Goal: Task Accomplishment & Management: Use online tool/utility

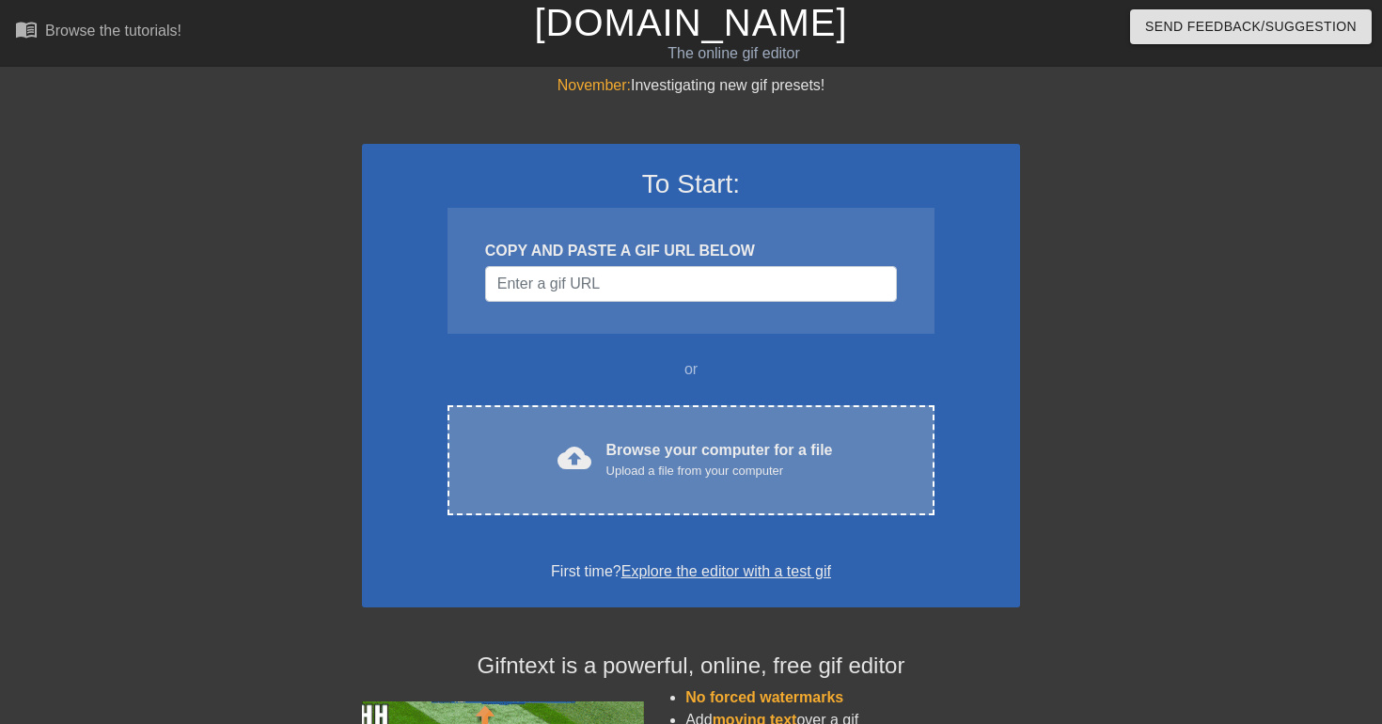
click at [648, 492] on div "cloud_upload Browse your computer for a file Upload a file from your computer C…" at bounding box center [690, 460] width 487 height 110
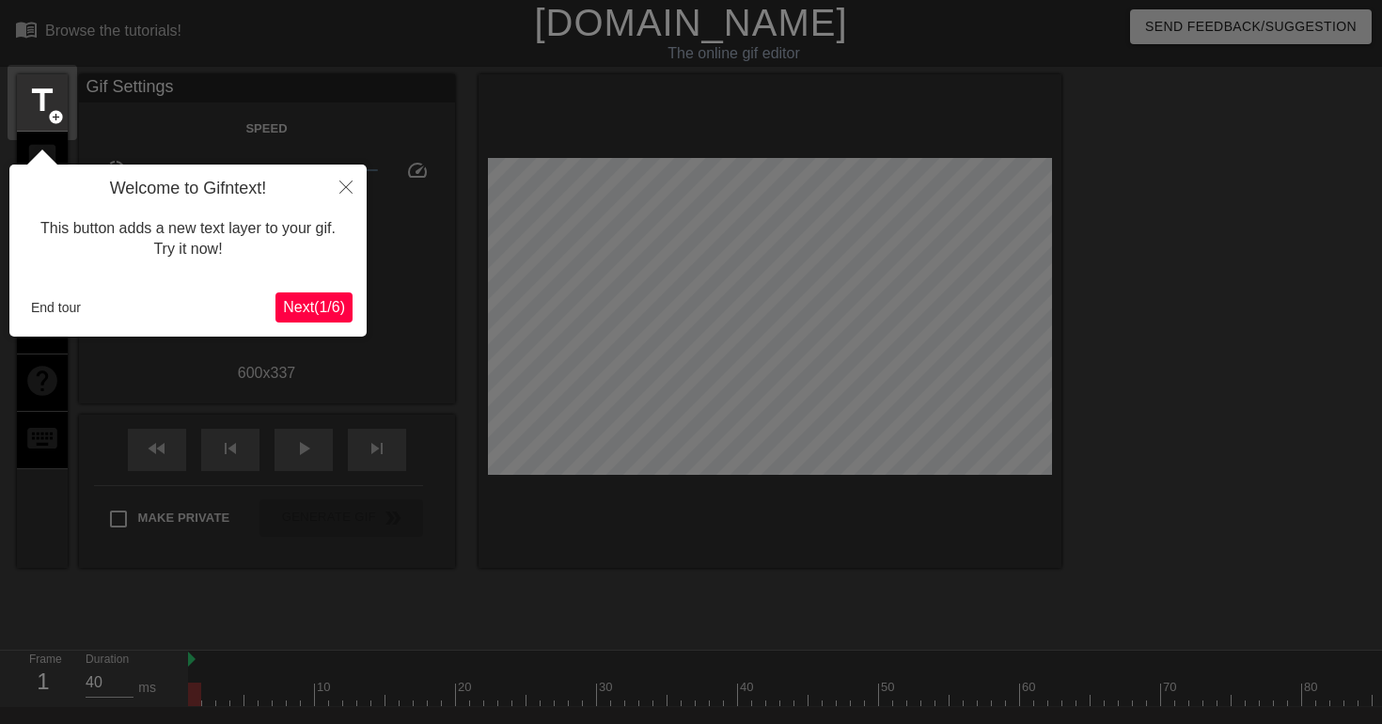
scroll to position [46, 0]
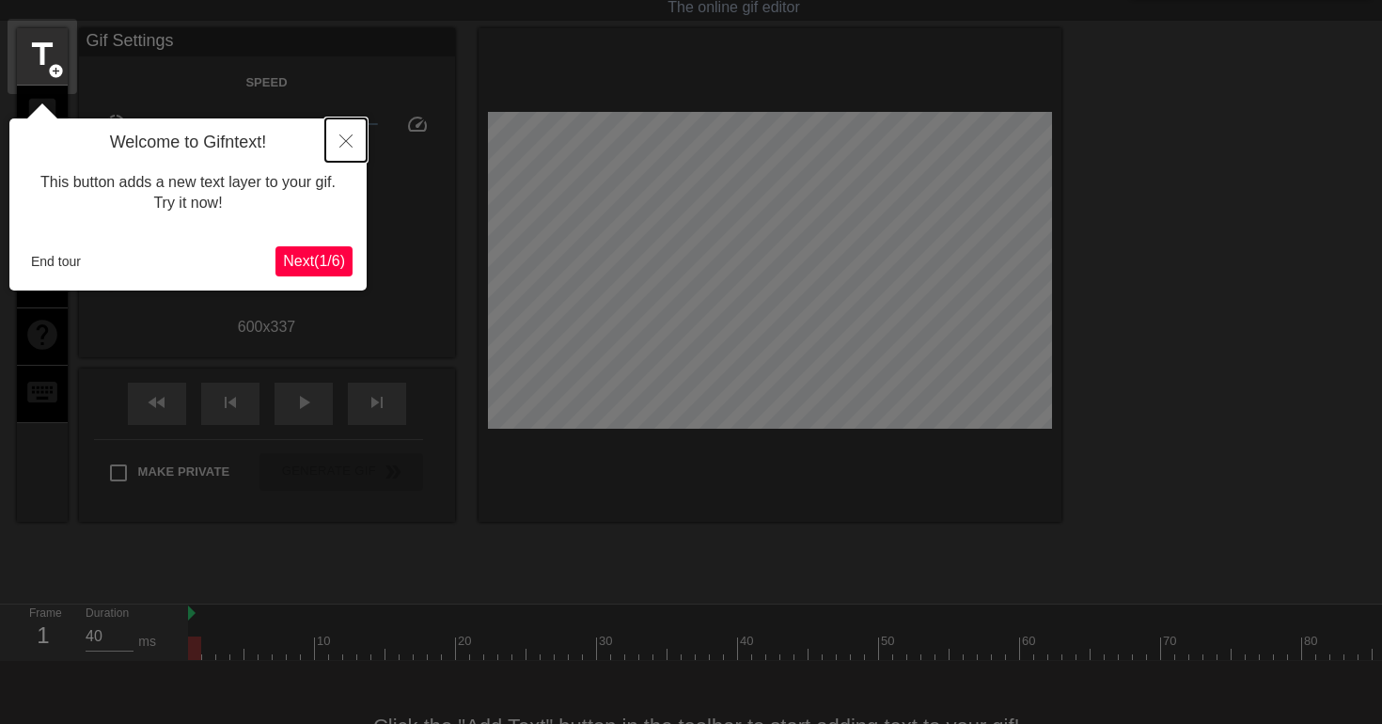
click at [345, 139] on icon "Close" at bounding box center [345, 140] width 13 height 13
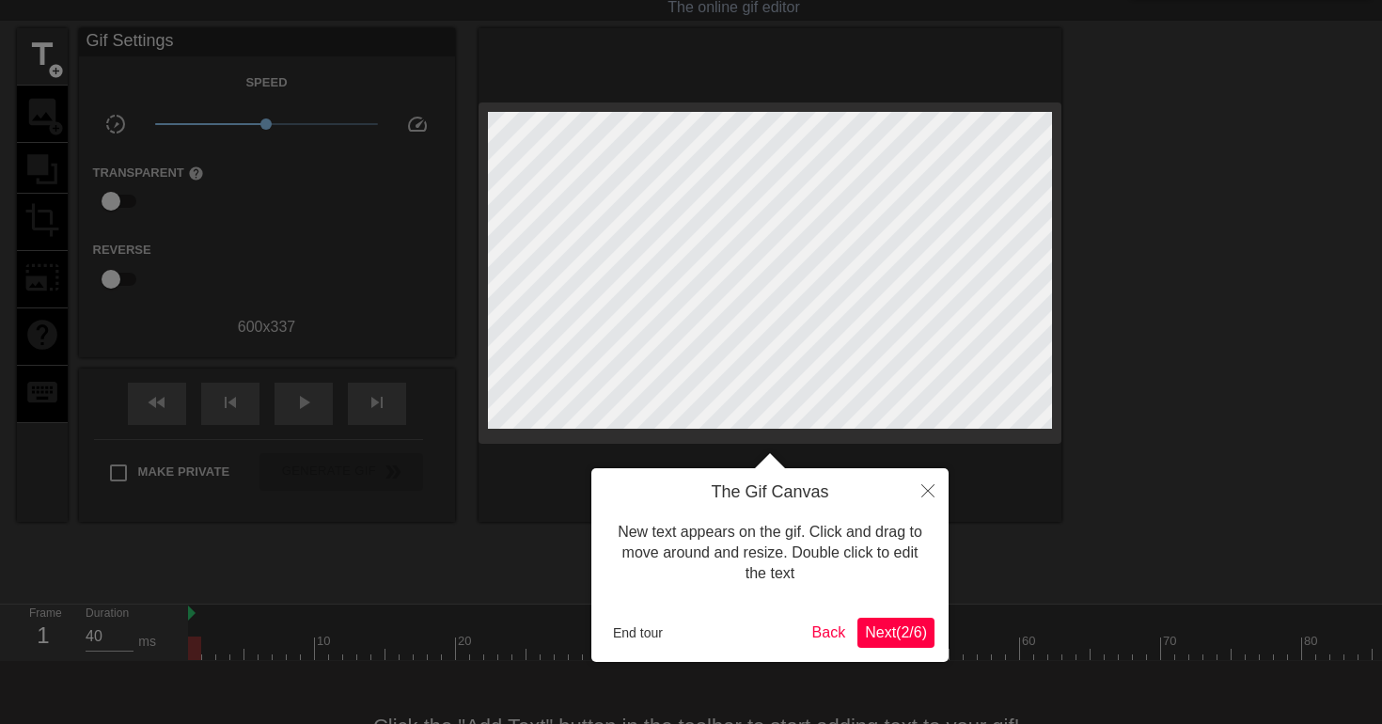
scroll to position [0, 0]
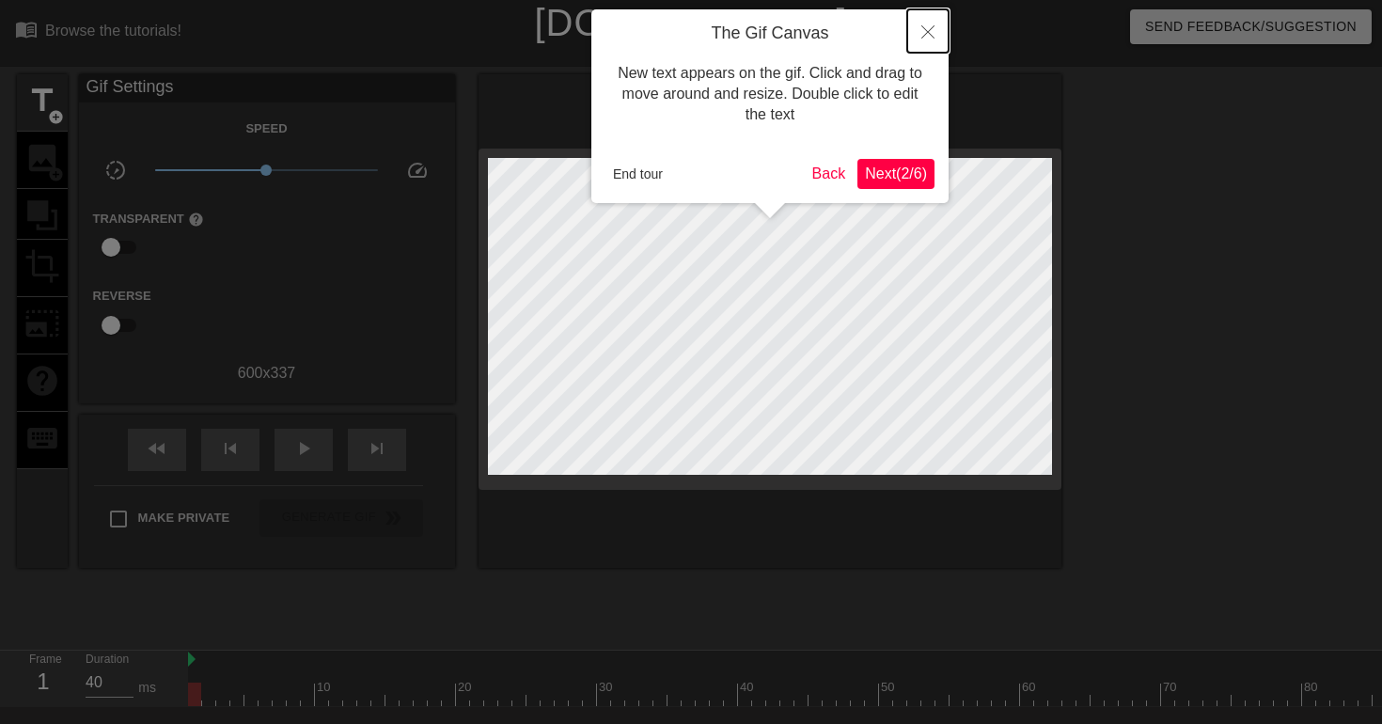
click at [929, 32] on icon "Close" at bounding box center [927, 31] width 13 height 13
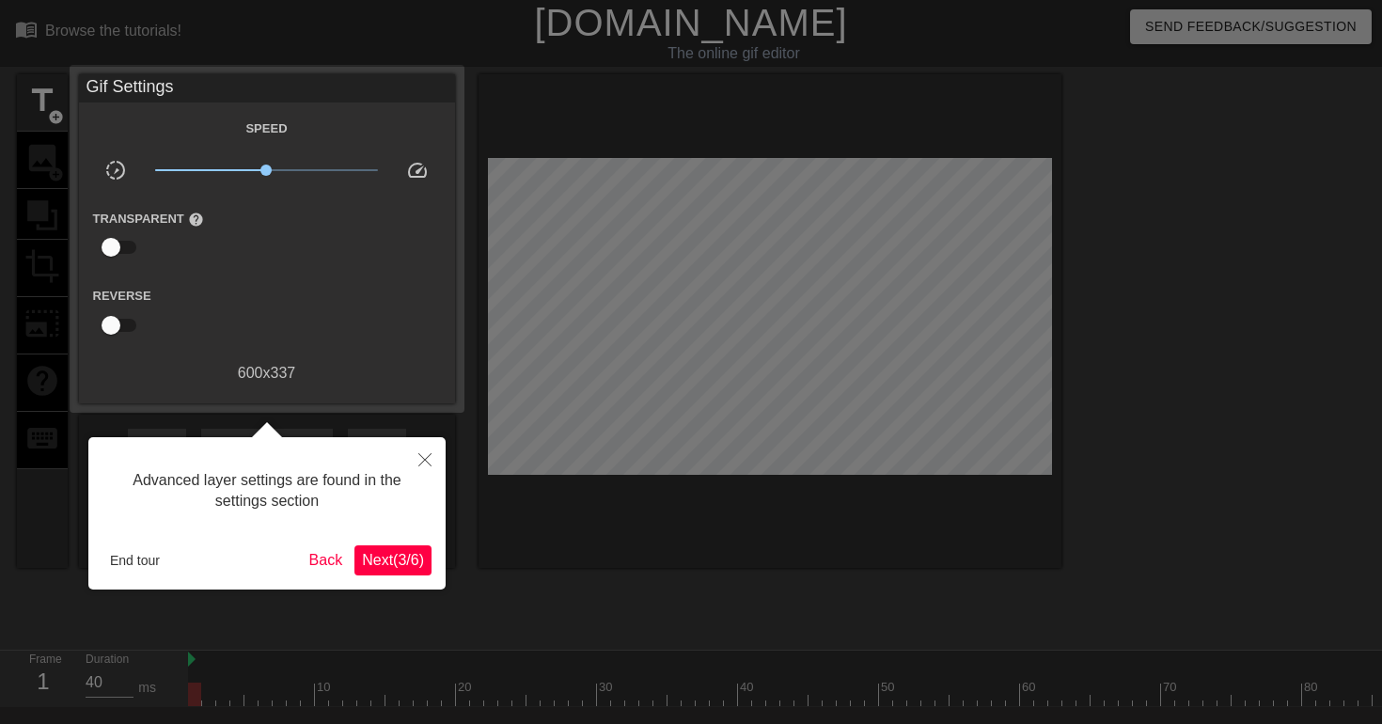
scroll to position [46, 0]
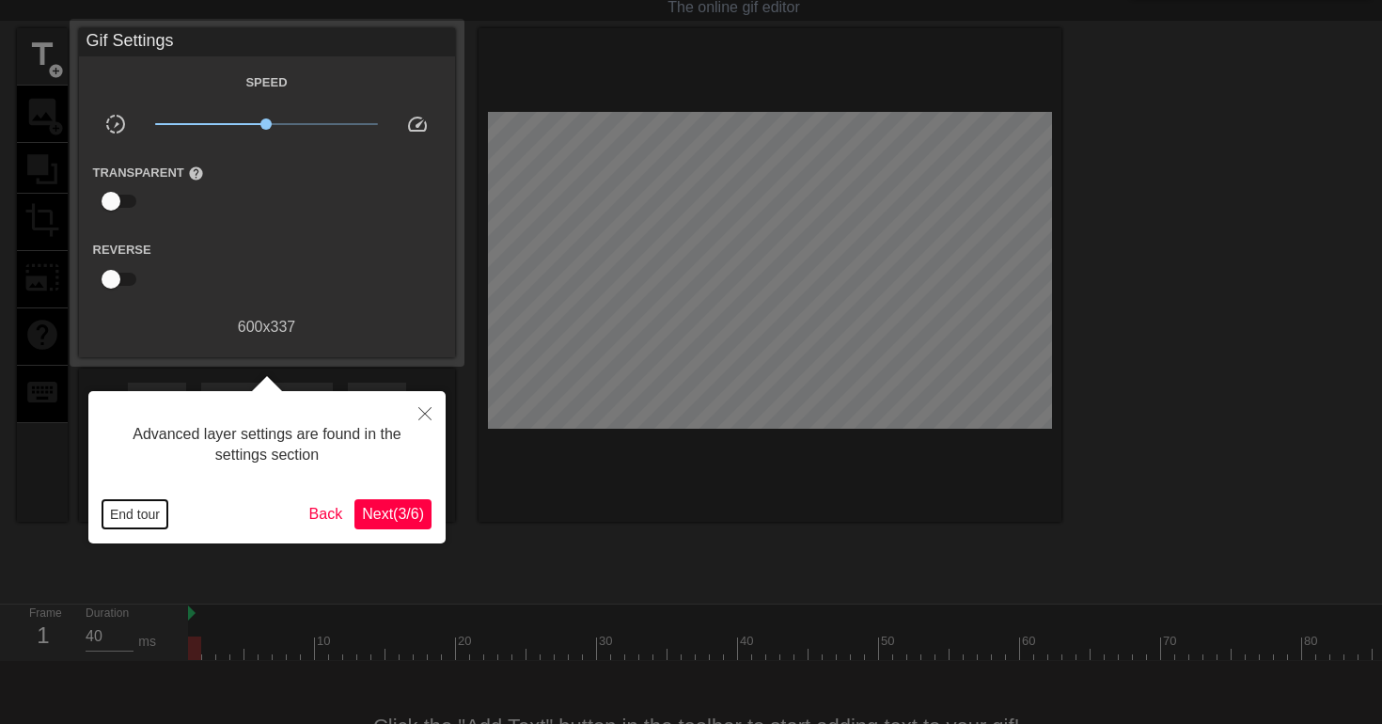
click at [156, 511] on button "End tour" at bounding box center [134, 514] width 65 height 28
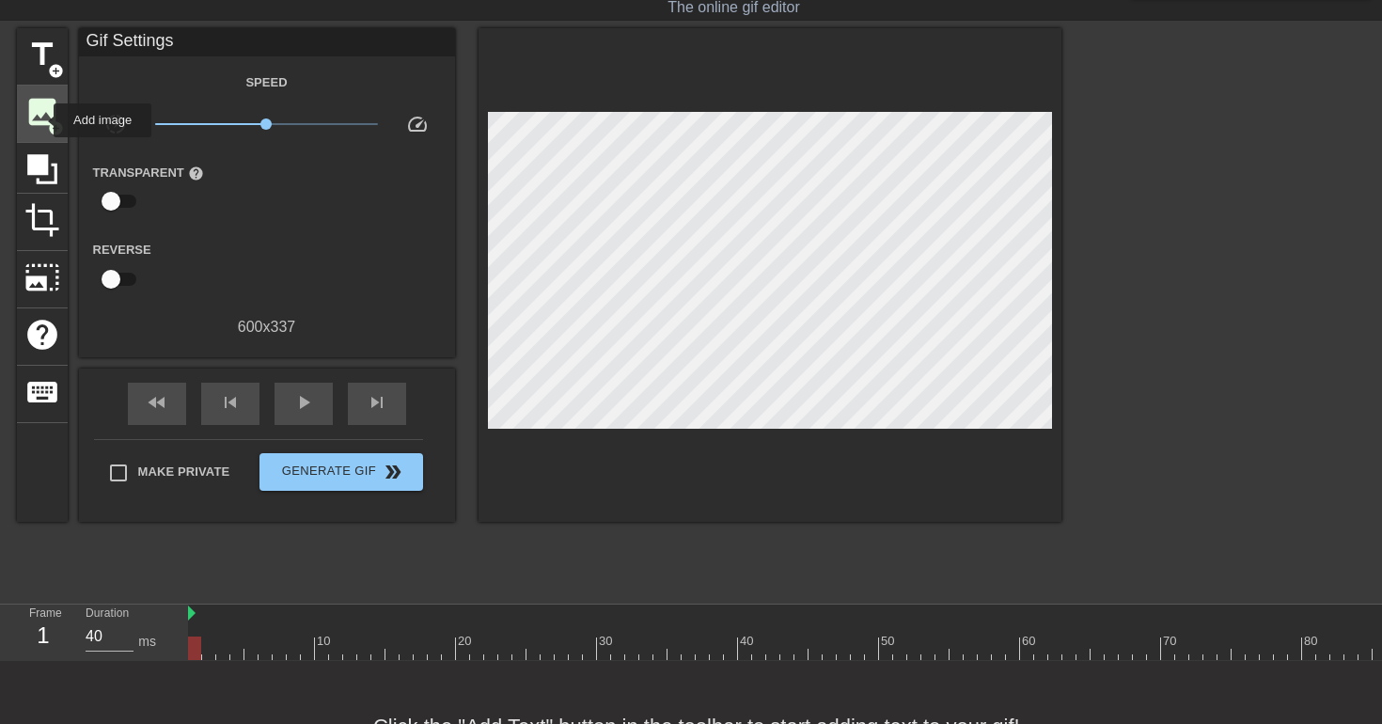
click at [41, 120] on span "image" at bounding box center [42, 112] width 36 height 36
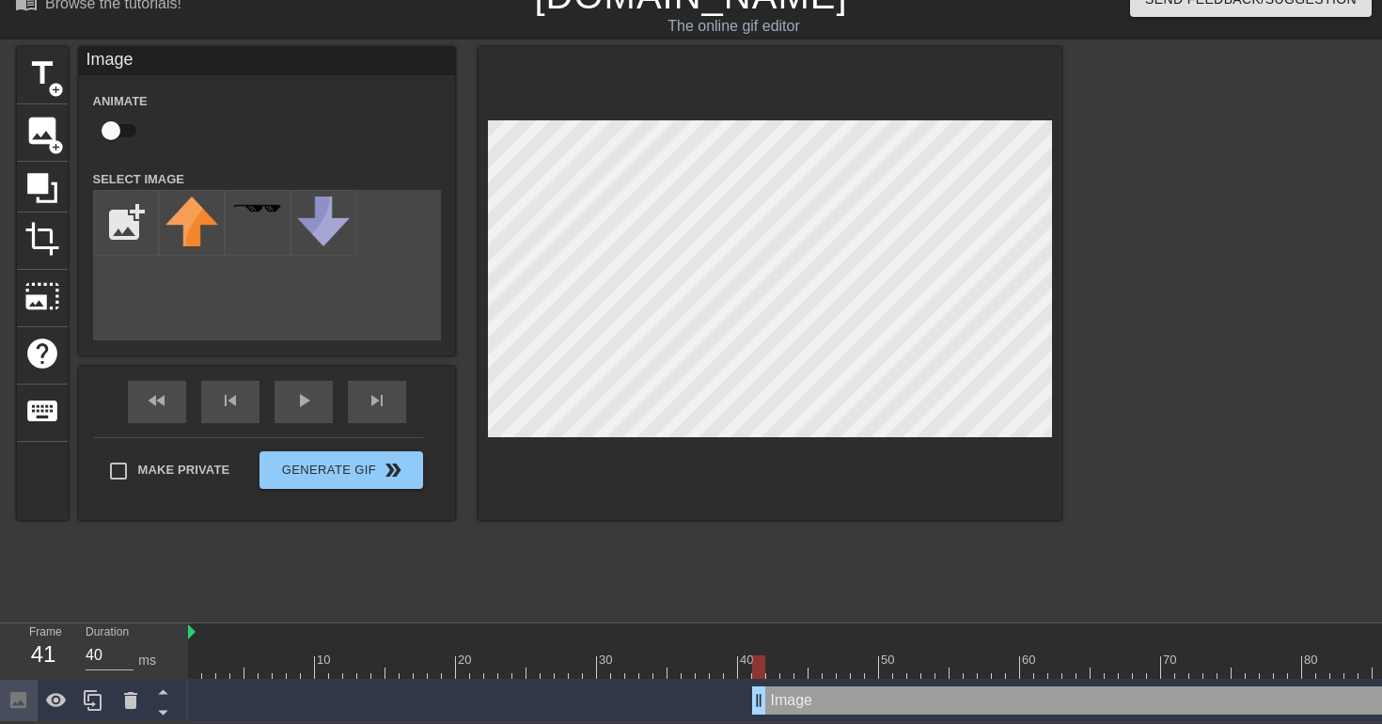
drag, startPoint x: 195, startPoint y: 702, endPoint x: 765, endPoint y: 711, distance: 570.7
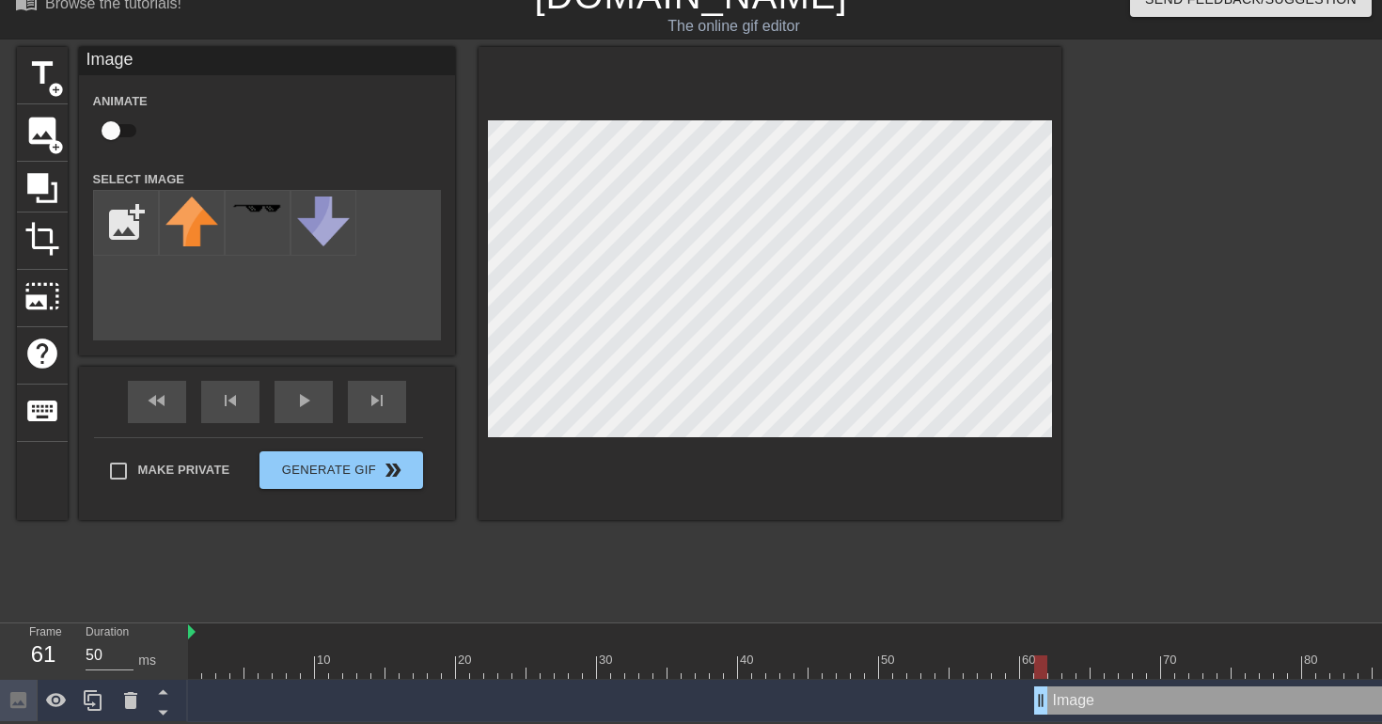
type input "40"
drag, startPoint x: 758, startPoint y: 696, endPoint x: 1168, endPoint y: 730, distance: 412.3
click at [1168, 722] on html "menu_book Browse the tutorials! Gifntext.com The online gif editor Send Feedbac…" at bounding box center [691, 347] width 1382 height 749
click at [123, 217] on input "file" at bounding box center [126, 223] width 64 height 64
type input "C:\fakepath\Google-Cloud-Platform-GCP-Logo.png"
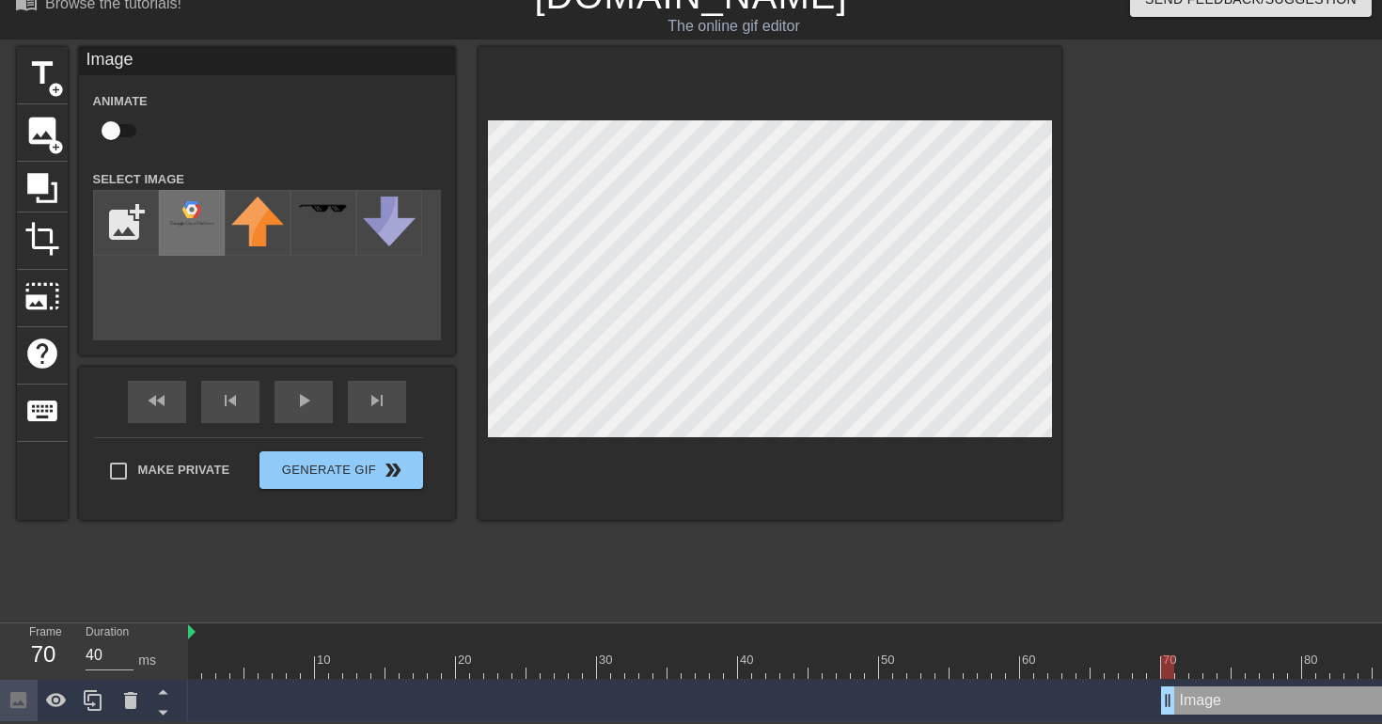
click at [175, 209] on img at bounding box center [191, 212] width 53 height 33
click at [117, 127] on input "checkbox" at bounding box center [110, 131] width 107 height 36
checkbox input "true"
click at [47, 69] on span "title" at bounding box center [42, 73] width 36 height 36
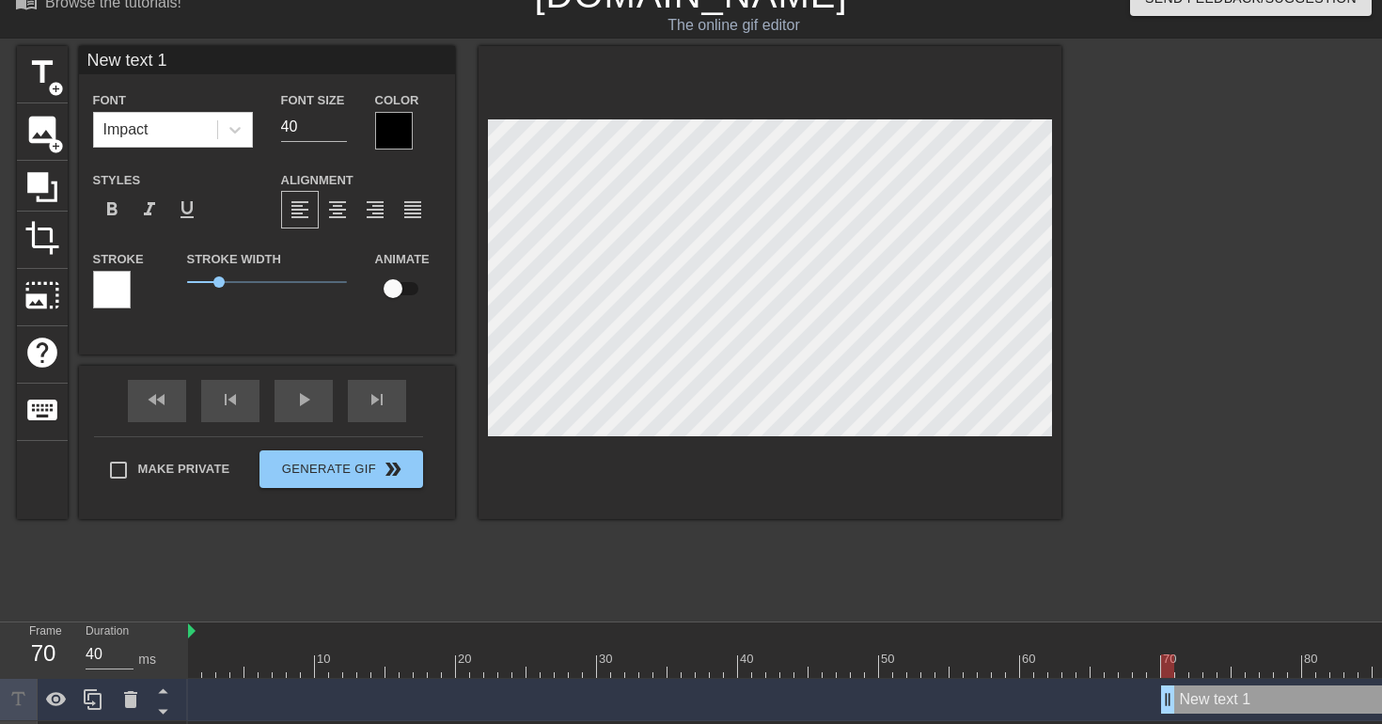
scroll to position [0, 3]
click at [824, 483] on div at bounding box center [769, 282] width 583 height 473
type input "T"
type textarea "T"
type input "Th"
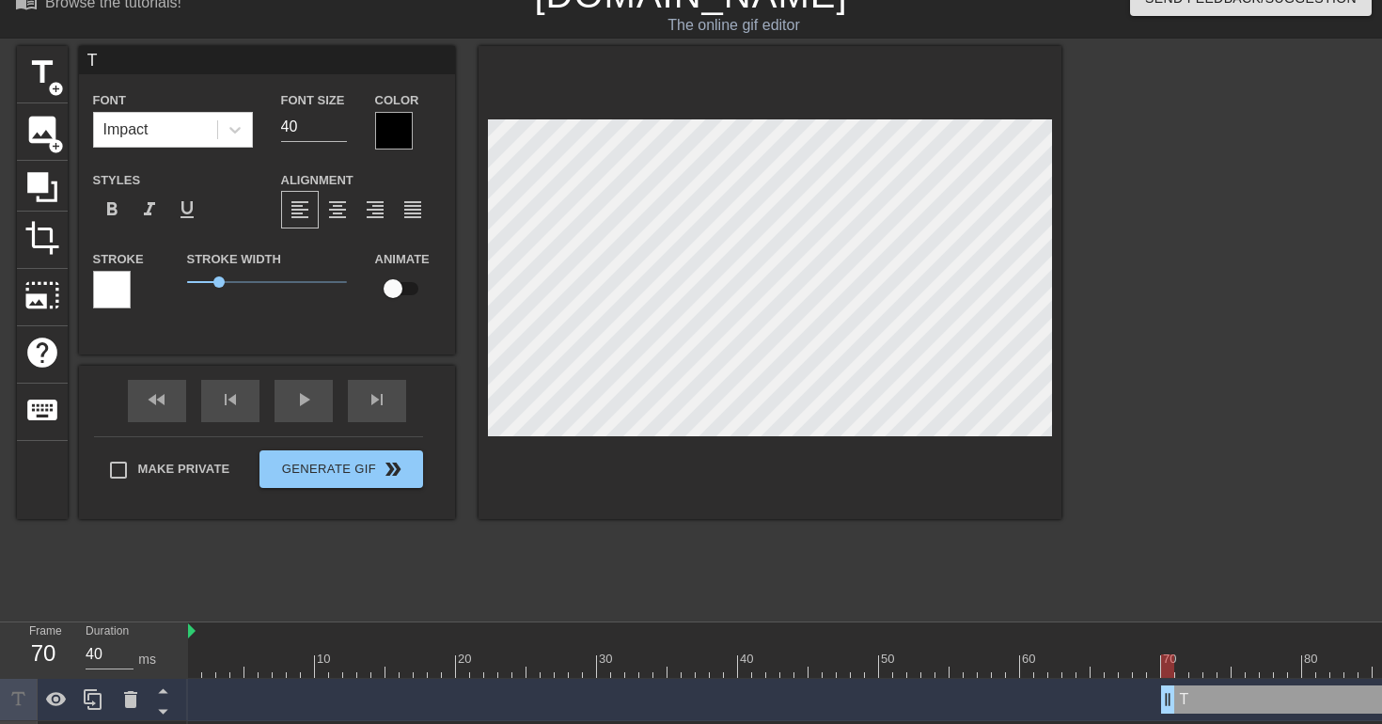
type textarea "Th"
type input "The"
type textarea "The"
type input "The"
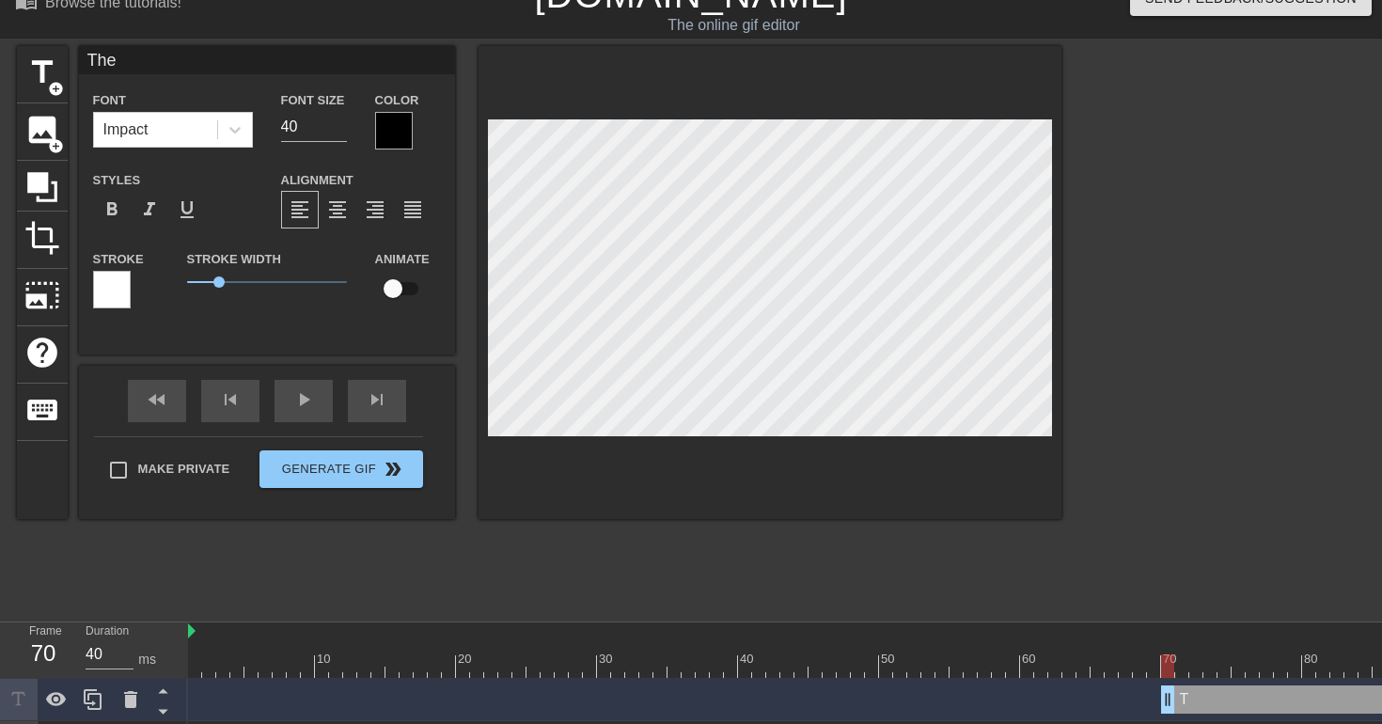
type textarea "The"
type input "The C"
type textarea "The C"
type input "The Cl"
type textarea "The Cl"
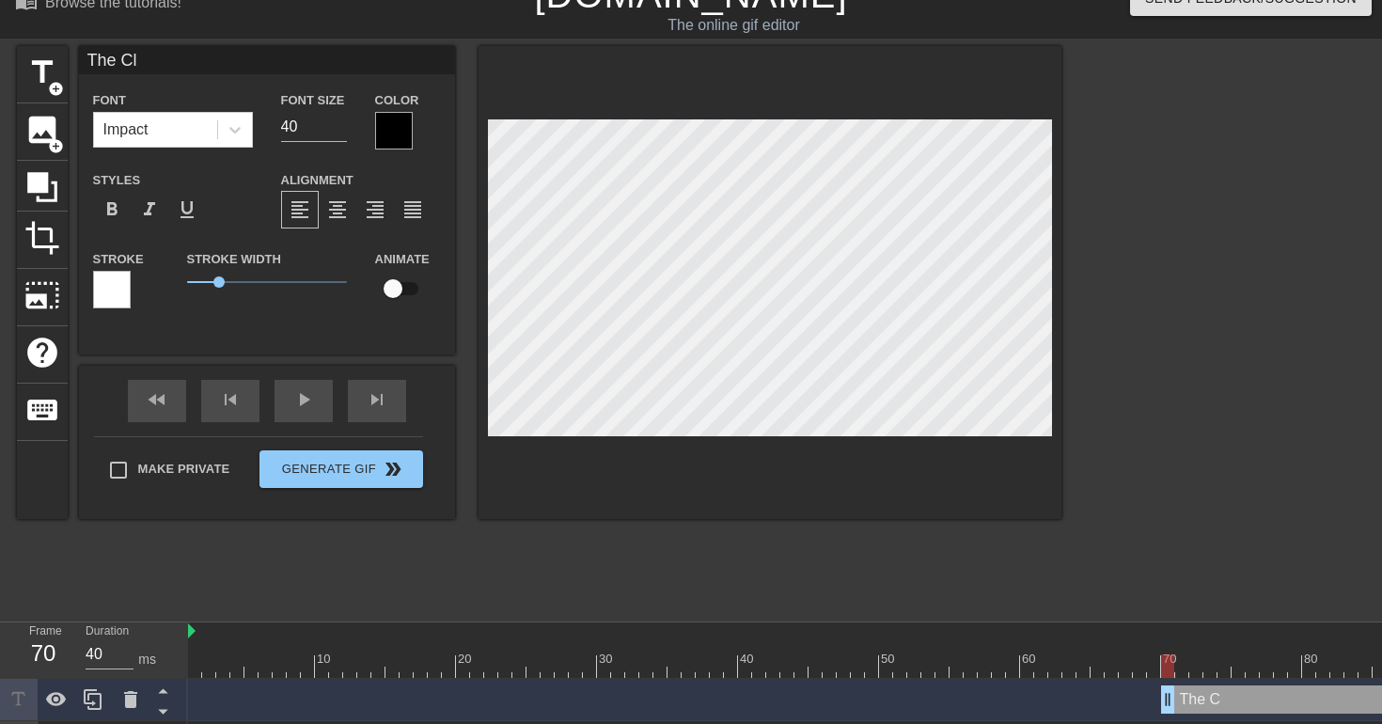
type input "The Clo"
type textarea "The Clo"
type input "The Clou"
type textarea "The Clou"
type input "The Cloud"
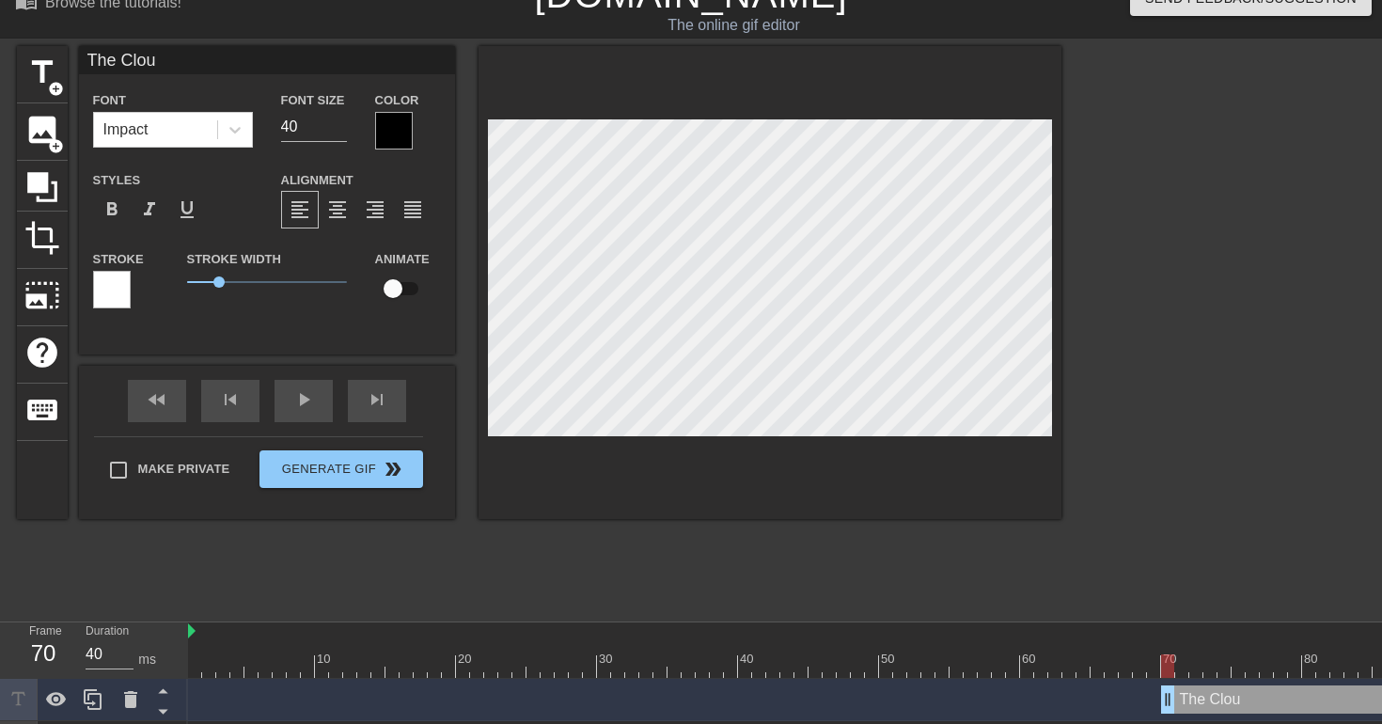
type textarea "The Cloud"
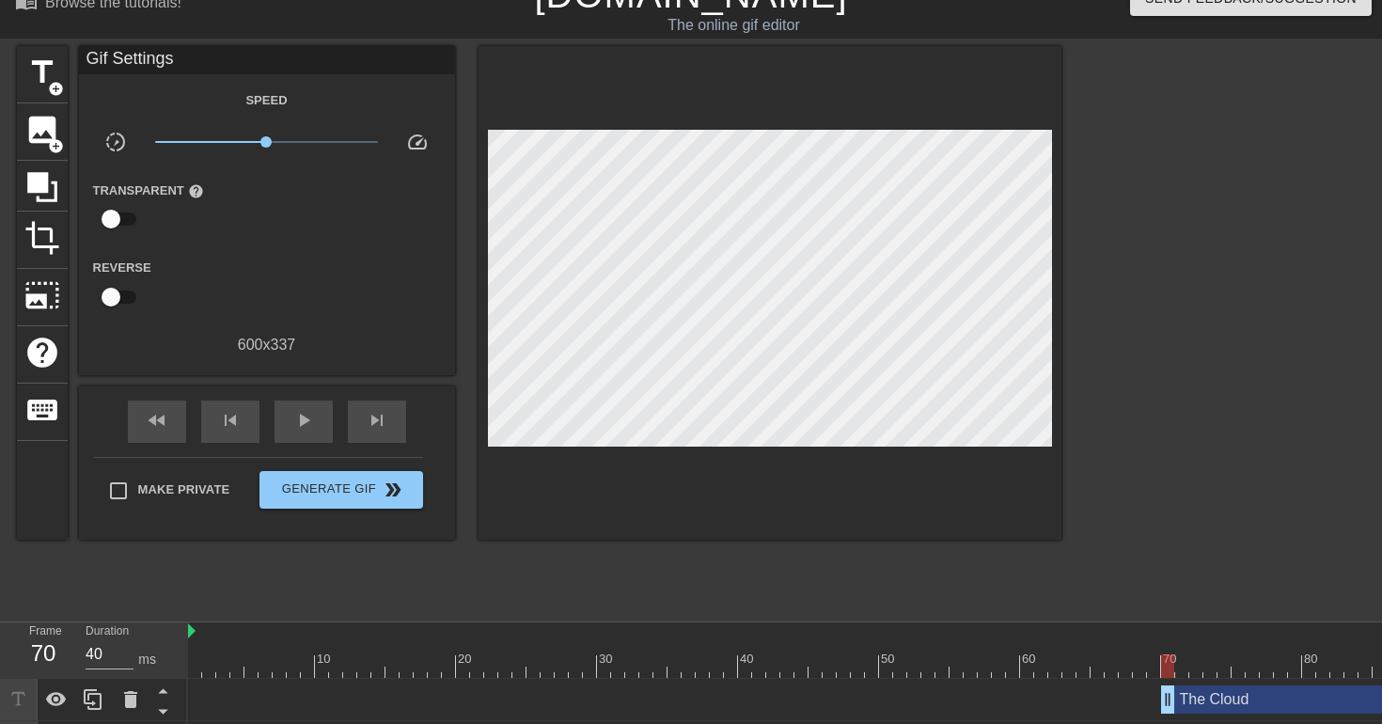
click at [539, 543] on div "title add_circle image add_circle crop photo_size_select_large help keyboard Gi…" at bounding box center [539, 328] width 1044 height 564
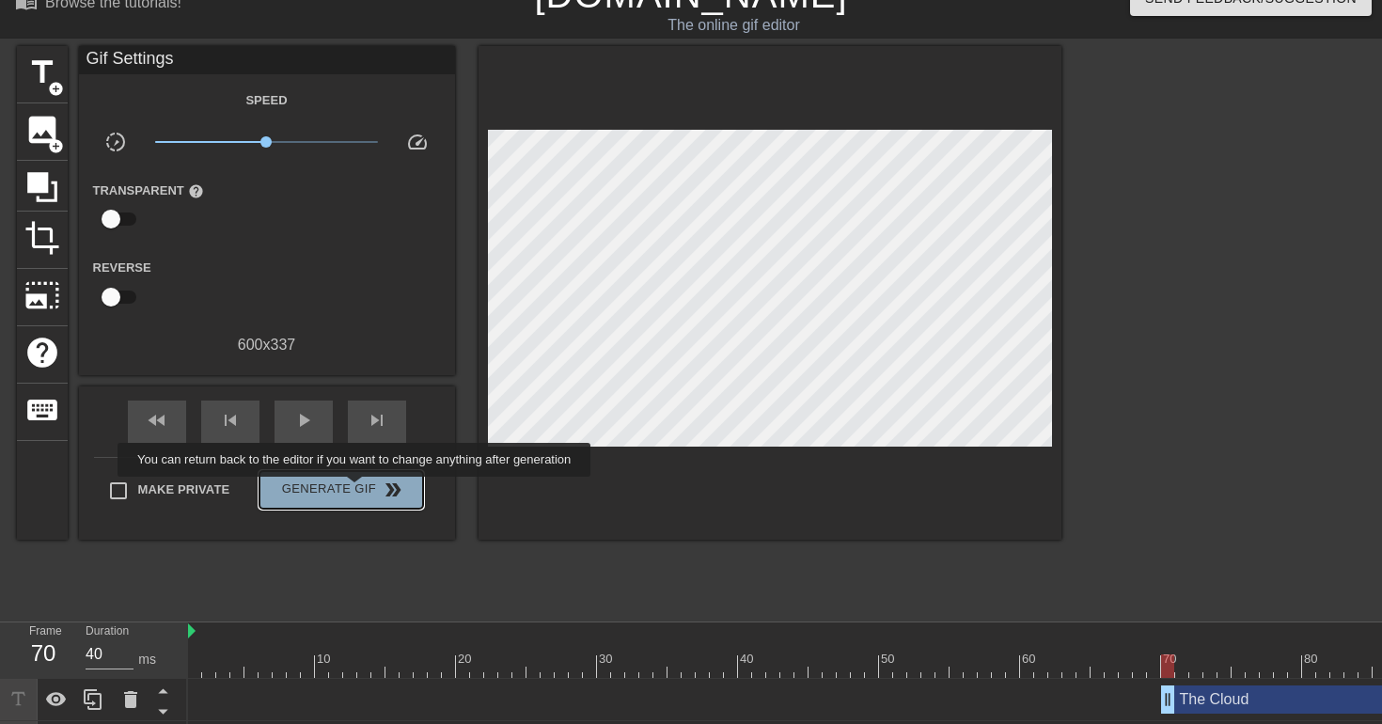
click at [367, 490] on span "Generate Gif double_arrow" at bounding box center [341, 489] width 148 height 23
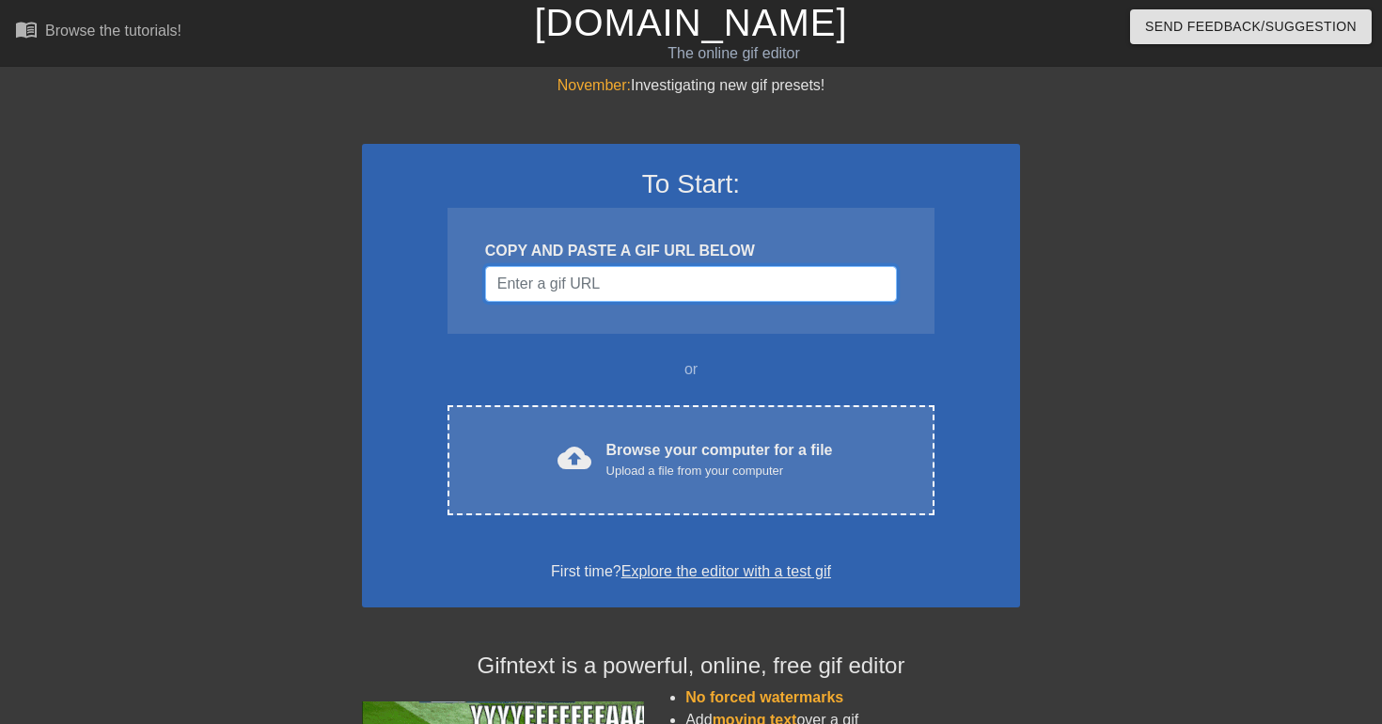
click at [631, 275] on input "Username" at bounding box center [691, 284] width 412 height 36
paste input "[URL][DOMAIN_NAME][PERSON_NAME][PERSON_NAME]"
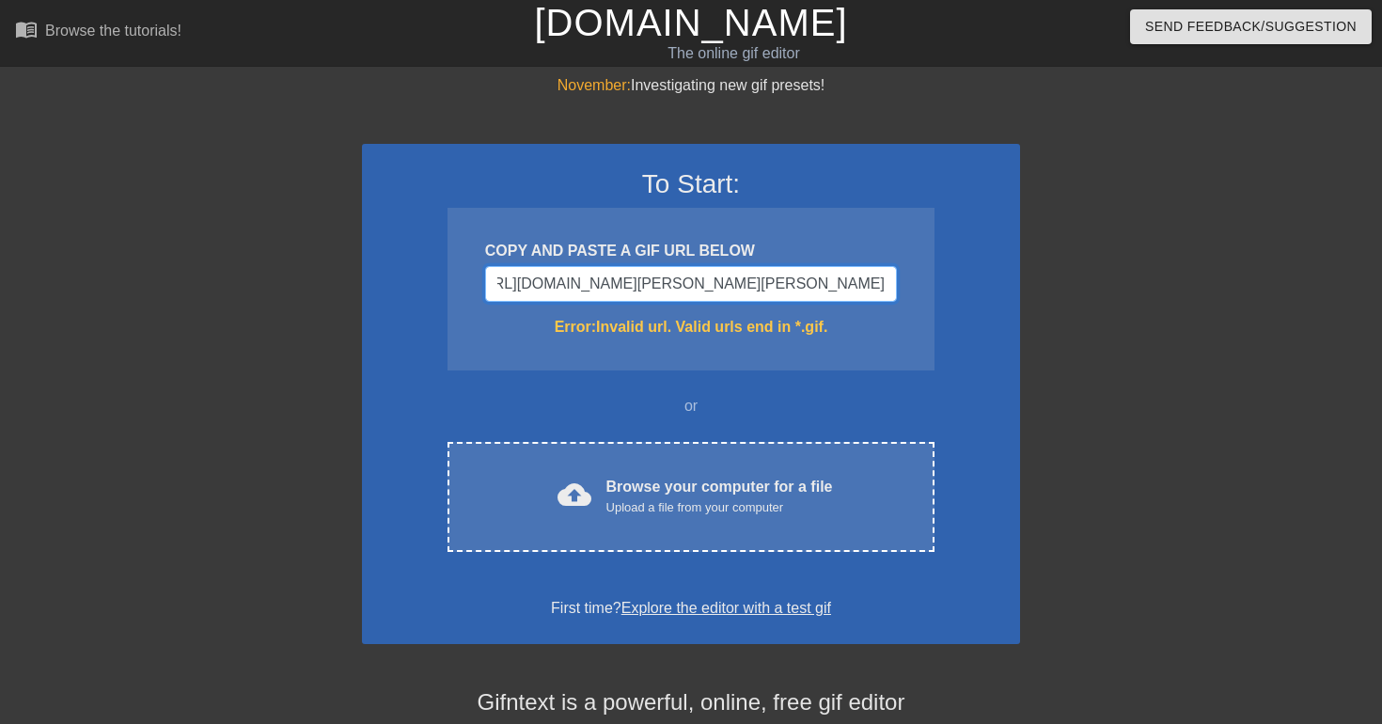
type input "[URL][DOMAIN_NAME][PERSON_NAME][PERSON_NAME]"
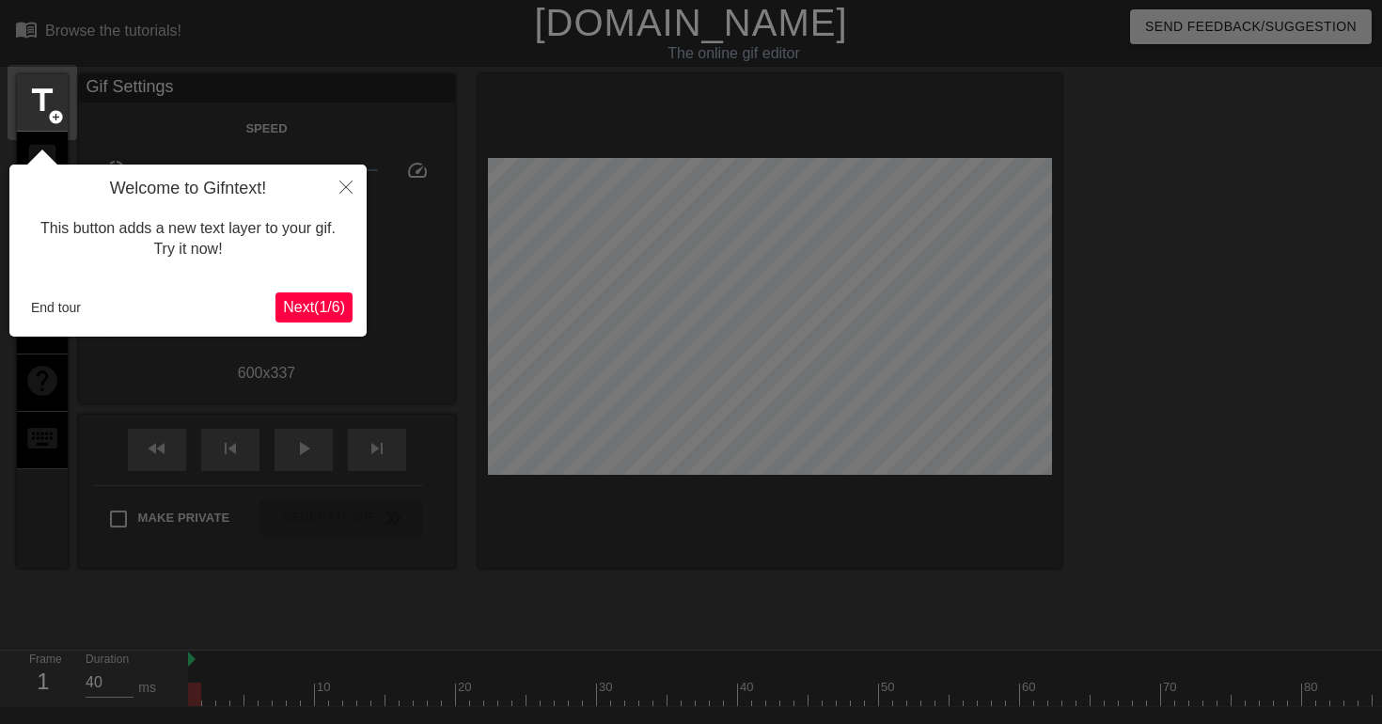
scroll to position [46, 0]
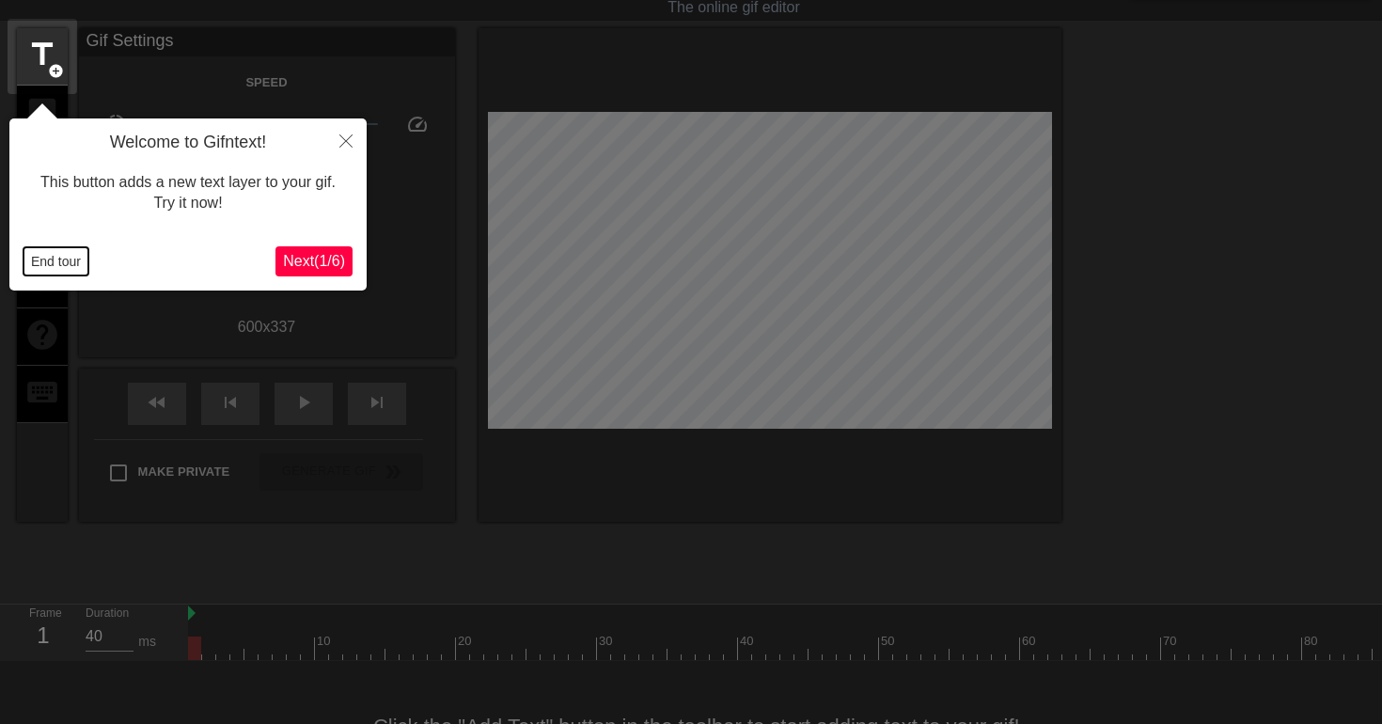
click at [62, 259] on button "End tour" at bounding box center [56, 261] width 65 height 28
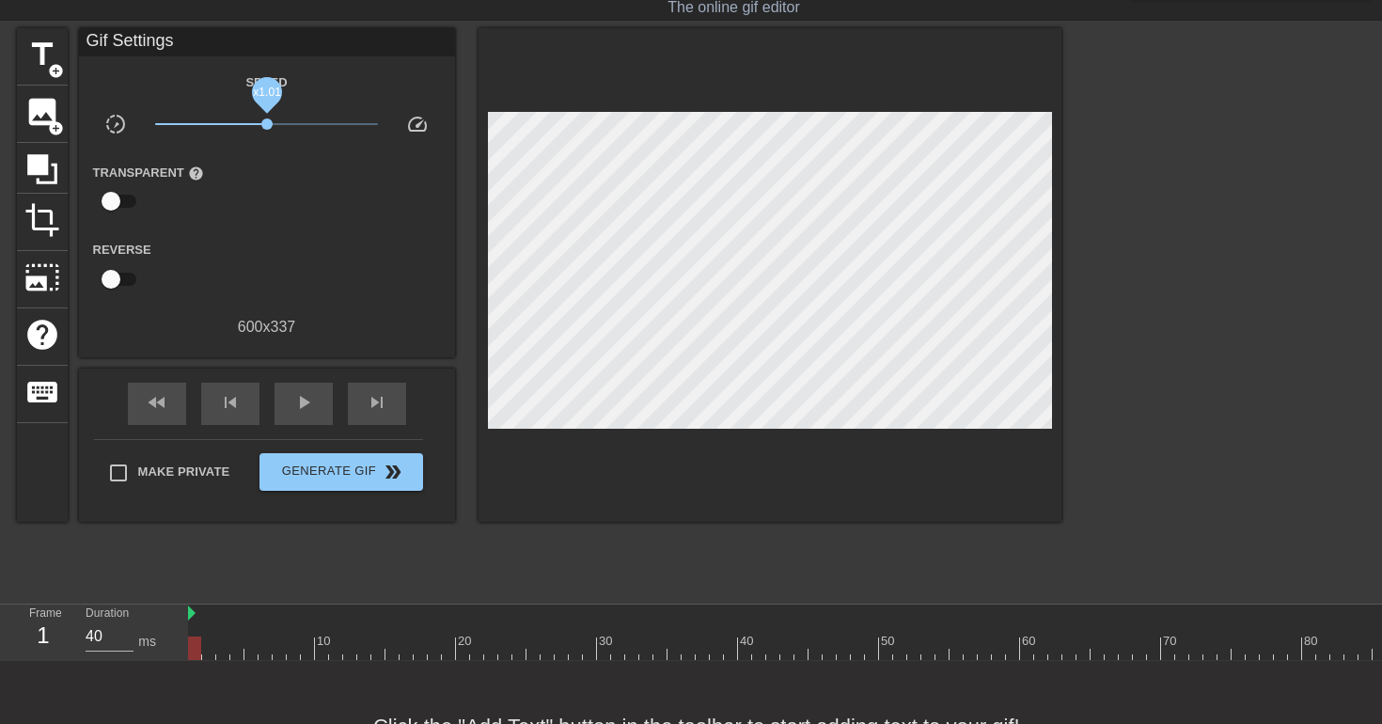
click at [267, 120] on span "x1.01" at bounding box center [266, 123] width 11 height 11
click at [46, 111] on span "image" at bounding box center [42, 112] width 36 height 36
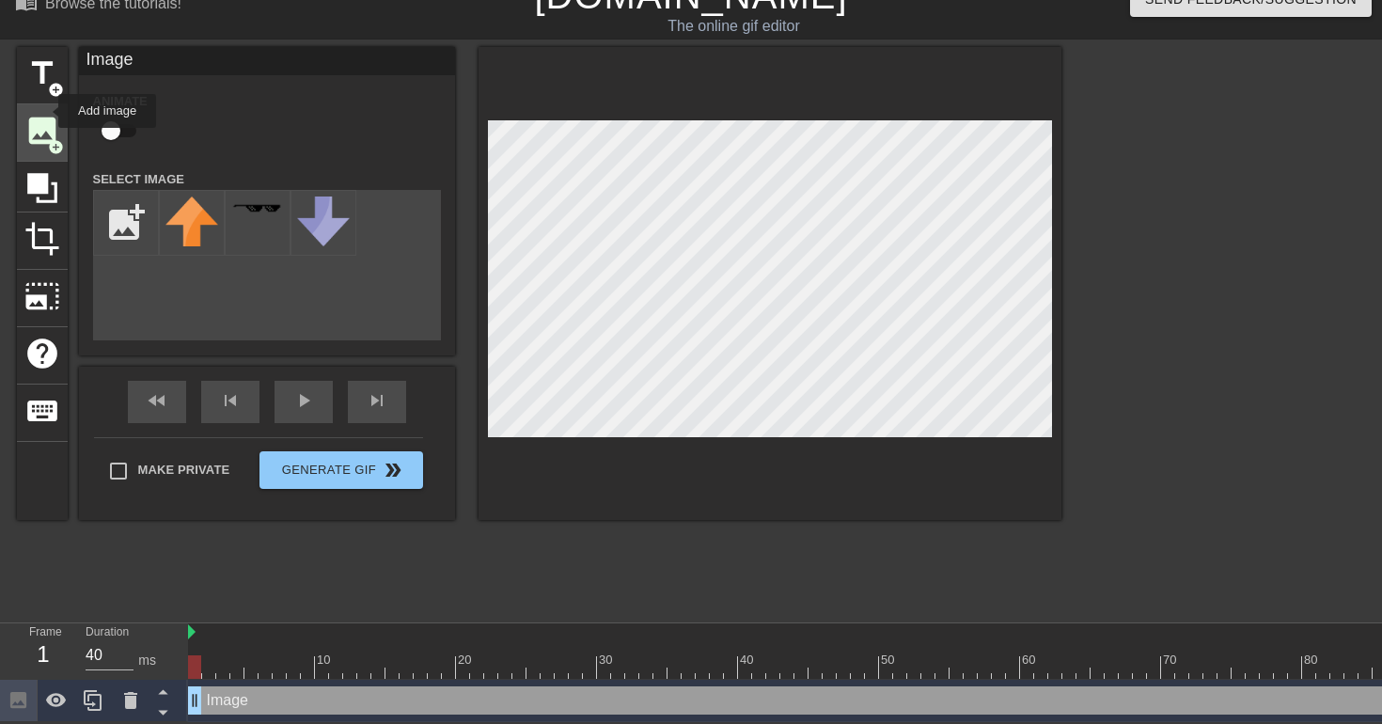
scroll to position [28, 0]
click at [109, 227] on input "file" at bounding box center [126, 223] width 64 height 64
type input "C:\fakepath\Google-Cloud-Platform-GCP-Logo.png"
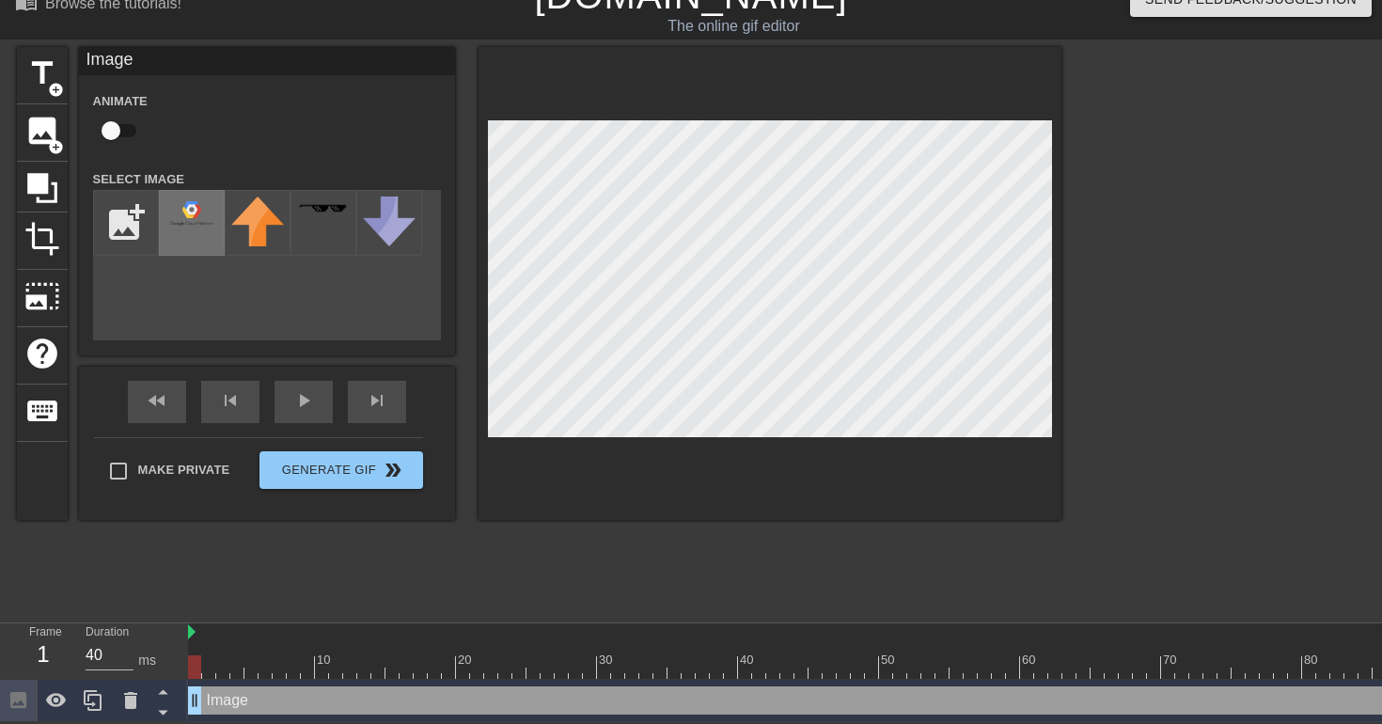
click at [183, 232] on div at bounding box center [192, 223] width 66 height 66
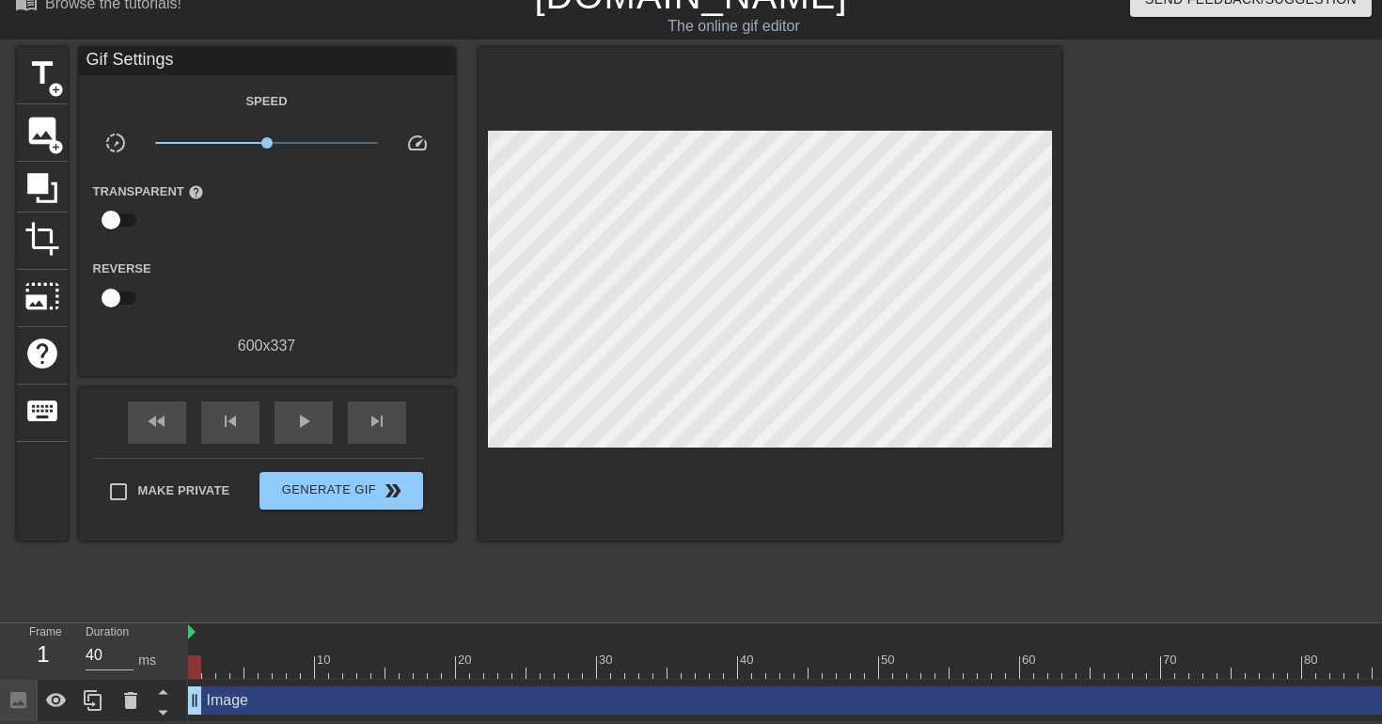
click at [119, 468] on div "Make Private Generate Gif double_arrow" at bounding box center [258, 495] width 329 height 74
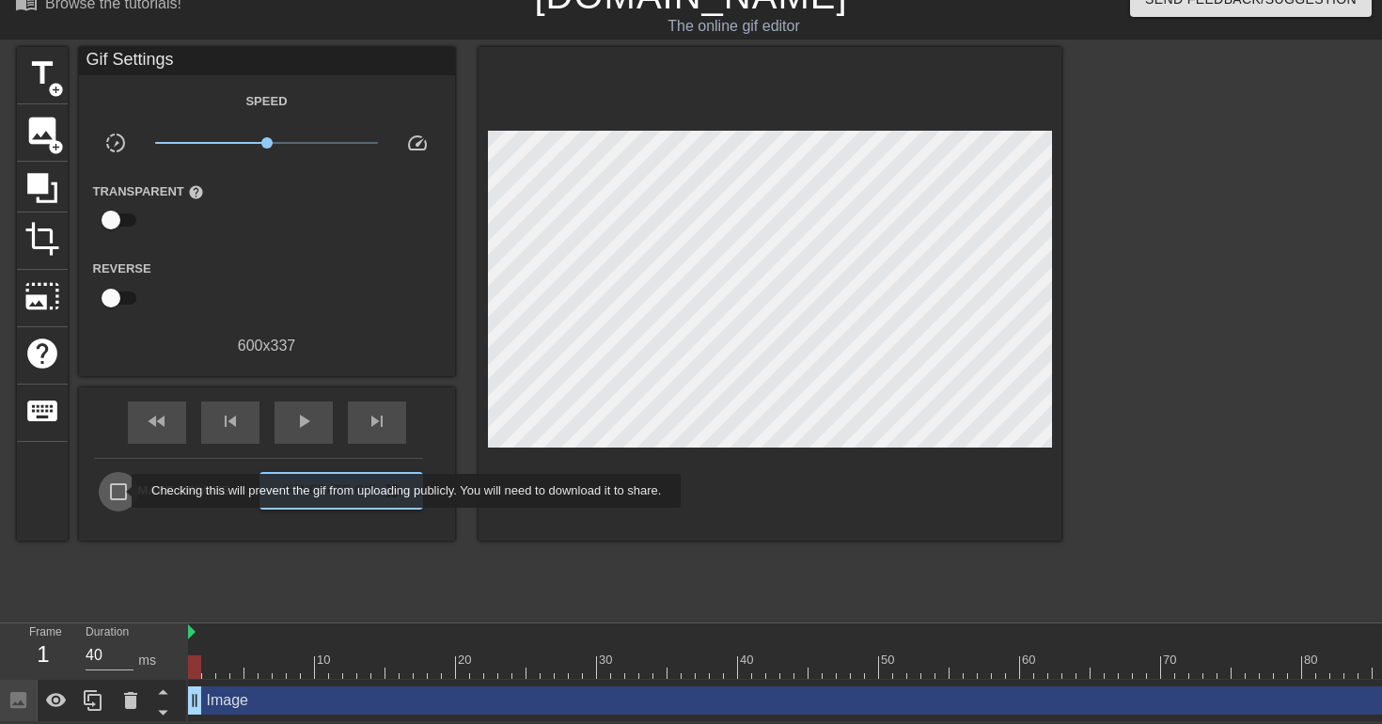
click at [119, 491] on input "Make Private" at bounding box center [118, 491] width 39 height 39
checkbox input "true"
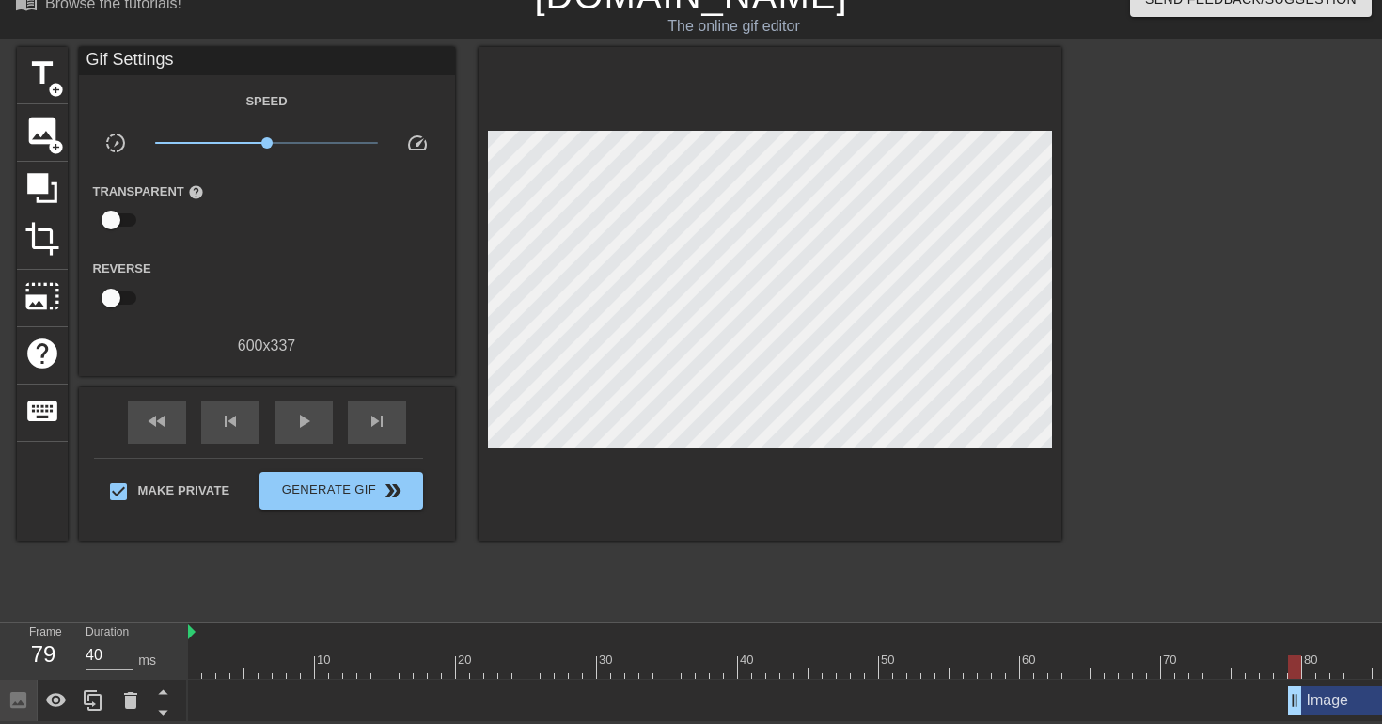
drag, startPoint x: 196, startPoint y: 704, endPoint x: 1293, endPoint y: 734, distance: 1096.5
click at [1293, 722] on html "menu_book Browse the tutorials! [DOMAIN_NAME] The online gif editor Send Feedba…" at bounding box center [691, 347] width 1382 height 749
click at [306, 396] on div "fast_rewind skip_previous play_arrow skip_next" at bounding box center [267, 422] width 306 height 71
click at [306, 419] on span "play_arrow" at bounding box center [303, 421] width 23 height 23
type input "40"
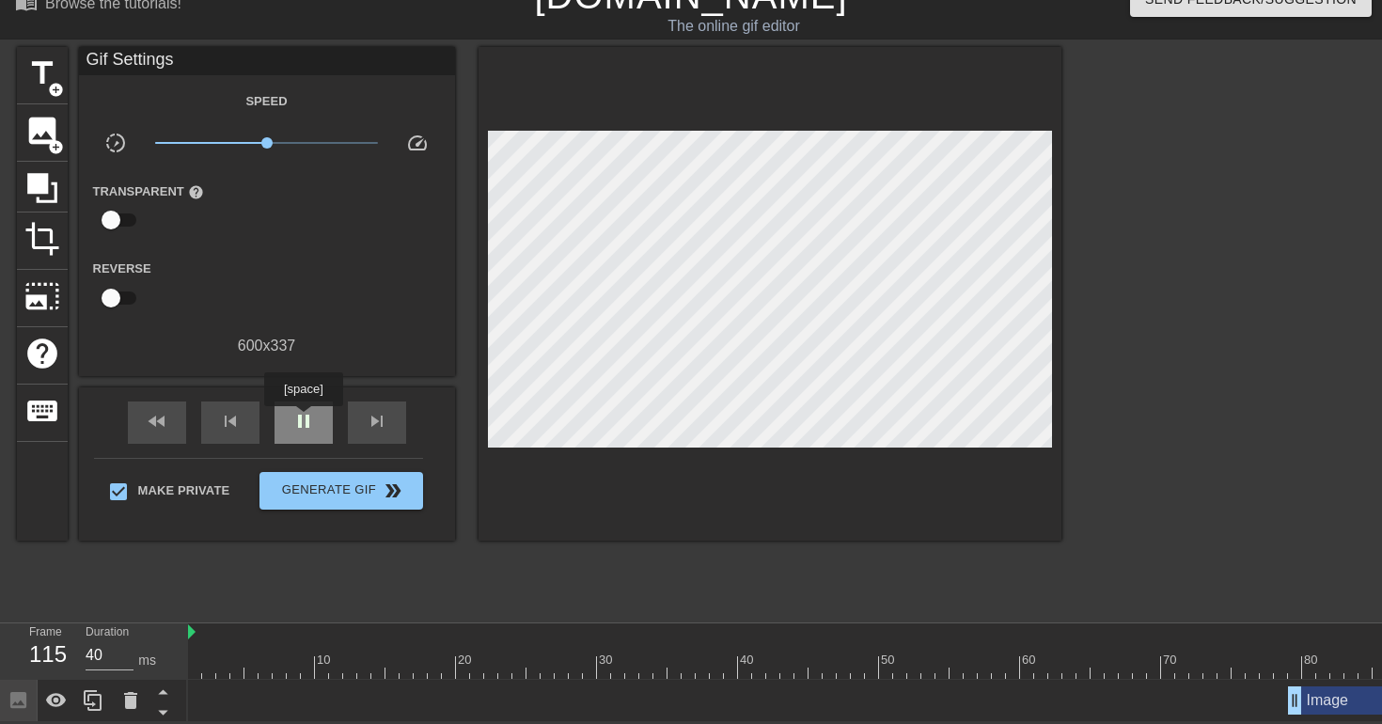
click at [306, 419] on span "pause" at bounding box center [303, 421] width 23 height 23
click at [119, 216] on input "checkbox" at bounding box center [110, 220] width 107 height 36
checkbox input "true"
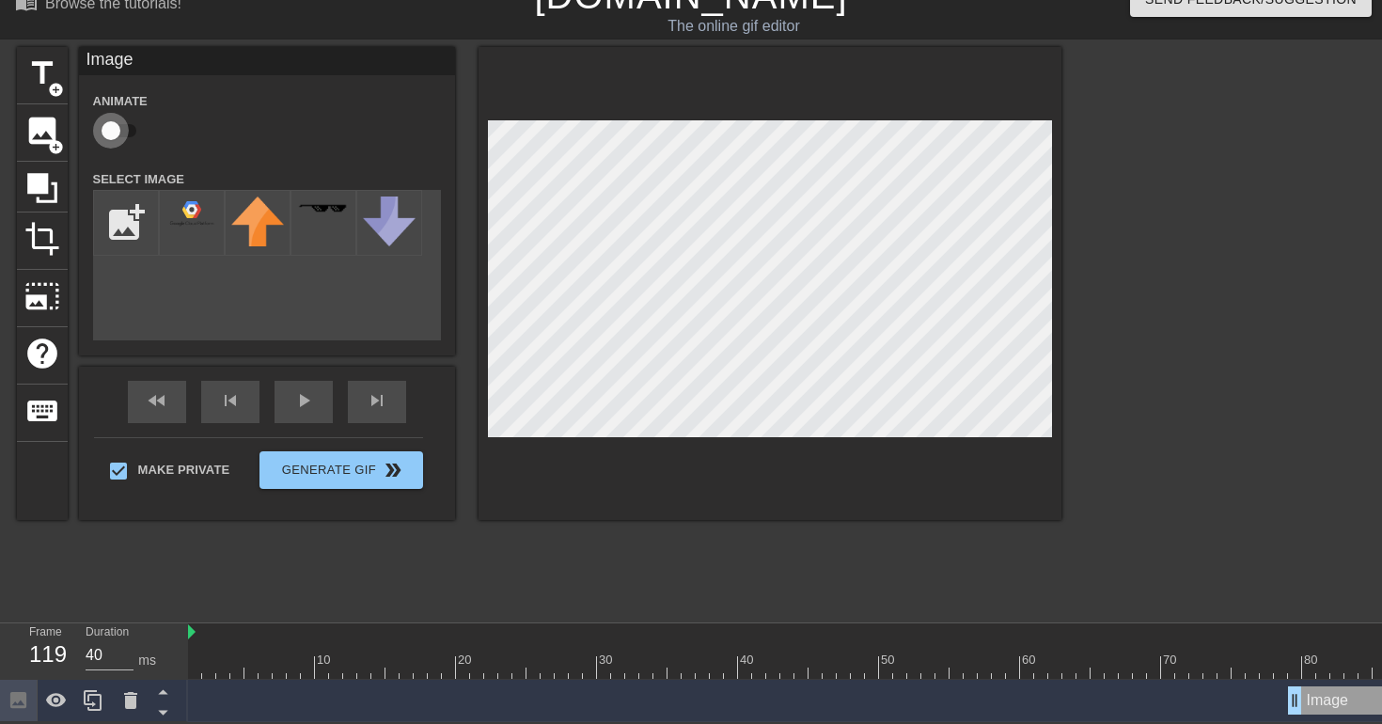
click at [117, 129] on input "checkbox" at bounding box center [110, 131] width 107 height 36
checkbox input "true"
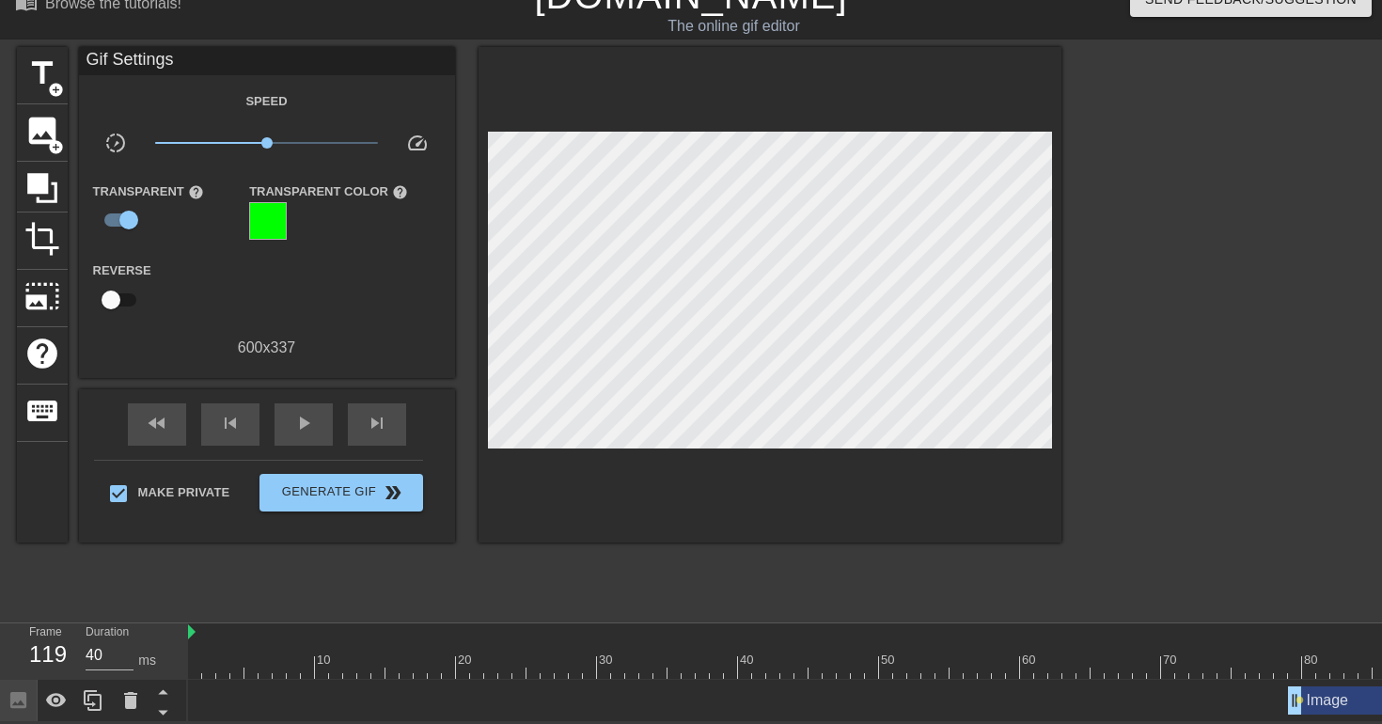
drag, startPoint x: 1301, startPoint y: 701, endPoint x: 1255, endPoint y: 699, distance: 46.1
drag, startPoint x: 1296, startPoint y: 696, endPoint x: 1325, endPoint y: 698, distance: 29.2
click at [378, 409] on div "skip_next" at bounding box center [377, 424] width 58 height 42
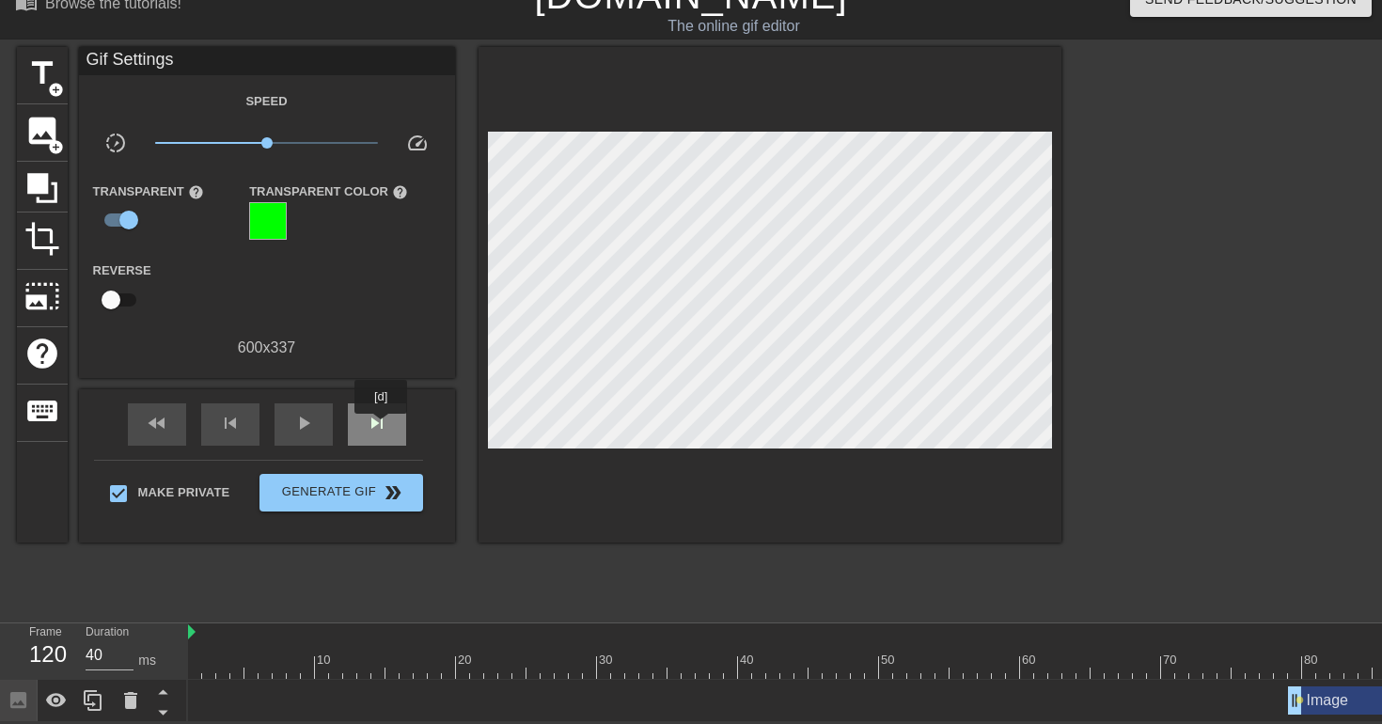
click at [383, 427] on span "skip_next" at bounding box center [377, 423] width 23 height 23
click at [309, 425] on span "play_arrow" at bounding box center [303, 423] width 23 height 23
type input "50"
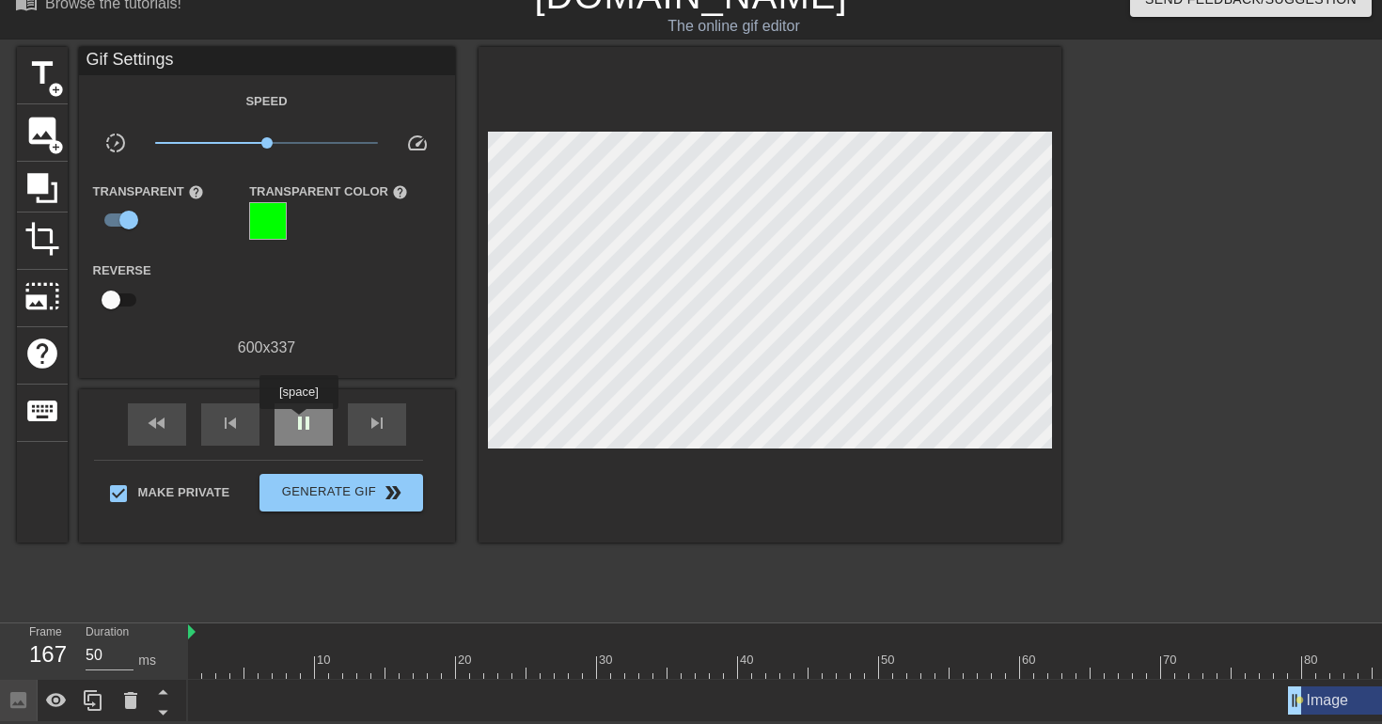
click at [301, 422] on span "pause" at bounding box center [303, 423] width 23 height 23
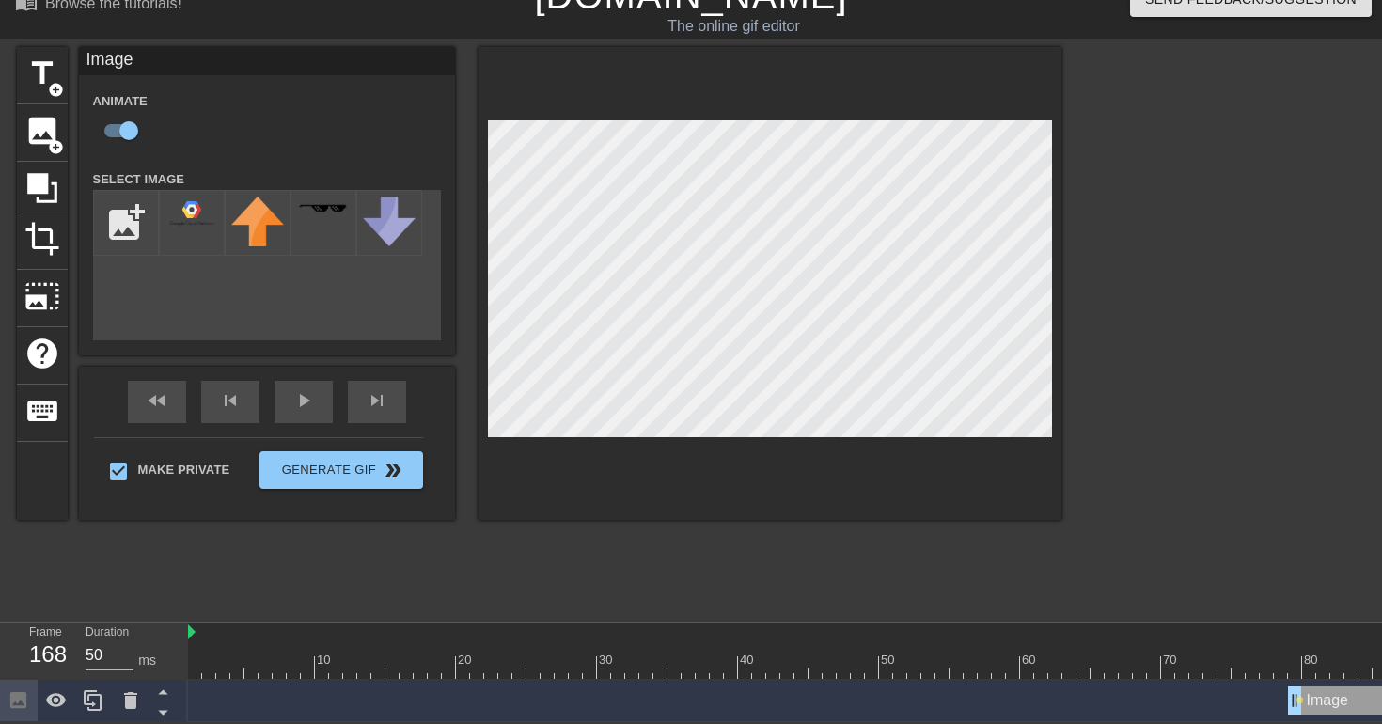
click at [167, 546] on div "title add_circle image add_circle crop photo_size_select_large help keyboard Im…" at bounding box center [539, 329] width 1044 height 564
click at [135, 135] on input "checkbox" at bounding box center [128, 131] width 107 height 36
click at [120, 129] on input "checkbox" at bounding box center [110, 131] width 107 height 36
checkbox input "true"
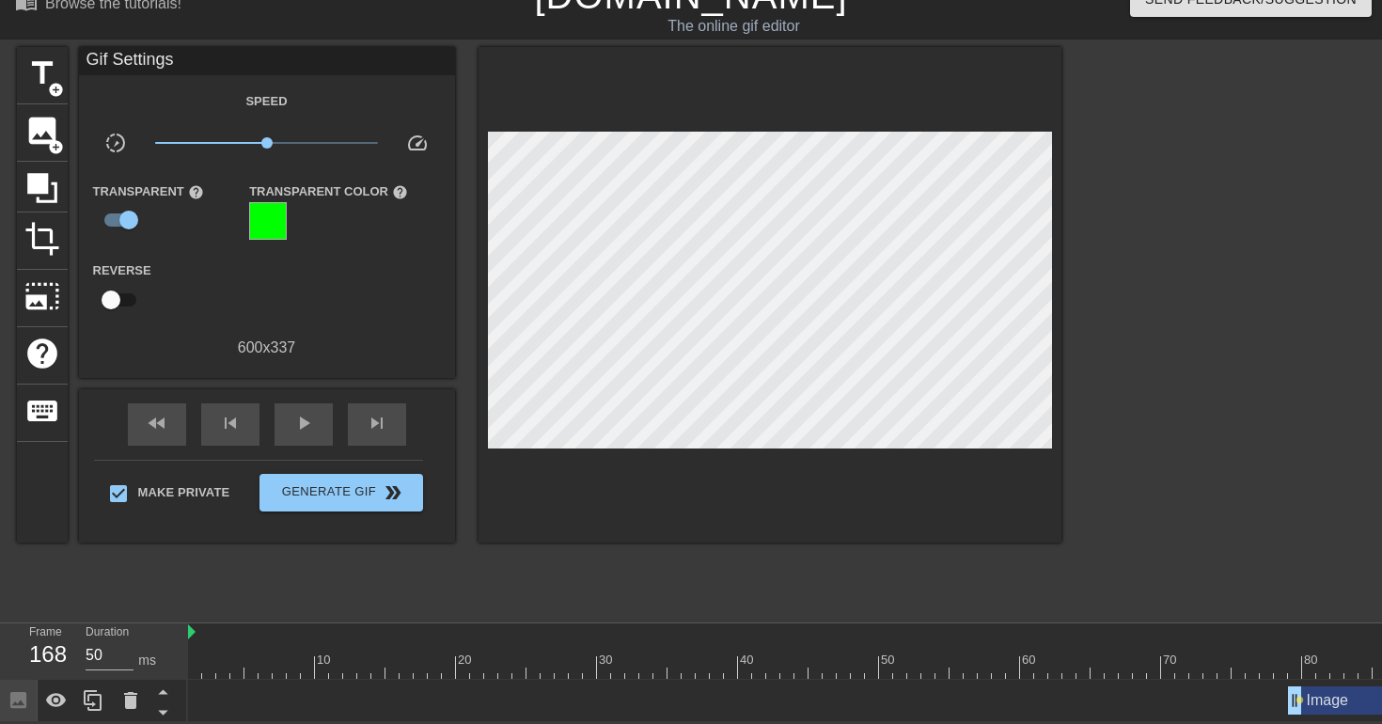
click at [323, 587] on div "title add_circle image add_circle crop photo_size_select_large help keyboard Gi…" at bounding box center [539, 329] width 1044 height 564
click at [307, 422] on span "play_arrow" at bounding box center [303, 423] width 23 height 23
click at [297, 424] on span "pause" at bounding box center [303, 423] width 23 height 23
click at [297, 424] on span "play_arrow" at bounding box center [303, 423] width 23 height 23
click at [318, 413] on div "pause" at bounding box center [303, 424] width 58 height 42
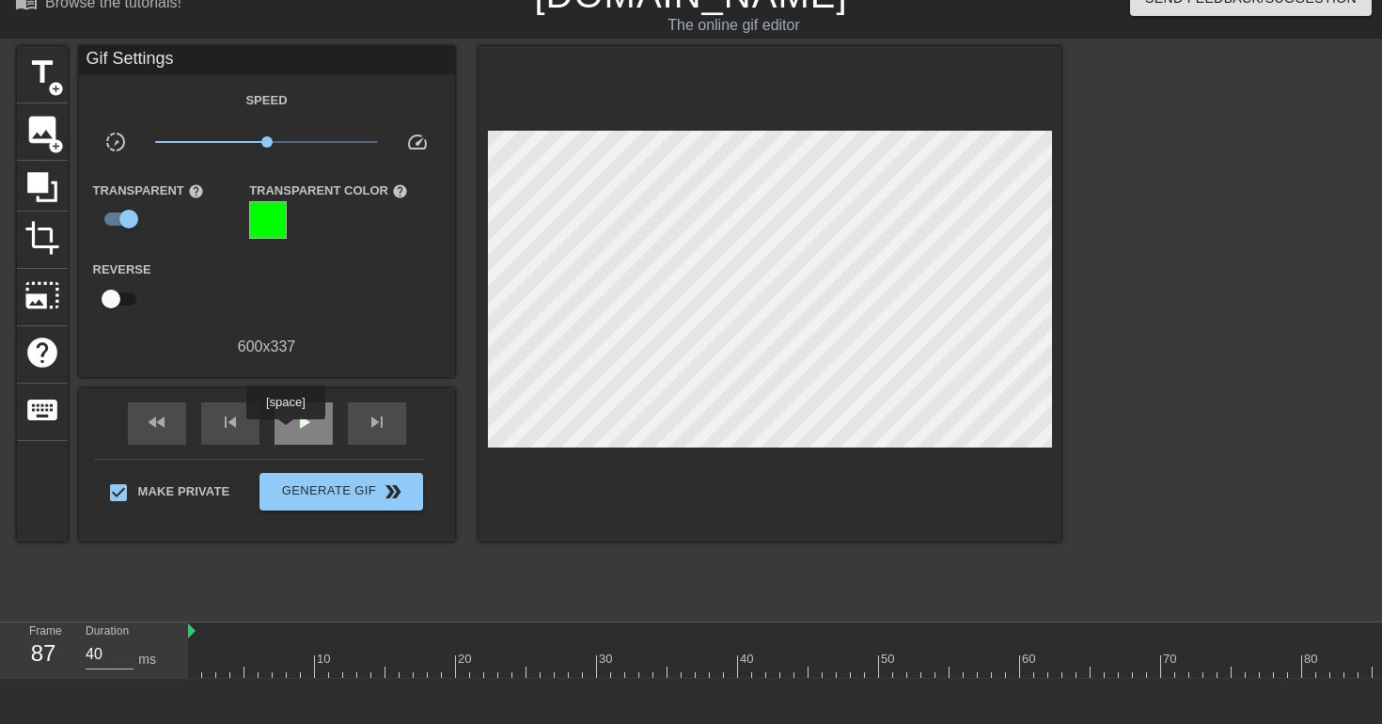
click at [295, 432] on span "play_arrow" at bounding box center [303, 422] width 23 height 23
type input "40"
click at [295, 432] on span "pause" at bounding box center [303, 422] width 23 height 23
click at [54, 140] on span "add_circle" at bounding box center [56, 146] width 16 height 16
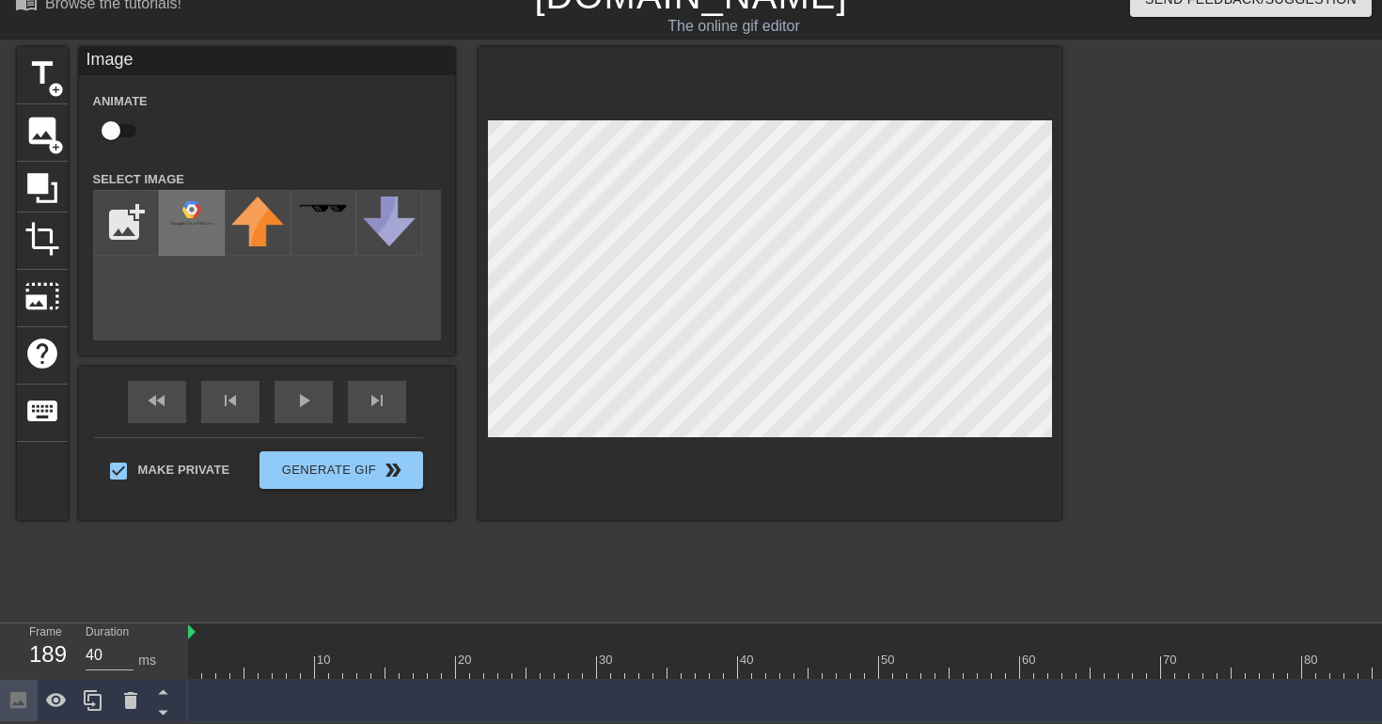
click at [179, 215] on img at bounding box center [191, 212] width 53 height 33
click at [745, 445] on div at bounding box center [769, 283] width 583 height 473
click at [228, 112] on div "Animate" at bounding box center [267, 118] width 376 height 59
click at [115, 128] on input "checkbox" at bounding box center [110, 131] width 107 height 36
checkbox input "true"
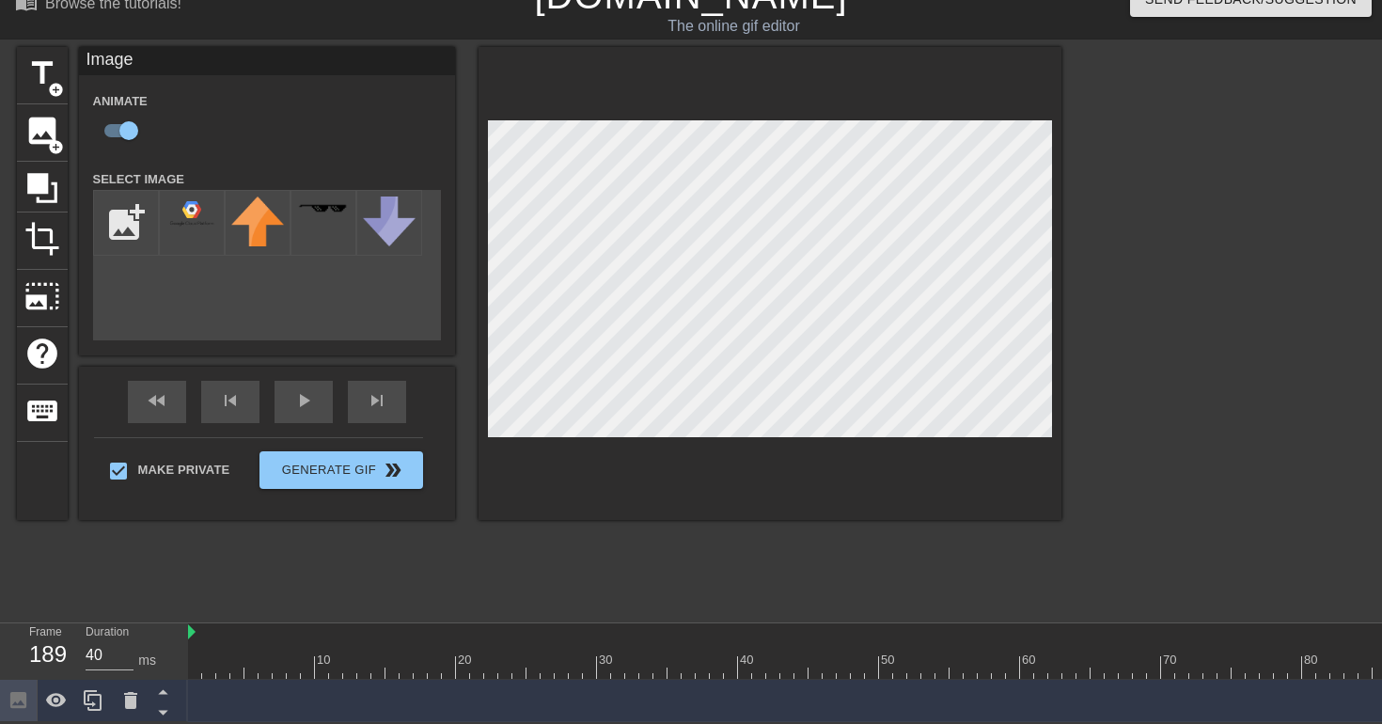
click at [303, 113] on div "Animate" at bounding box center [267, 118] width 376 height 59
click at [306, 410] on span "play_arrow" at bounding box center [303, 400] width 23 height 23
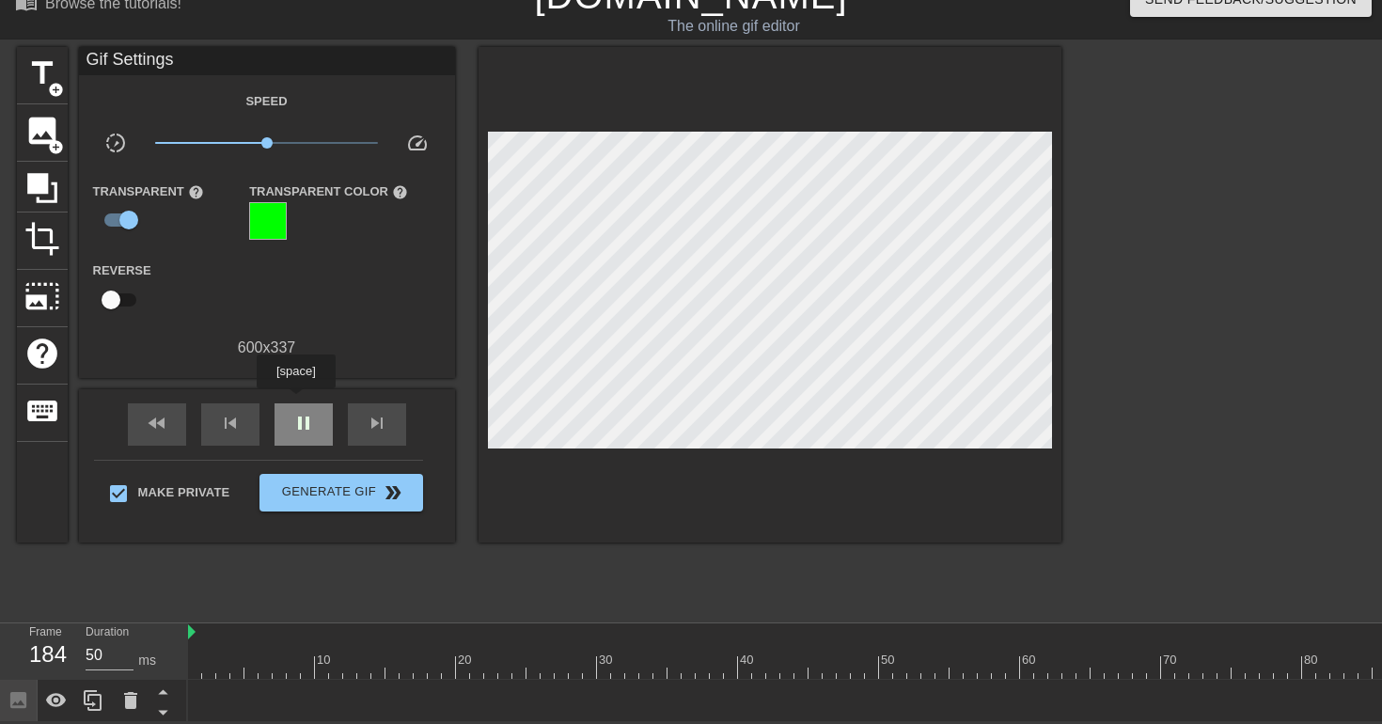
type input "40"
click at [298, 403] on div "pause" at bounding box center [303, 424] width 58 height 42
click at [55, 122] on span "image" at bounding box center [42, 131] width 36 height 36
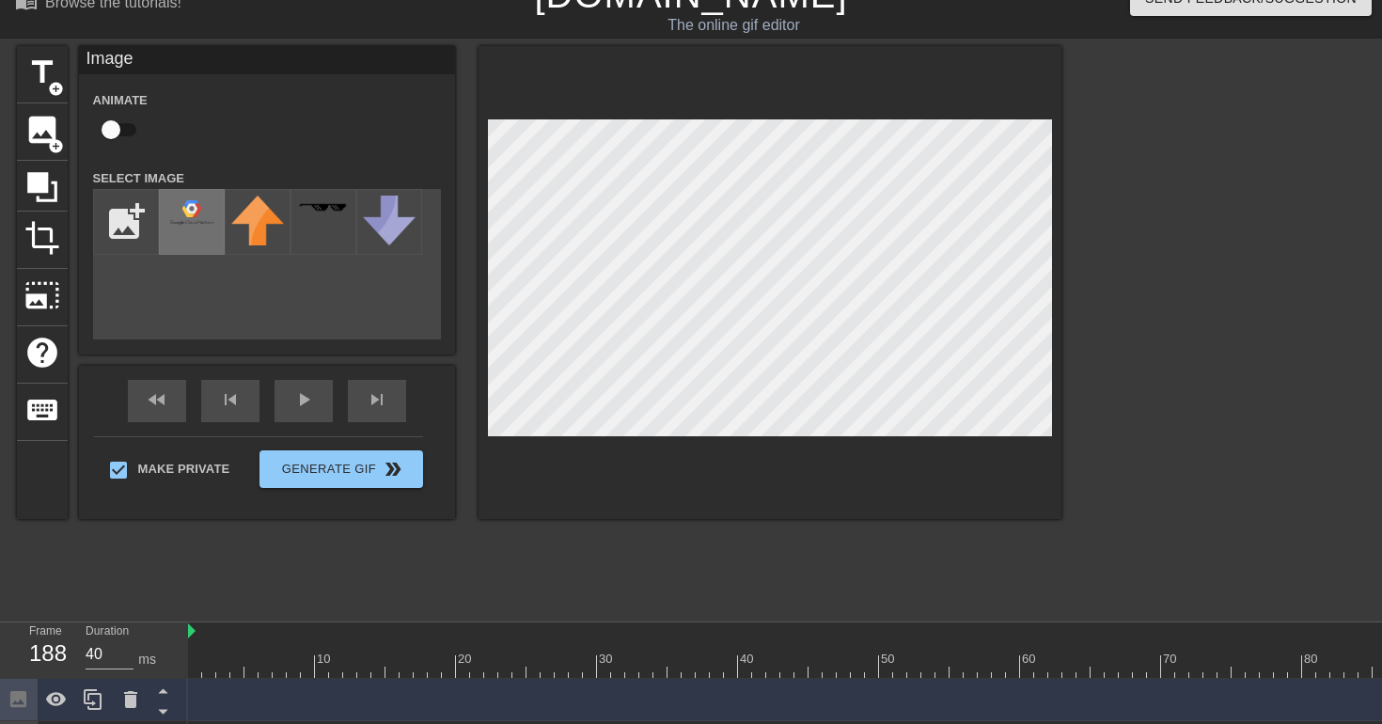
click at [202, 230] on div at bounding box center [192, 222] width 66 height 66
click at [113, 130] on input "checkbox" at bounding box center [110, 130] width 107 height 36
checkbox input "true"
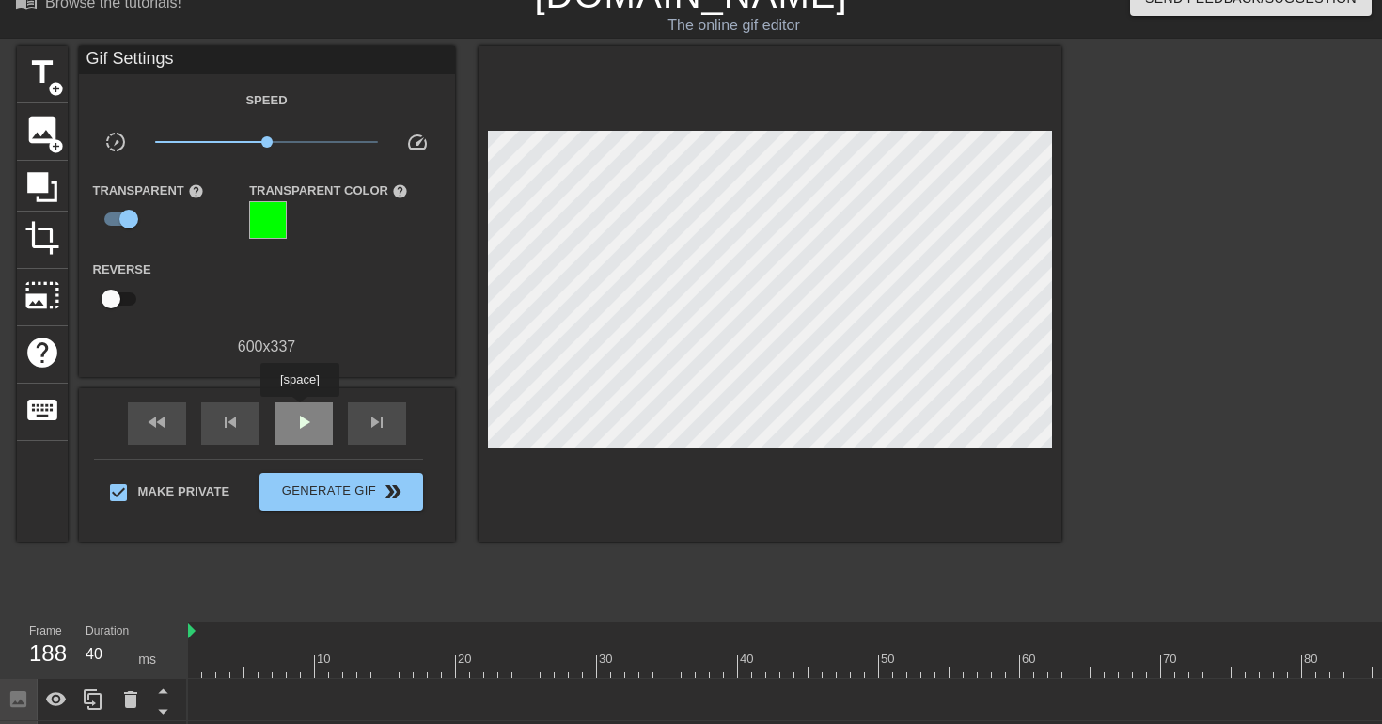
click at [302, 410] on div "play_arrow" at bounding box center [303, 423] width 58 height 42
click at [308, 416] on span "pause" at bounding box center [303, 422] width 23 height 23
click at [392, 290] on div "Reverse" at bounding box center [267, 287] width 376 height 59
click at [39, 190] on icon at bounding box center [42, 187] width 30 height 30
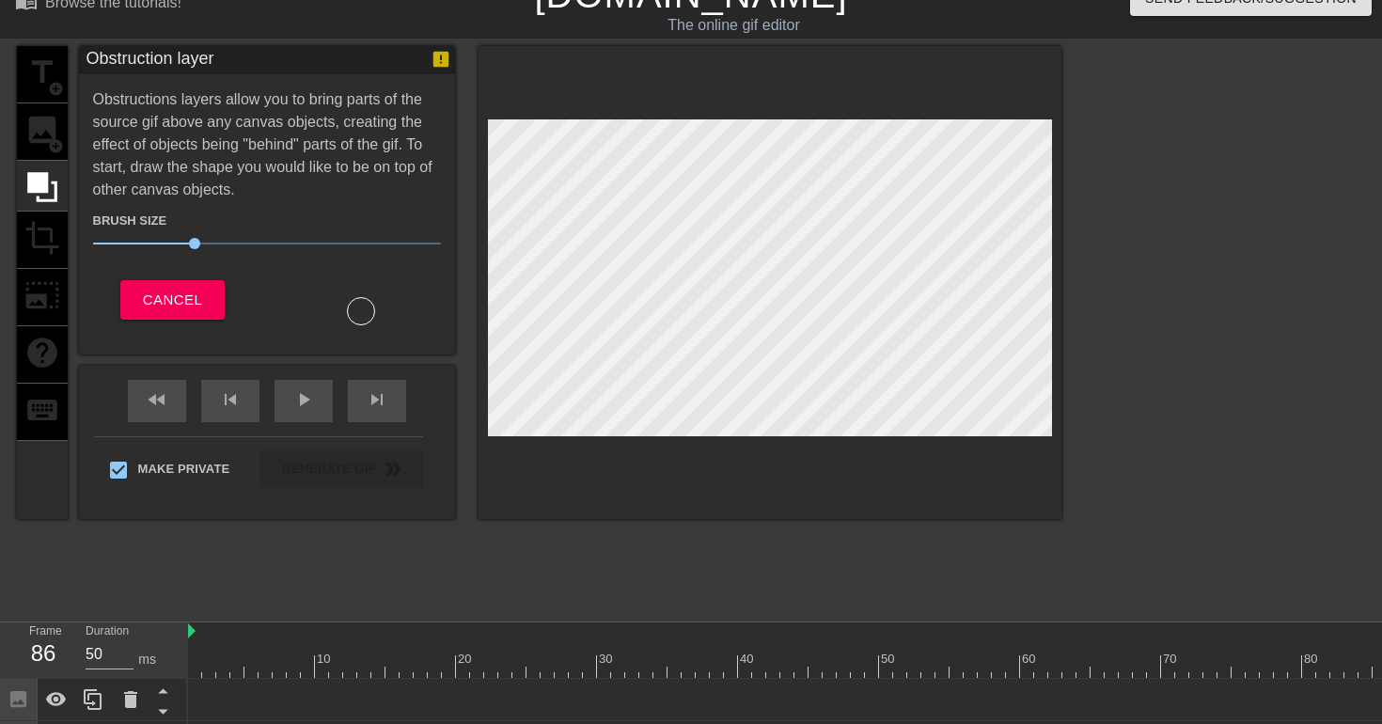
click at [41, 131] on div "title add_circle image add_circle crop photo_size_select_large help keyboard" at bounding box center [42, 282] width 51 height 473
click at [151, 296] on span "Cancel" at bounding box center [172, 300] width 59 height 24
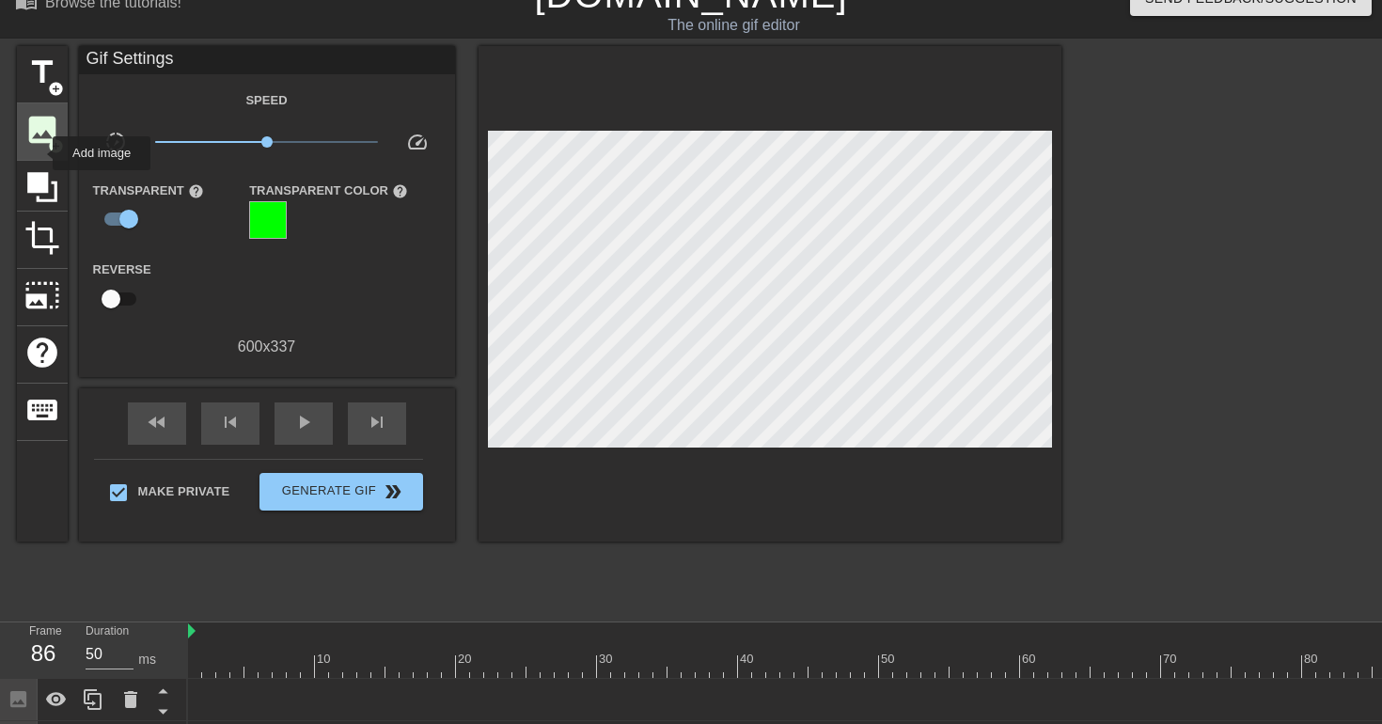
click at [40, 152] on div "image add_circle" at bounding box center [42, 131] width 51 height 57
click at [66, 691] on icon at bounding box center [56, 699] width 23 height 23
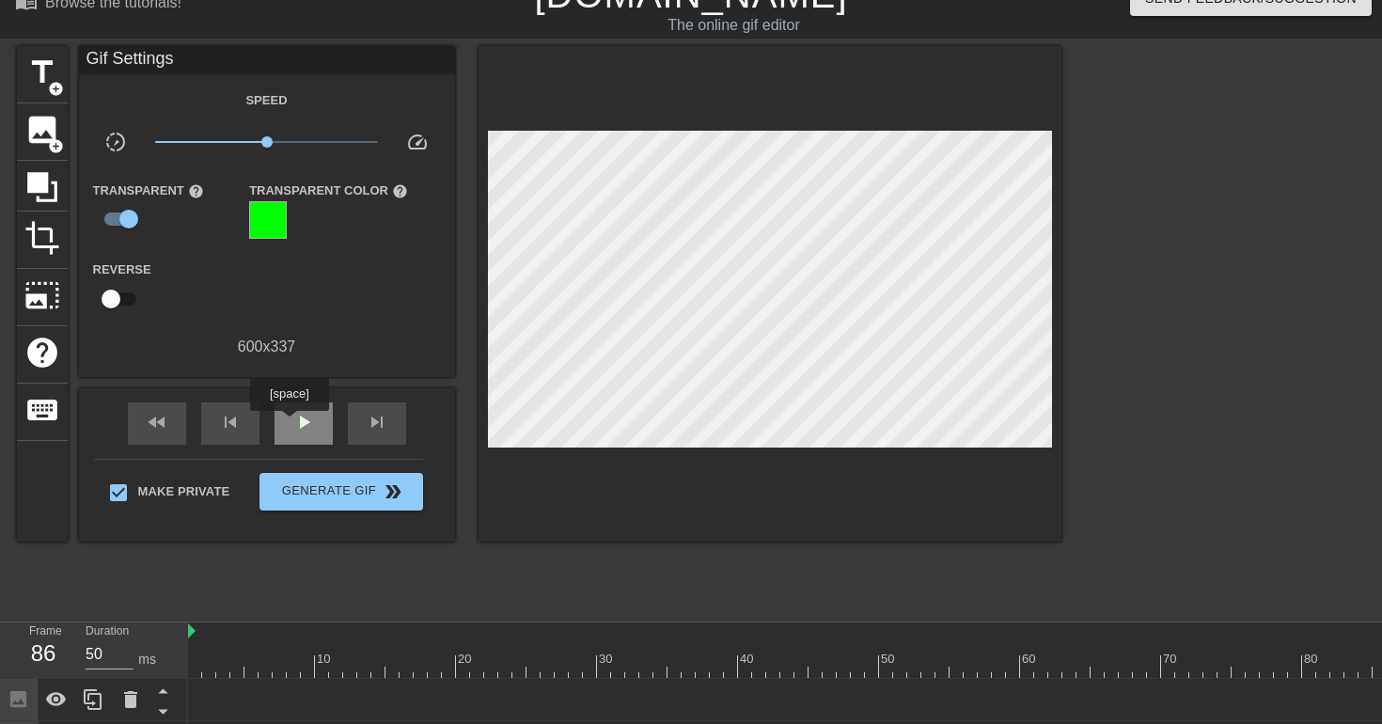
click at [292, 424] on span "play_arrow" at bounding box center [303, 422] width 23 height 23
click at [132, 699] on icon at bounding box center [130, 699] width 13 height 17
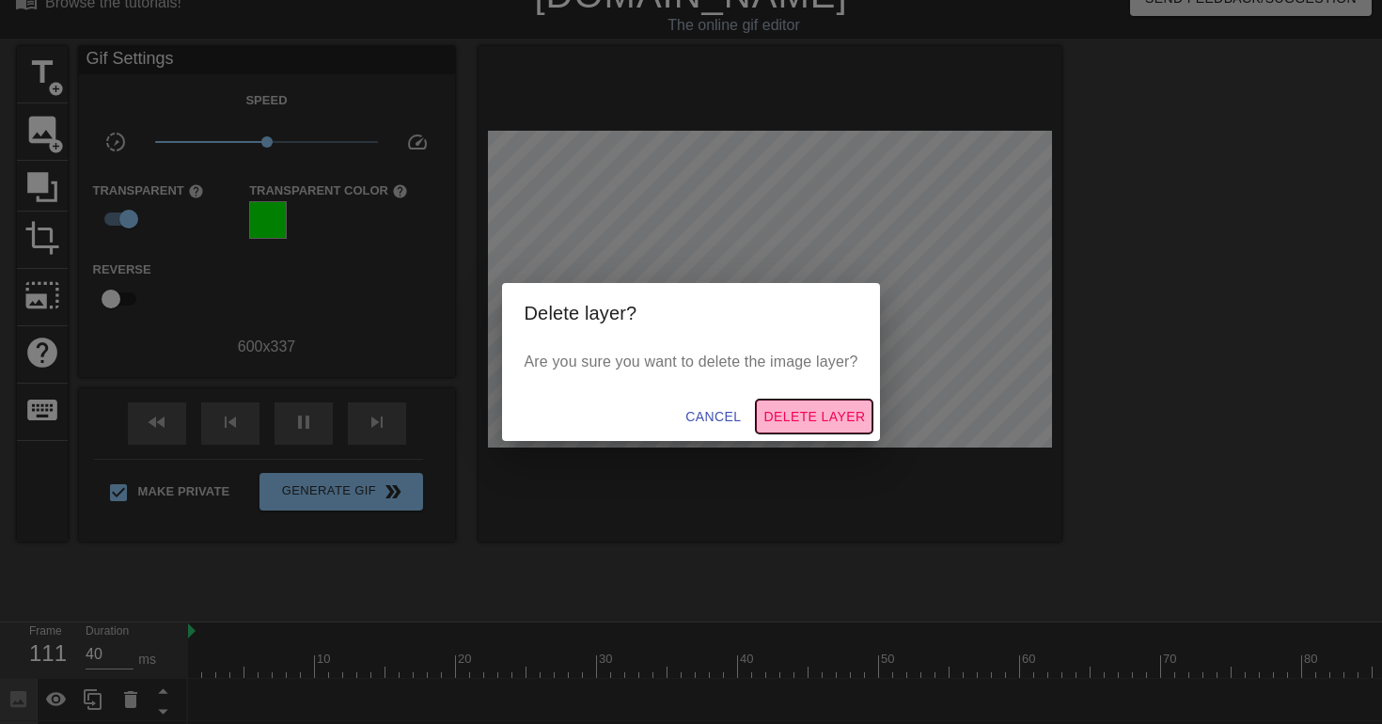
click at [787, 414] on span "Delete Layer" at bounding box center [814, 417] width 102 height 24
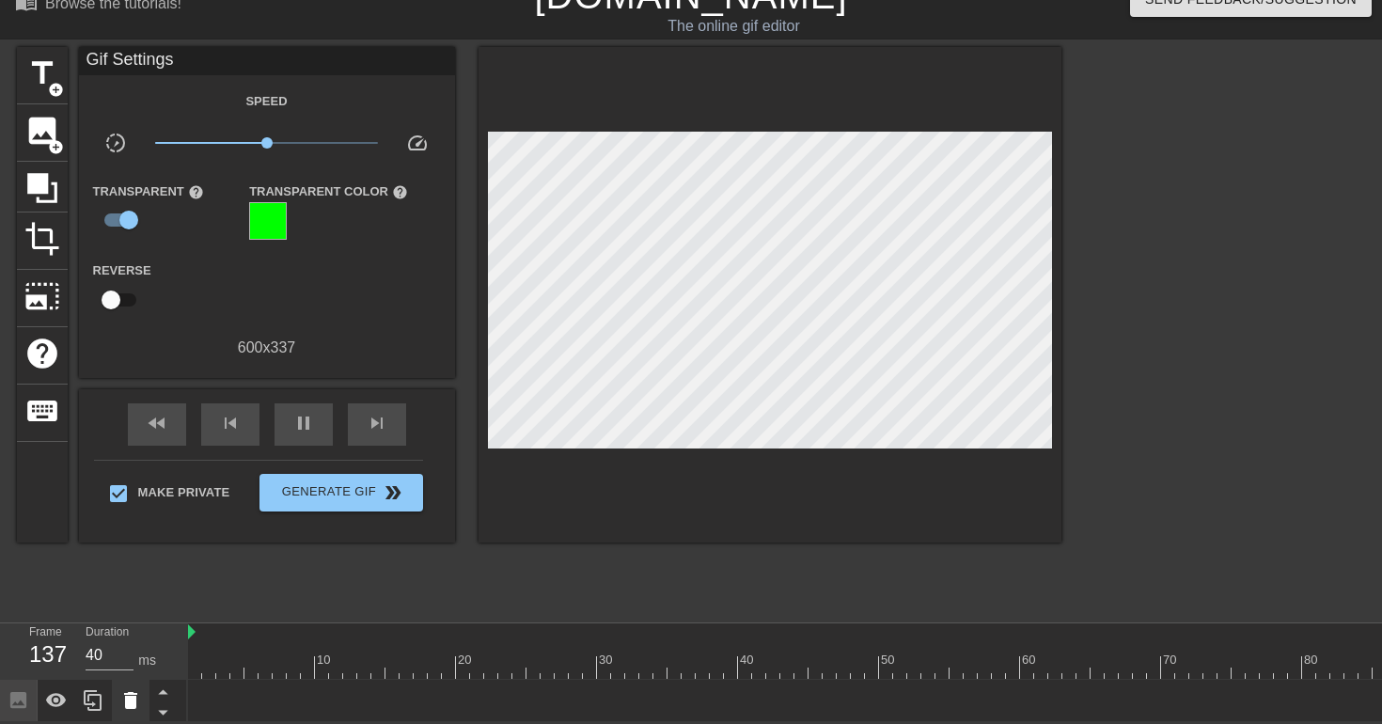
click at [127, 698] on icon at bounding box center [130, 700] width 13 height 17
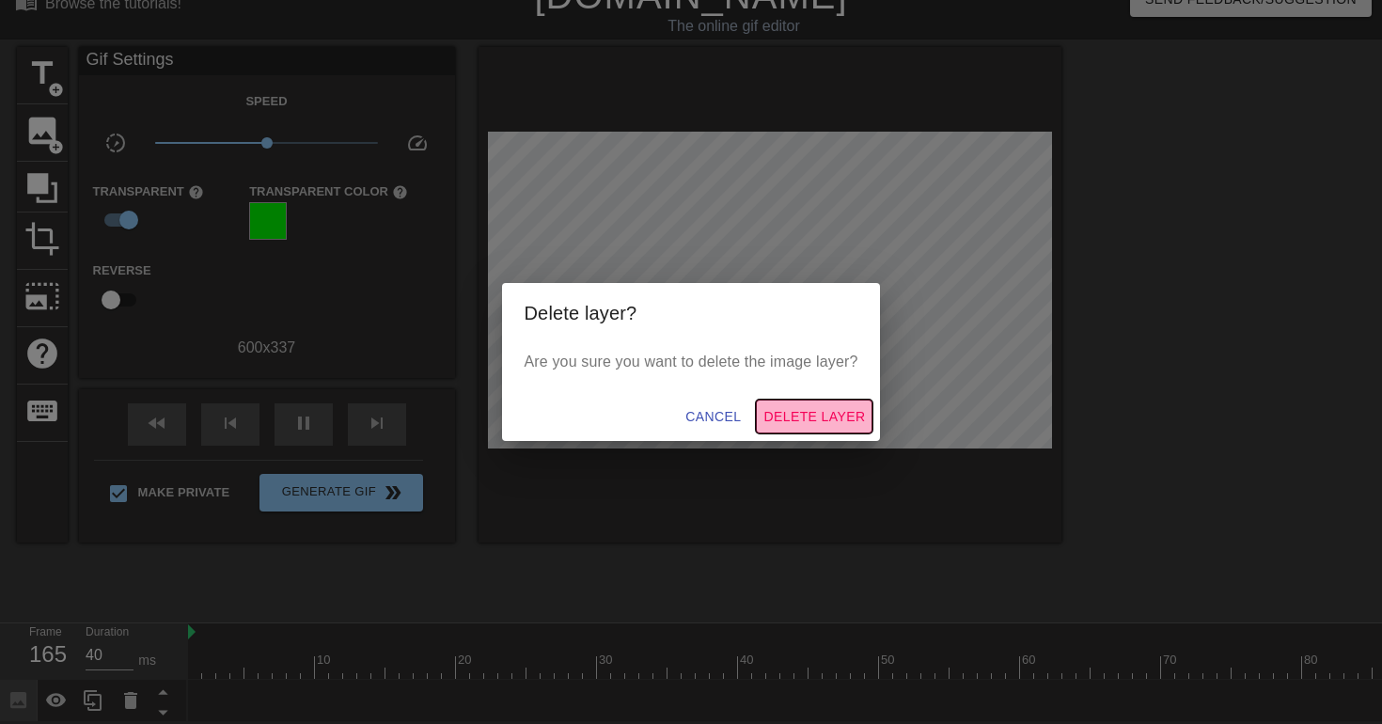
click at [780, 419] on span "Delete Layer" at bounding box center [814, 417] width 102 height 24
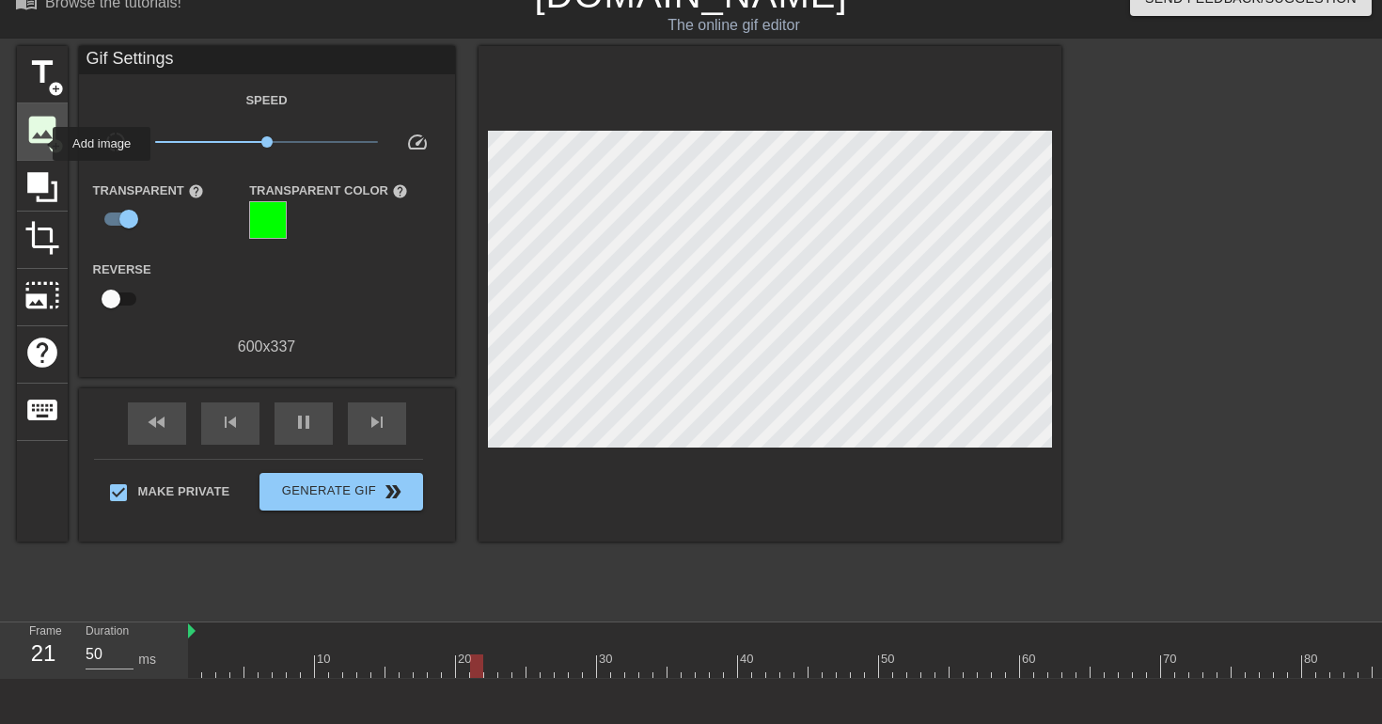
click at [46, 142] on span "image" at bounding box center [42, 130] width 36 height 36
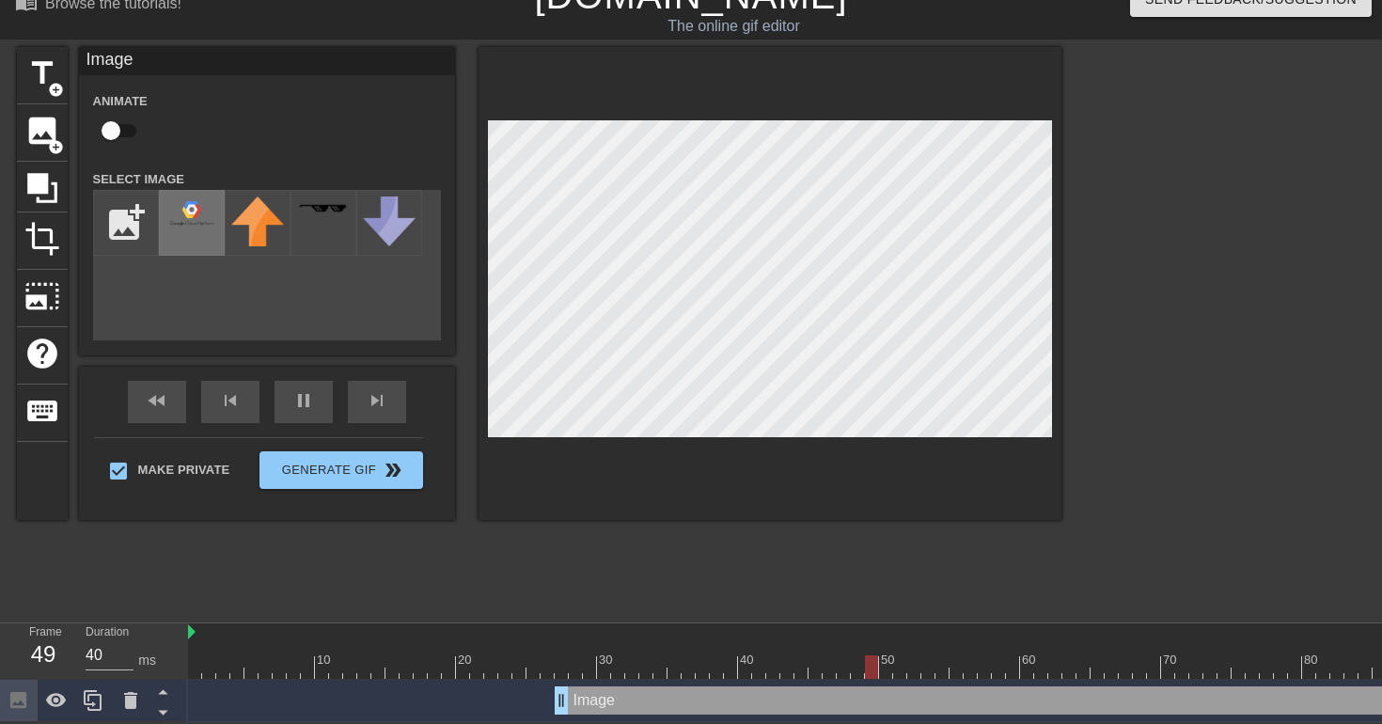
click at [194, 226] on img at bounding box center [191, 212] width 53 height 33
click at [299, 406] on div "pause" at bounding box center [303, 402] width 58 height 42
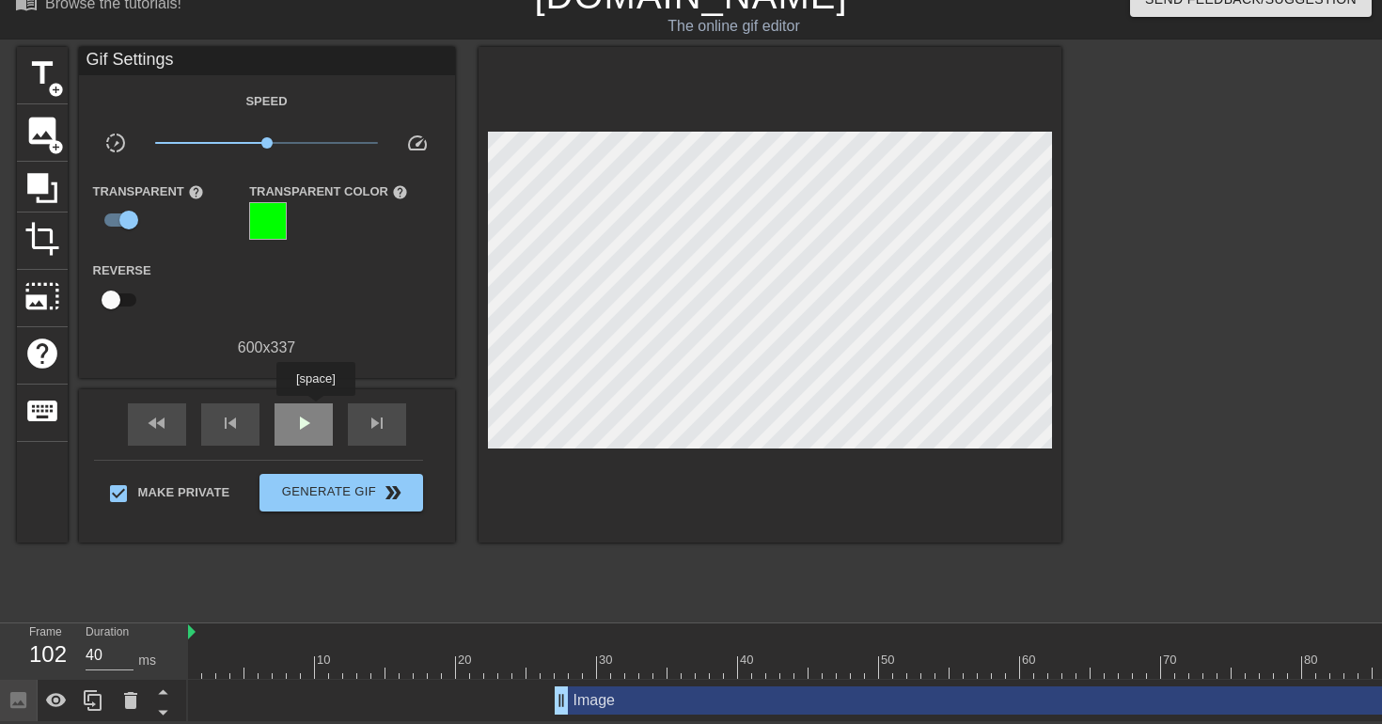
click at [312, 419] on span "play_arrow" at bounding box center [303, 423] width 23 height 23
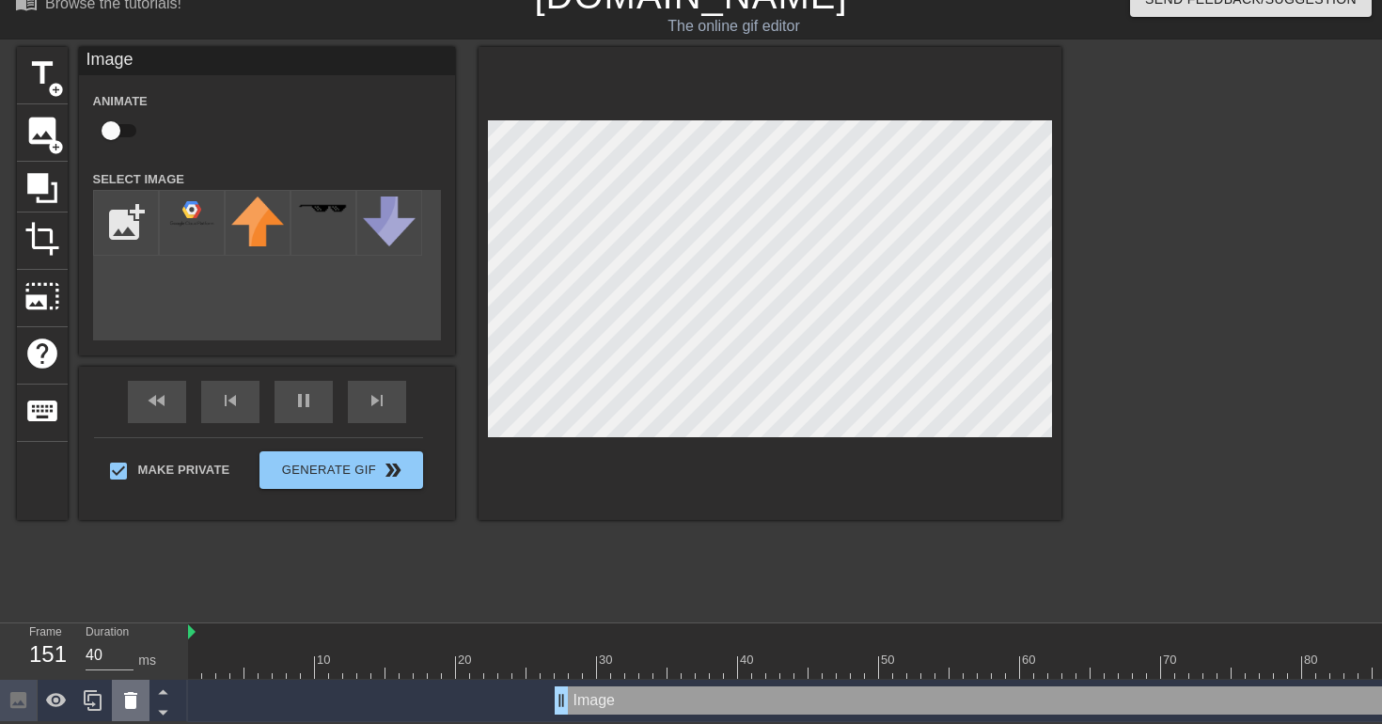
click at [131, 698] on icon at bounding box center [130, 700] width 13 height 17
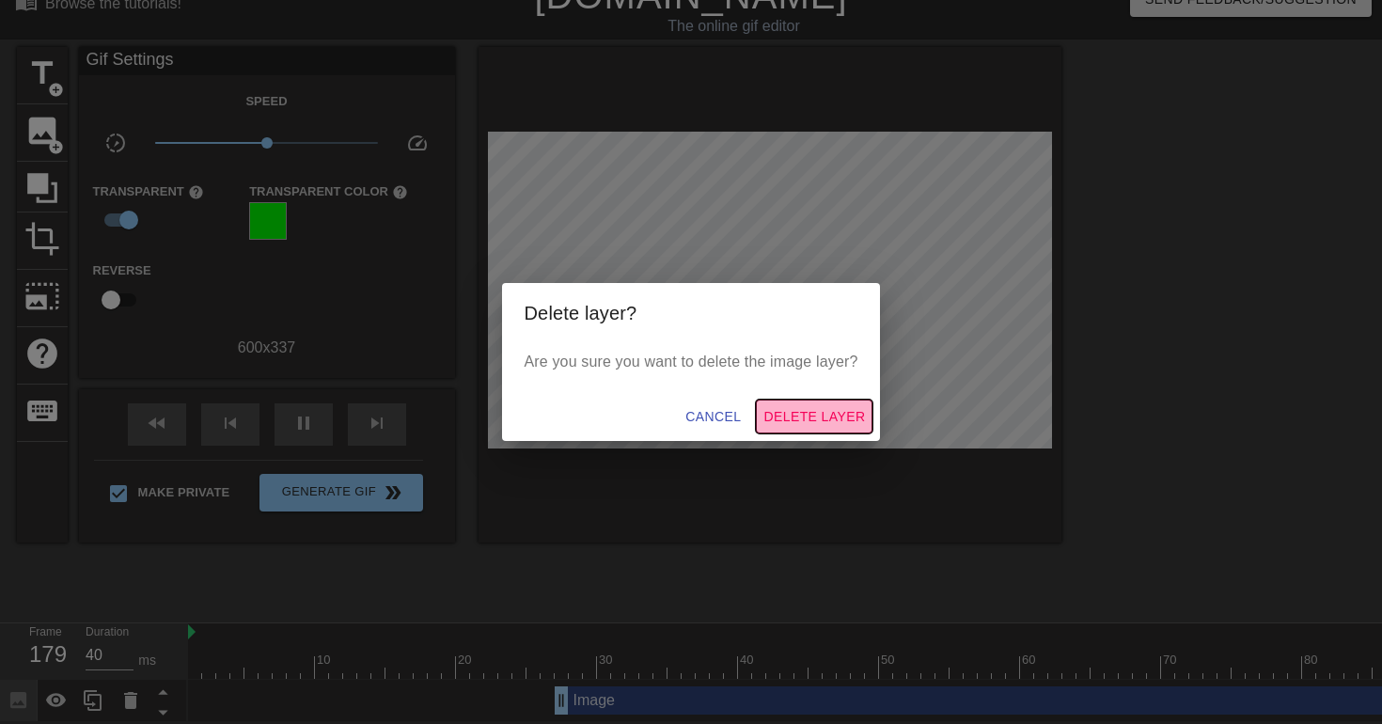
click at [813, 411] on span "Delete Layer" at bounding box center [814, 417] width 102 height 24
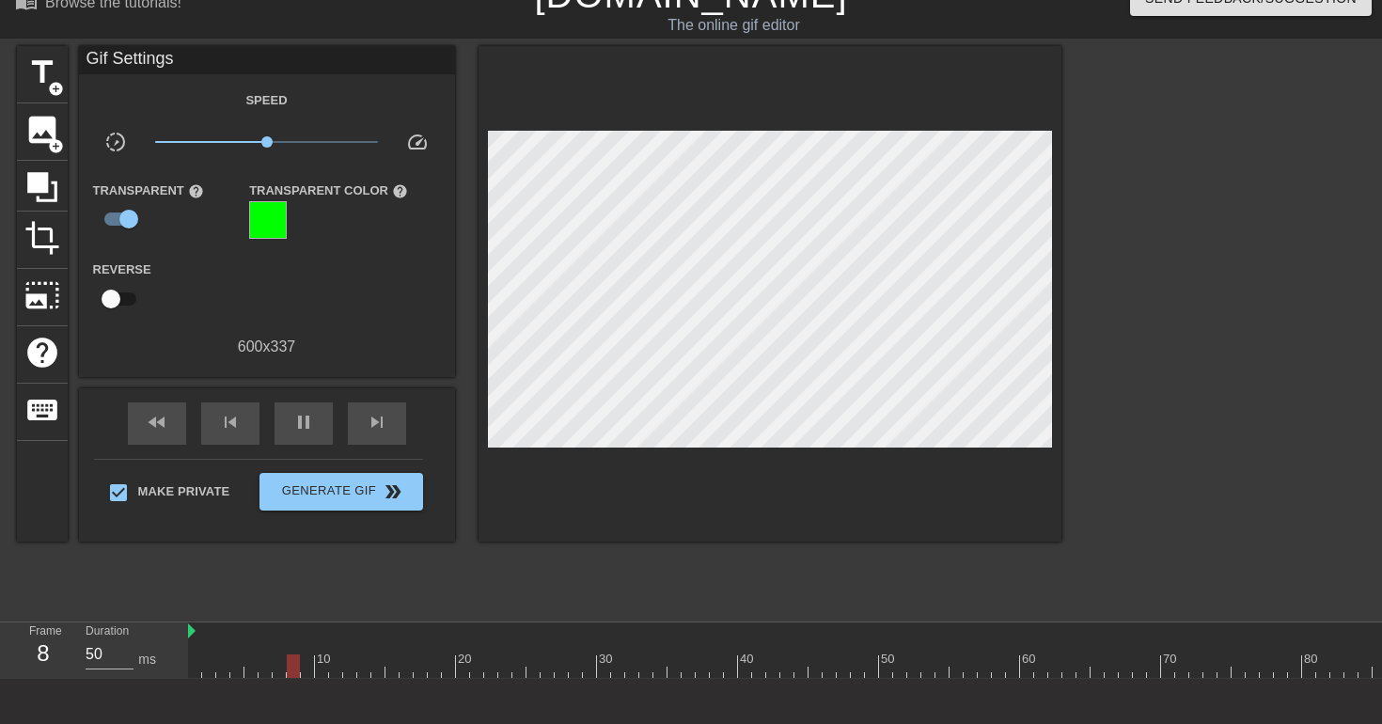
click at [365, 254] on div "Speed slow_motion_video x1.01 speed Transparent help Transparent Color help Rev…" at bounding box center [267, 223] width 348 height 270
type input "40"
click at [308, 426] on span "pause" at bounding box center [303, 422] width 23 height 23
click at [50, 140] on span "add_circle" at bounding box center [56, 146] width 16 height 16
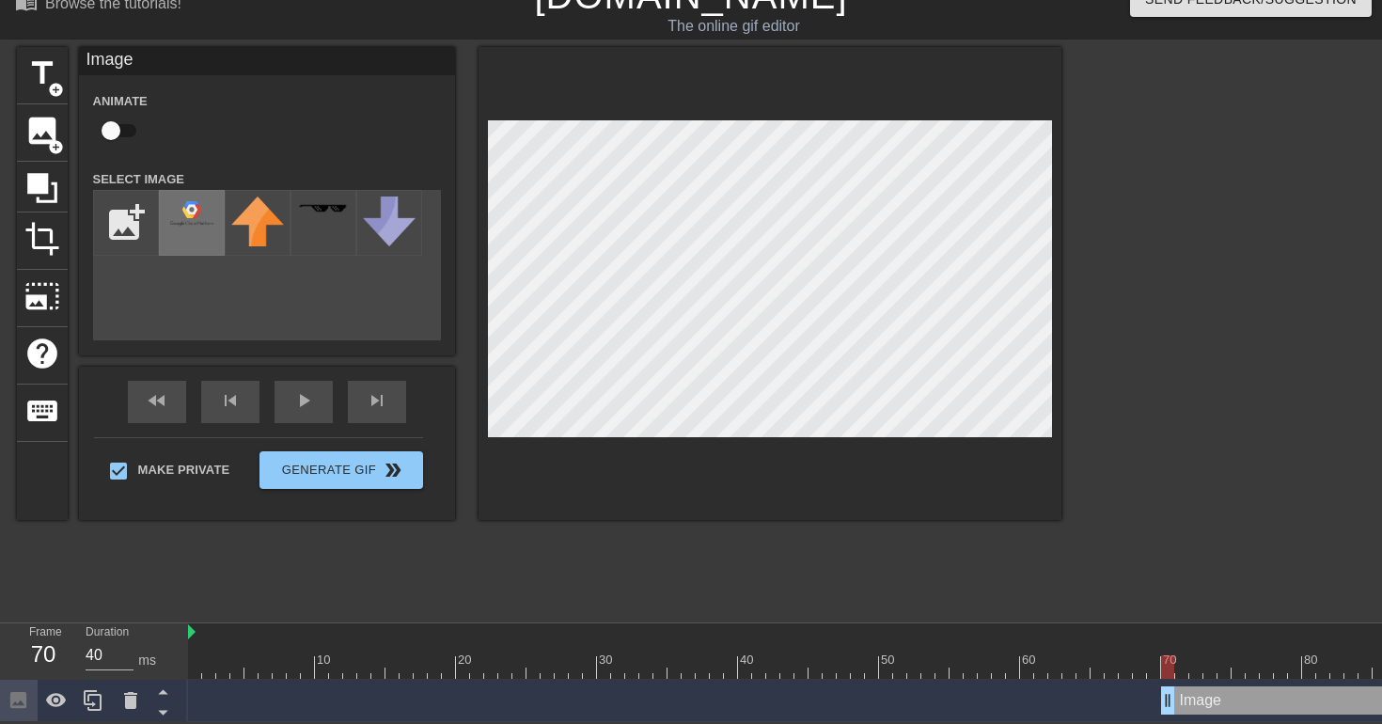
click at [198, 208] on img at bounding box center [191, 212] width 53 height 33
click at [116, 128] on input "checkbox" at bounding box center [110, 131] width 107 height 36
checkbox input "true"
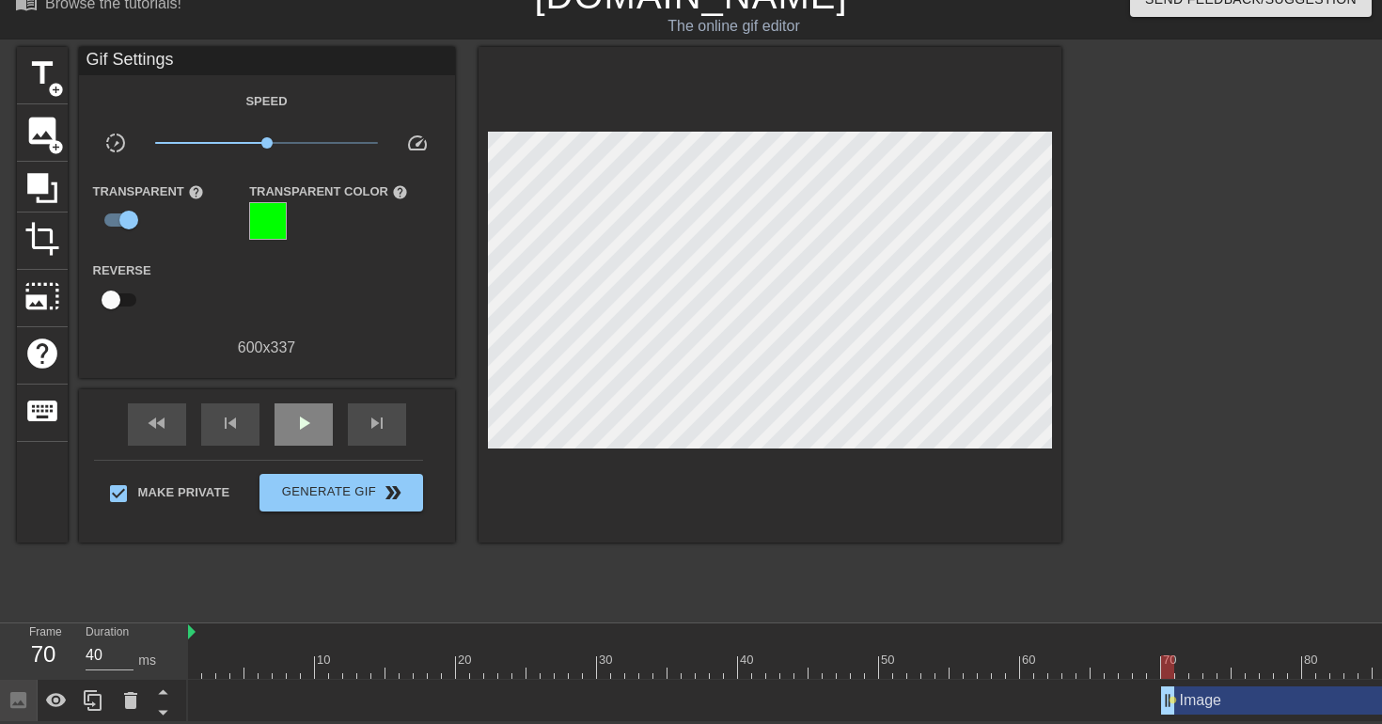
click at [299, 400] on div "fast_rewind skip_previous play_arrow skip_next" at bounding box center [267, 424] width 306 height 71
click at [299, 421] on span "play_arrow" at bounding box center [303, 423] width 23 height 23
click at [313, 430] on span "pause" at bounding box center [303, 423] width 23 height 23
click at [305, 432] on div "play_arrow" at bounding box center [303, 424] width 58 height 42
click at [305, 432] on div "pause" at bounding box center [303, 424] width 58 height 42
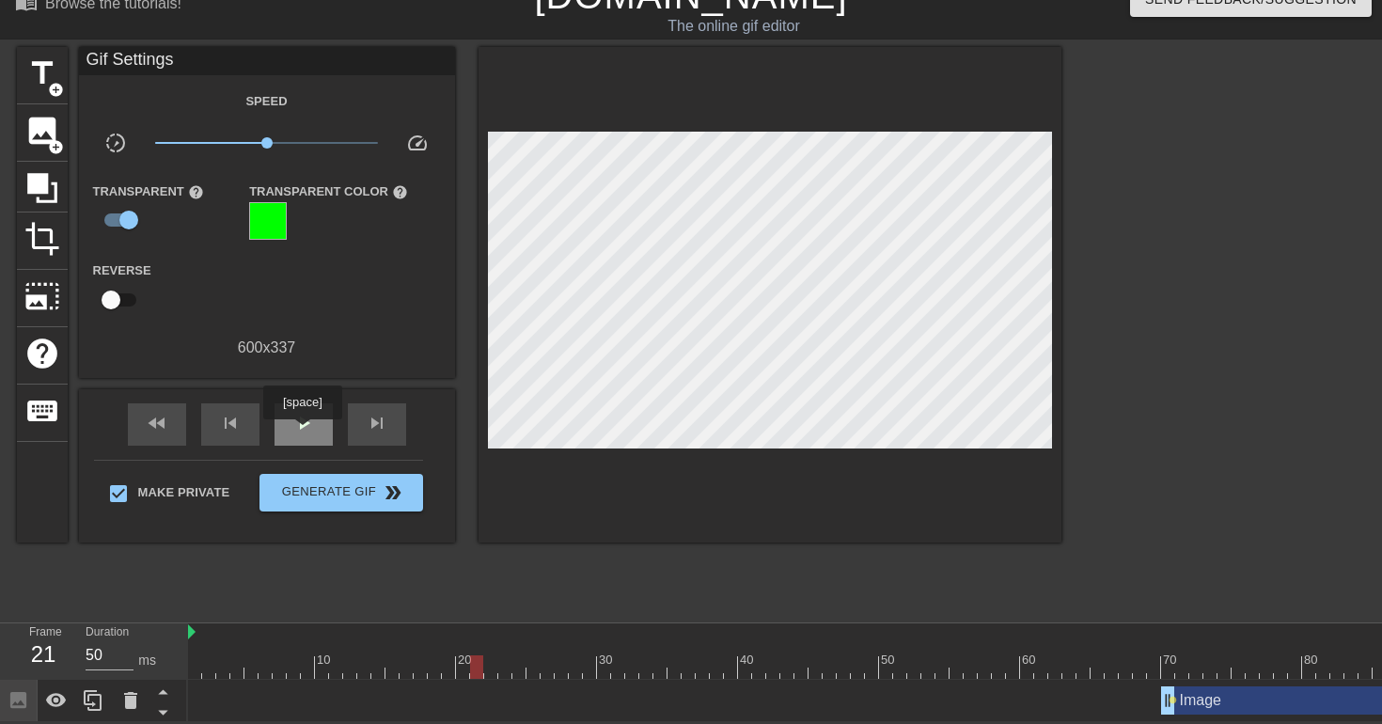
click at [305, 432] on div "play_arrow" at bounding box center [303, 424] width 58 height 42
click at [304, 433] on div "pause" at bounding box center [303, 424] width 58 height 42
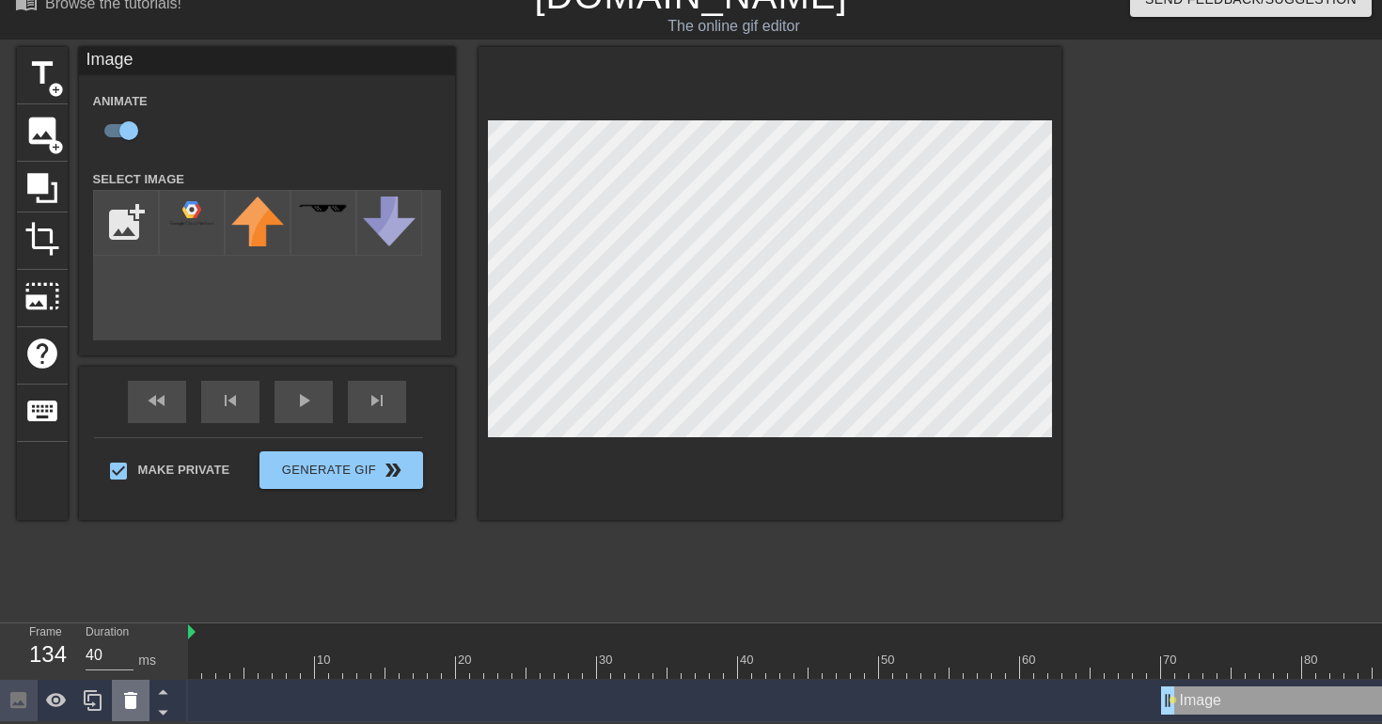
click at [140, 712] on div at bounding box center [131, 700] width 38 height 41
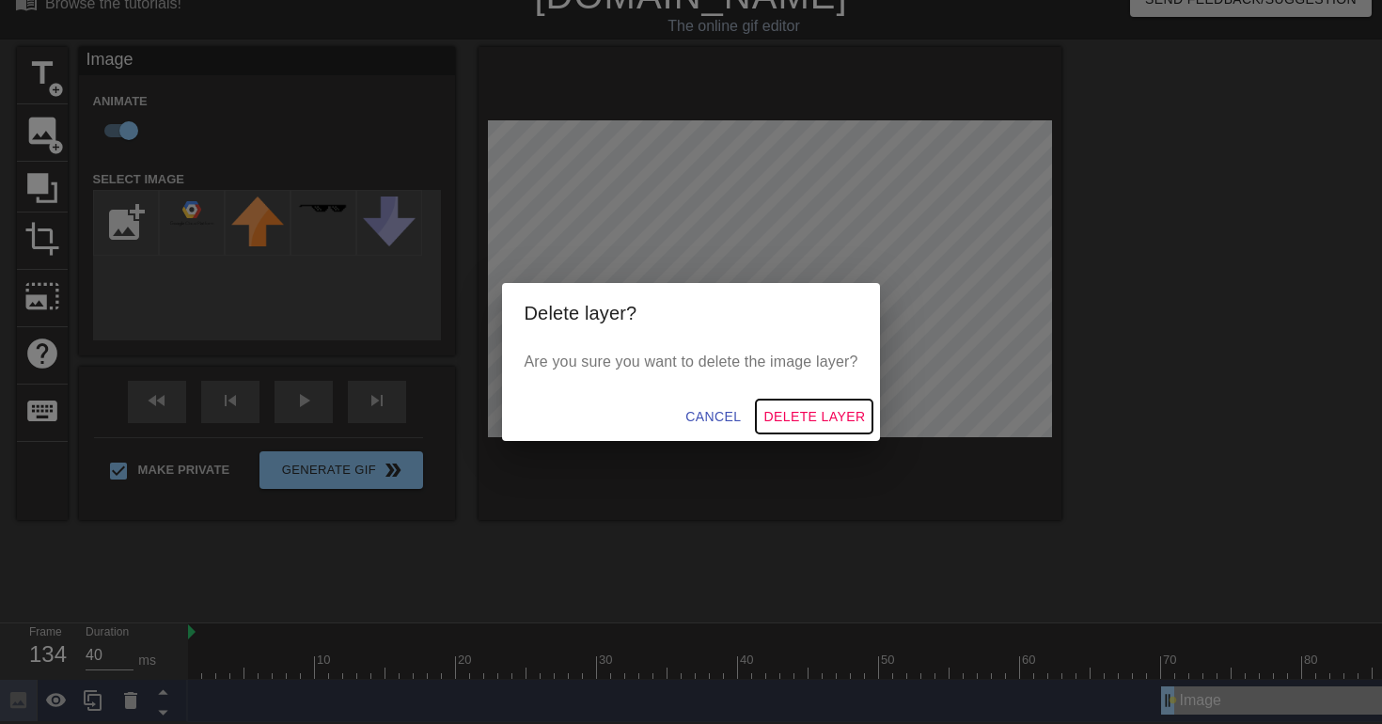
click at [796, 411] on span "Delete Layer" at bounding box center [814, 417] width 102 height 24
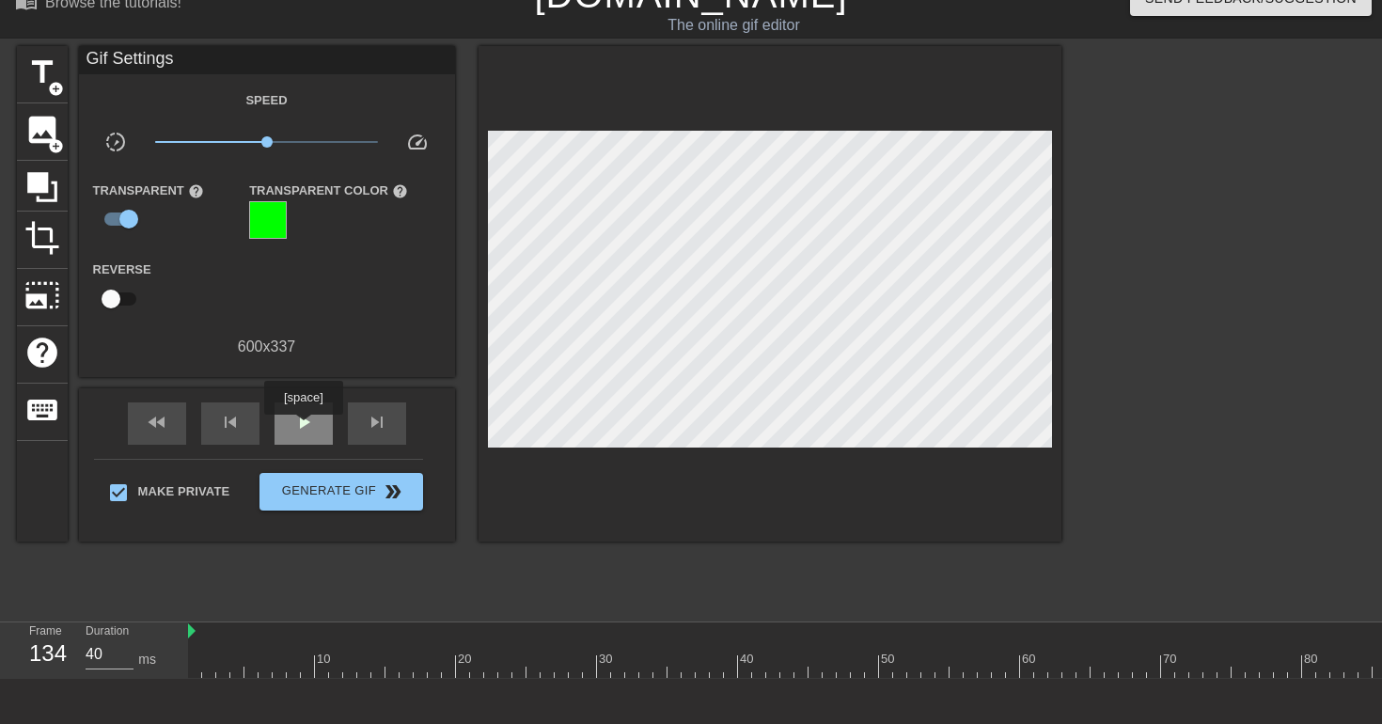
click at [306, 428] on span "play_arrow" at bounding box center [303, 422] width 23 height 23
click at [306, 428] on span "pause" at bounding box center [303, 422] width 23 height 23
click at [306, 428] on span "play_arrow" at bounding box center [303, 422] width 23 height 23
click at [306, 428] on span "pause" at bounding box center [303, 422] width 23 height 23
click at [228, 427] on span "skip_previous" at bounding box center [230, 422] width 23 height 23
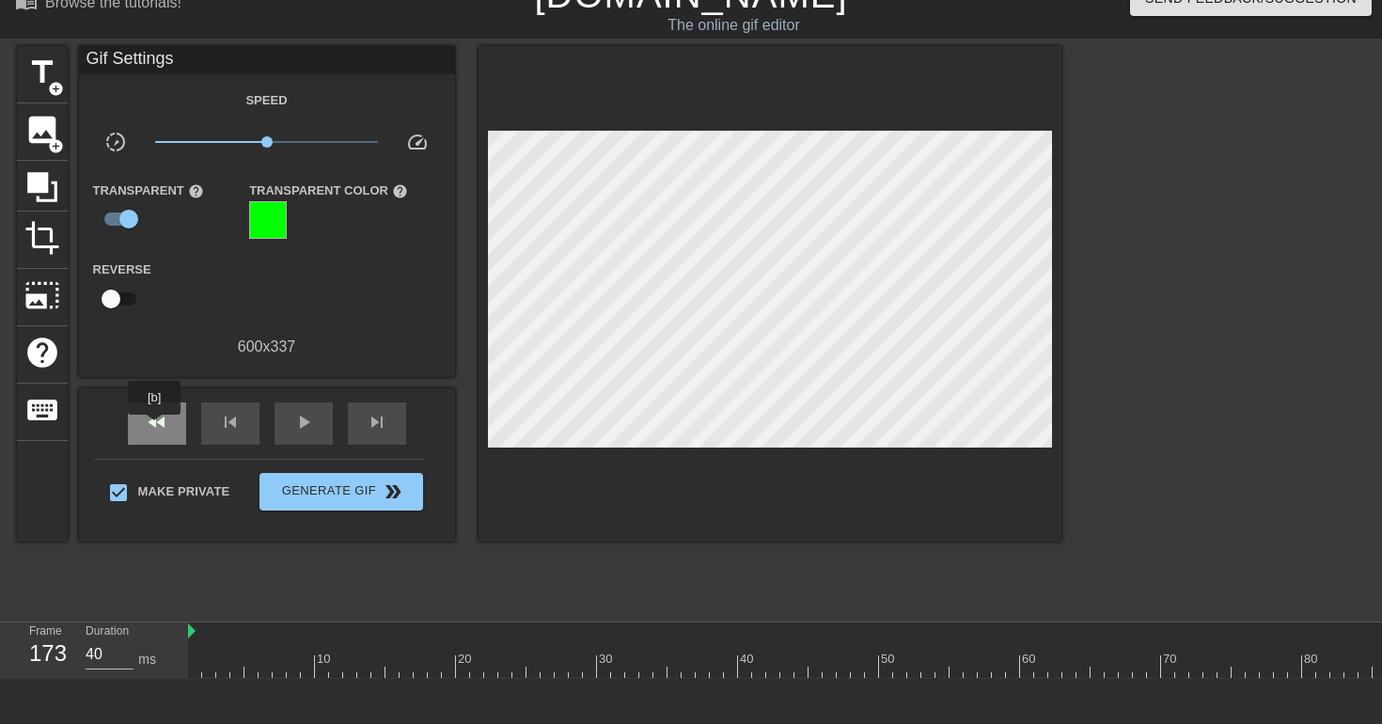
click at [156, 428] on span "fast_rewind" at bounding box center [157, 422] width 23 height 23
click at [306, 420] on span "play_arrow" at bounding box center [303, 422] width 23 height 23
type input "40"
click at [315, 418] on div "pause" at bounding box center [303, 423] width 58 height 42
click at [45, 141] on span "image" at bounding box center [42, 130] width 36 height 36
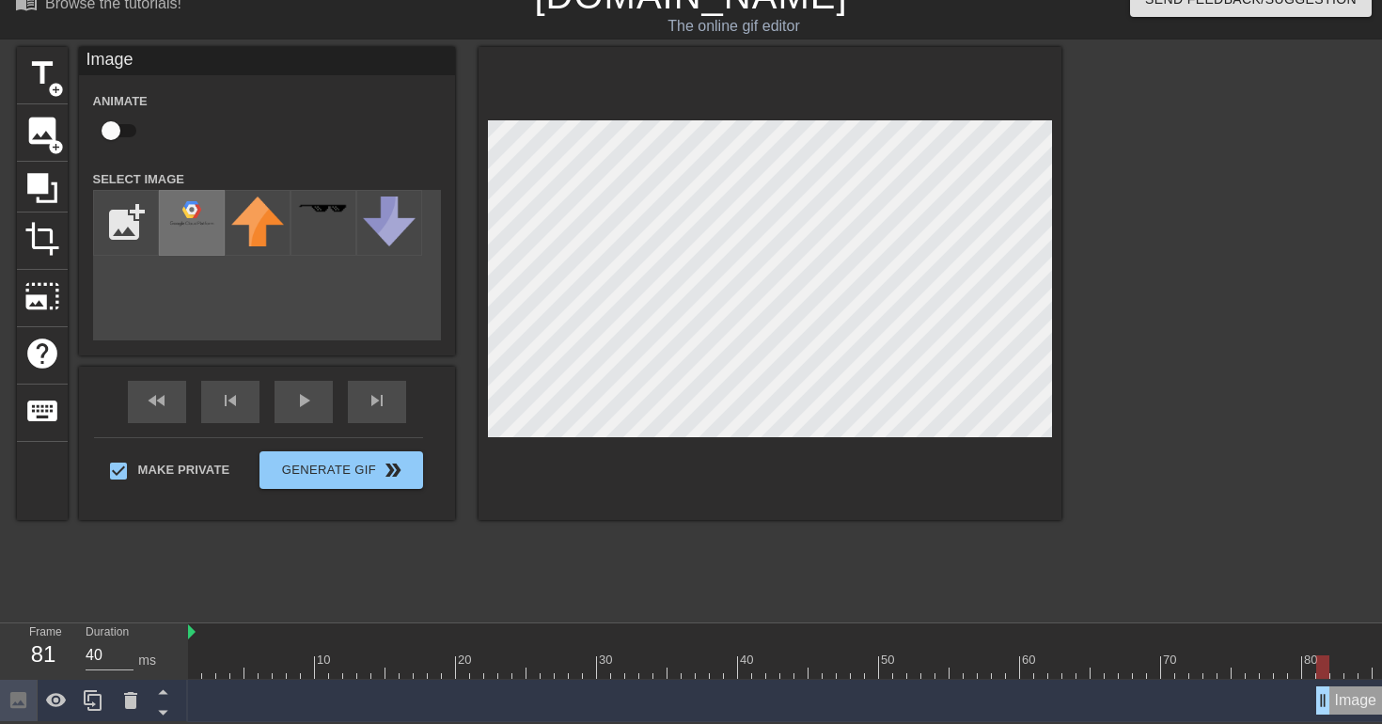
click at [190, 224] on img at bounding box center [191, 212] width 53 height 33
click at [122, 132] on input "checkbox" at bounding box center [110, 131] width 107 height 36
checkbox input "true"
click at [224, 602] on div "title add_circle image add_circle crop photo_size_select_large help keyboard Im…" at bounding box center [539, 329] width 1044 height 564
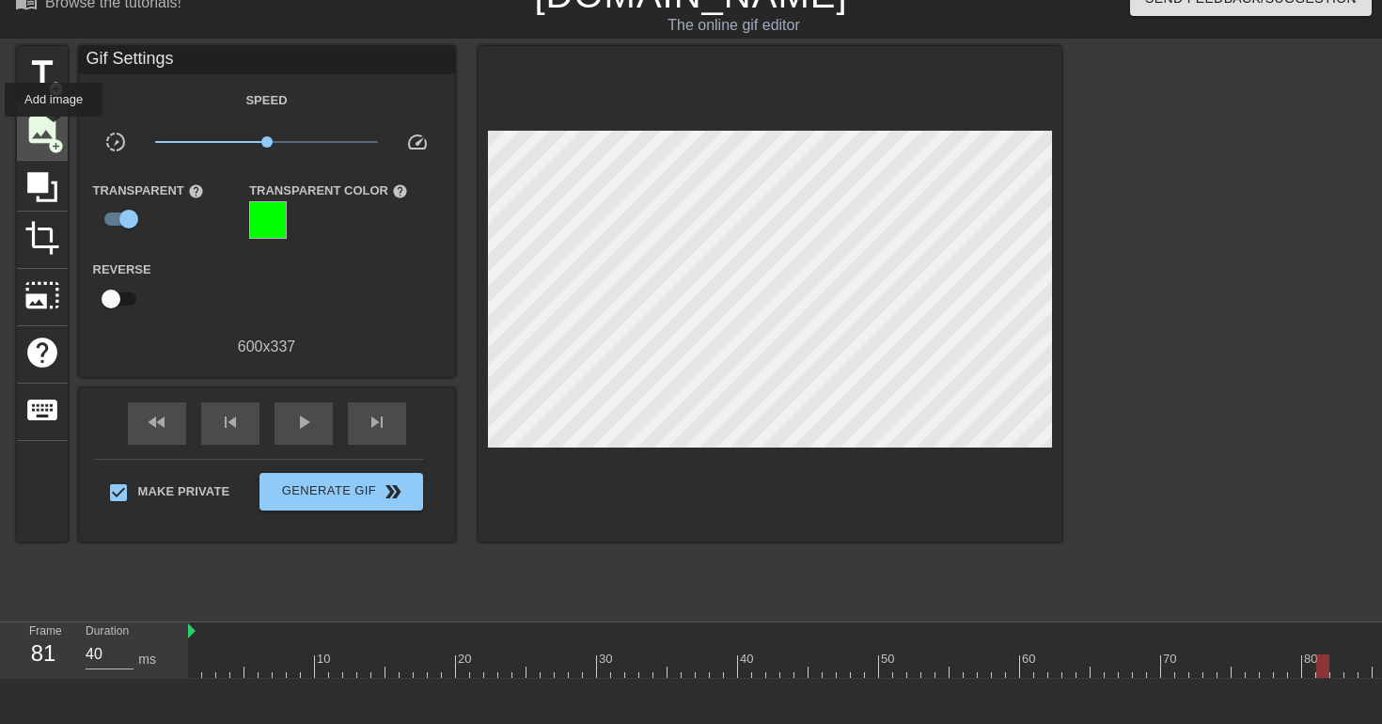
click at [55, 130] on span "image" at bounding box center [42, 130] width 36 height 36
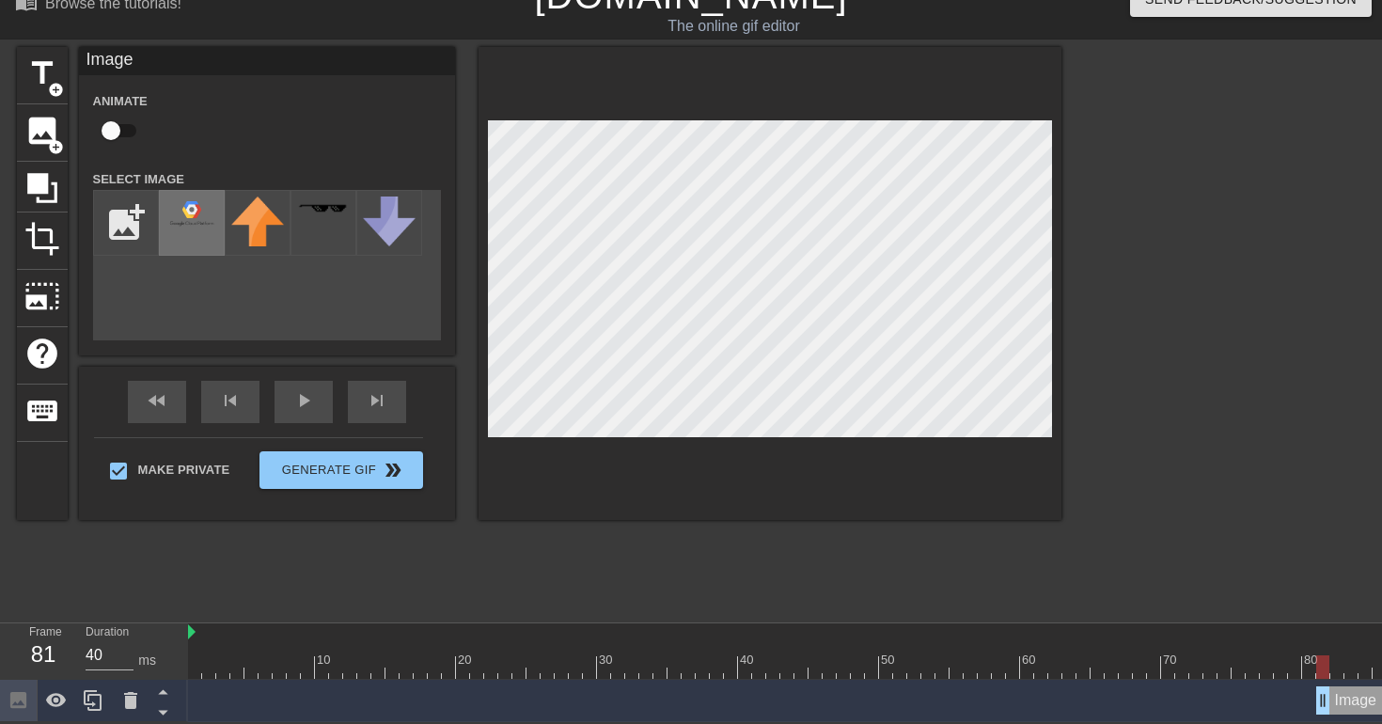
click at [165, 207] on img at bounding box center [191, 212] width 53 height 33
click at [125, 130] on input "checkbox" at bounding box center [110, 131] width 107 height 36
checkbox input "true"
click at [315, 570] on div "title add_circle image add_circle crop photo_size_select_large help keyboard Im…" at bounding box center [539, 329] width 1044 height 564
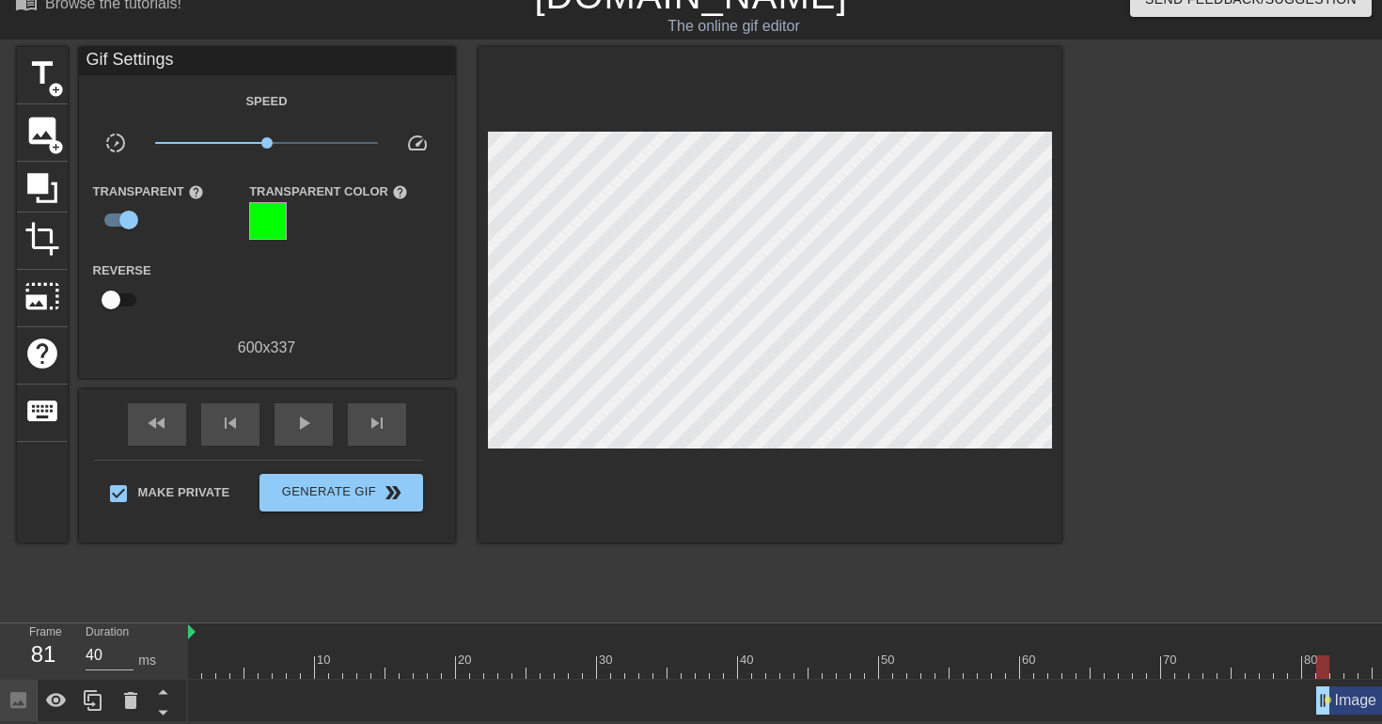
click at [306, 591] on div "title add_circle image add_circle crop photo_size_select_large help keyboard Gi…" at bounding box center [539, 329] width 1044 height 564
click at [307, 421] on span "play_arrow" at bounding box center [303, 423] width 23 height 23
click at [297, 420] on span "pause" at bounding box center [303, 423] width 23 height 23
click at [35, 349] on span "help" at bounding box center [42, 354] width 36 height 36
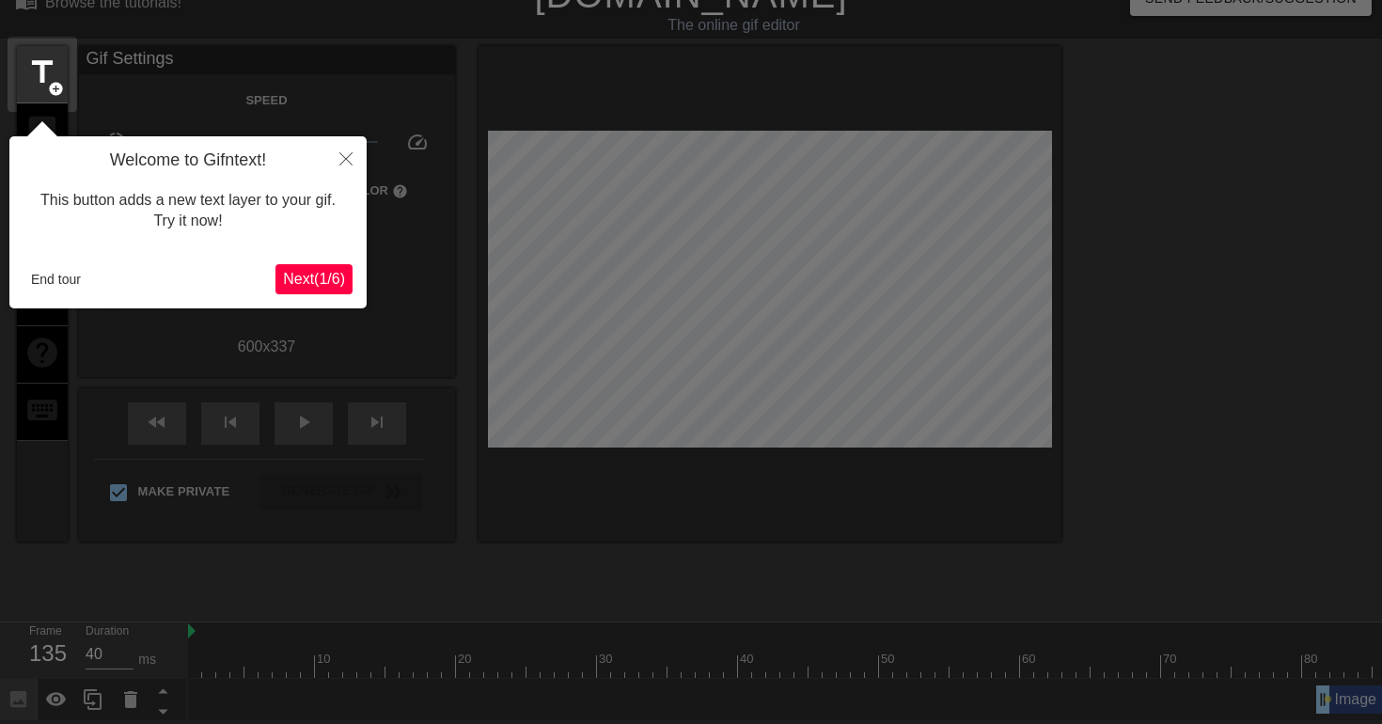
click at [291, 278] on span "Next ( 1 / 6 )" at bounding box center [314, 279] width 62 height 16
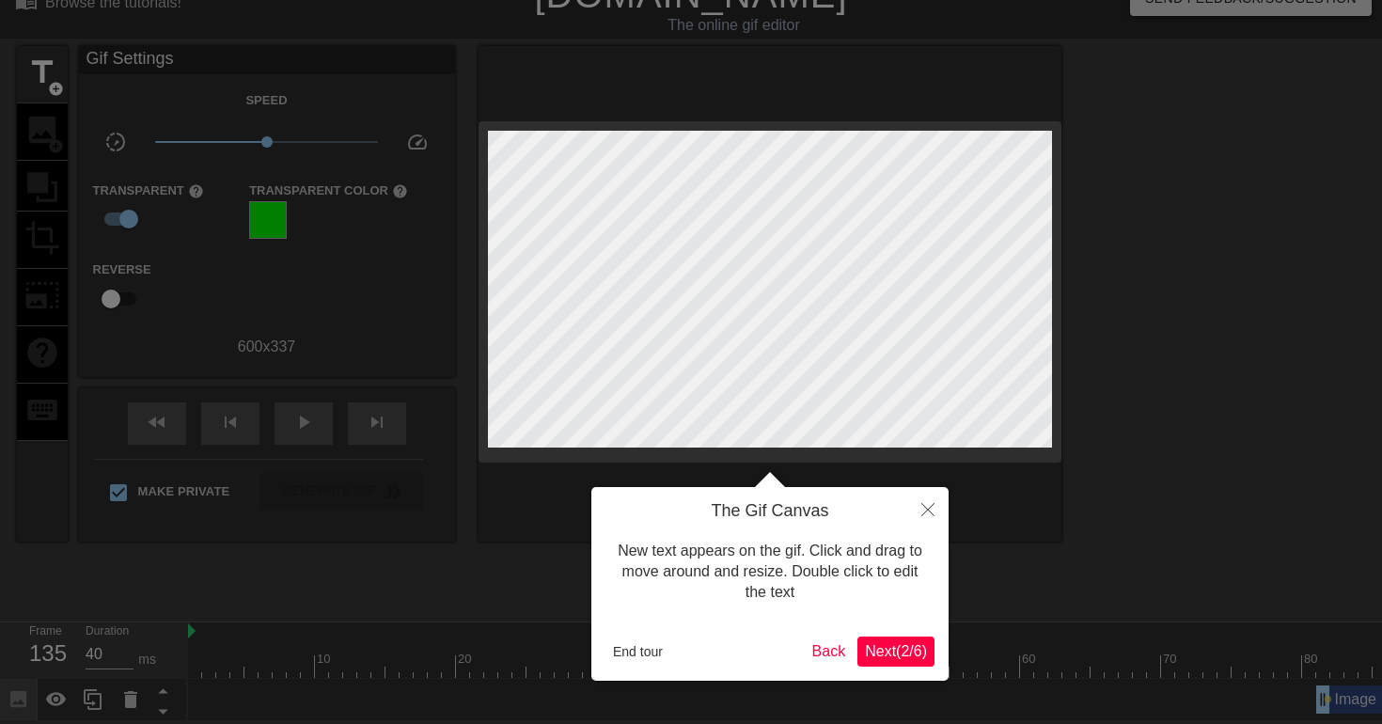
scroll to position [0, 0]
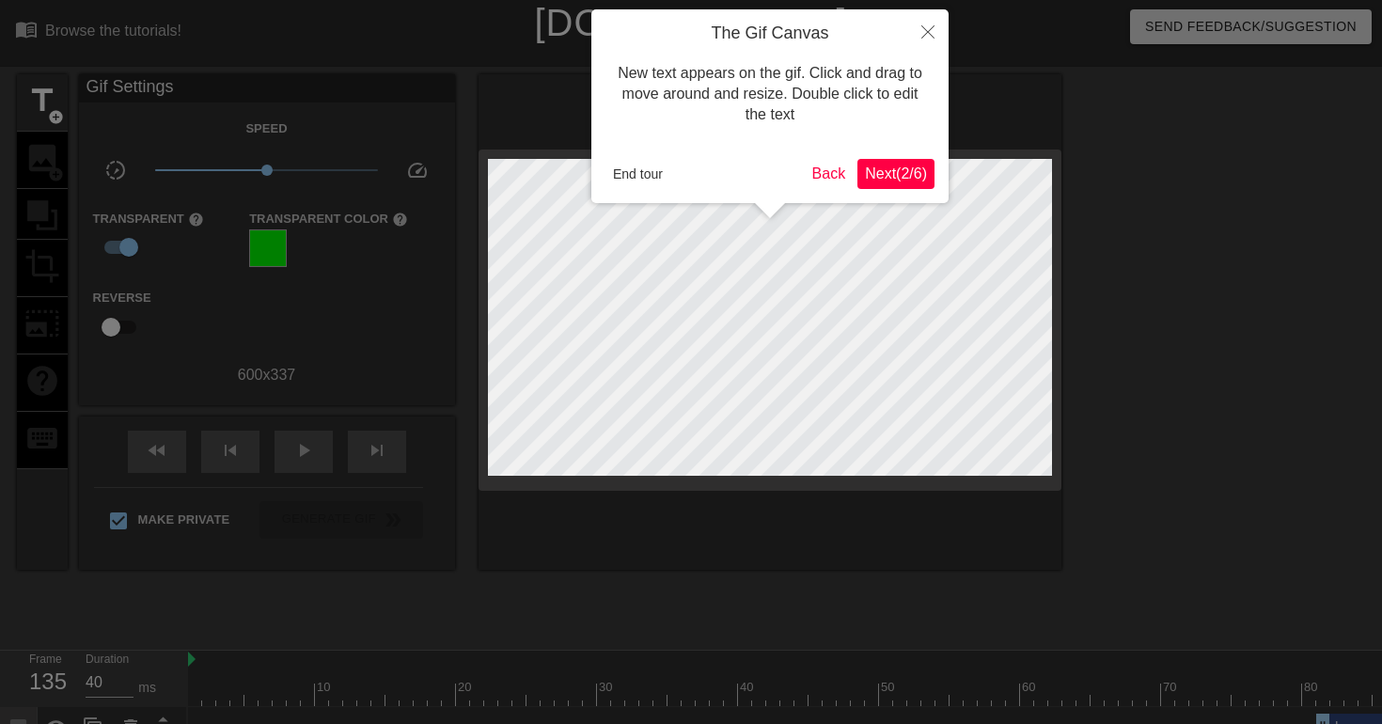
click at [888, 171] on span "Next ( 2 / 6 )" at bounding box center [896, 173] width 62 height 16
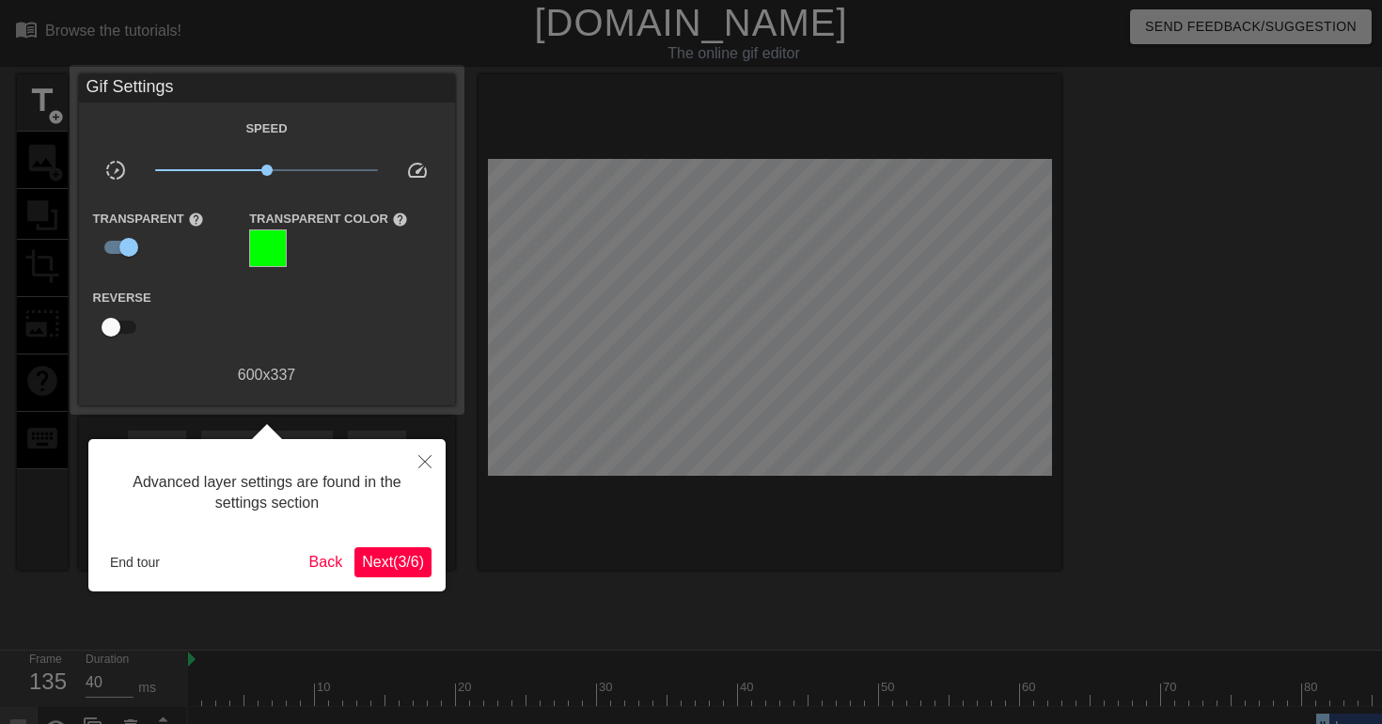
scroll to position [28, 0]
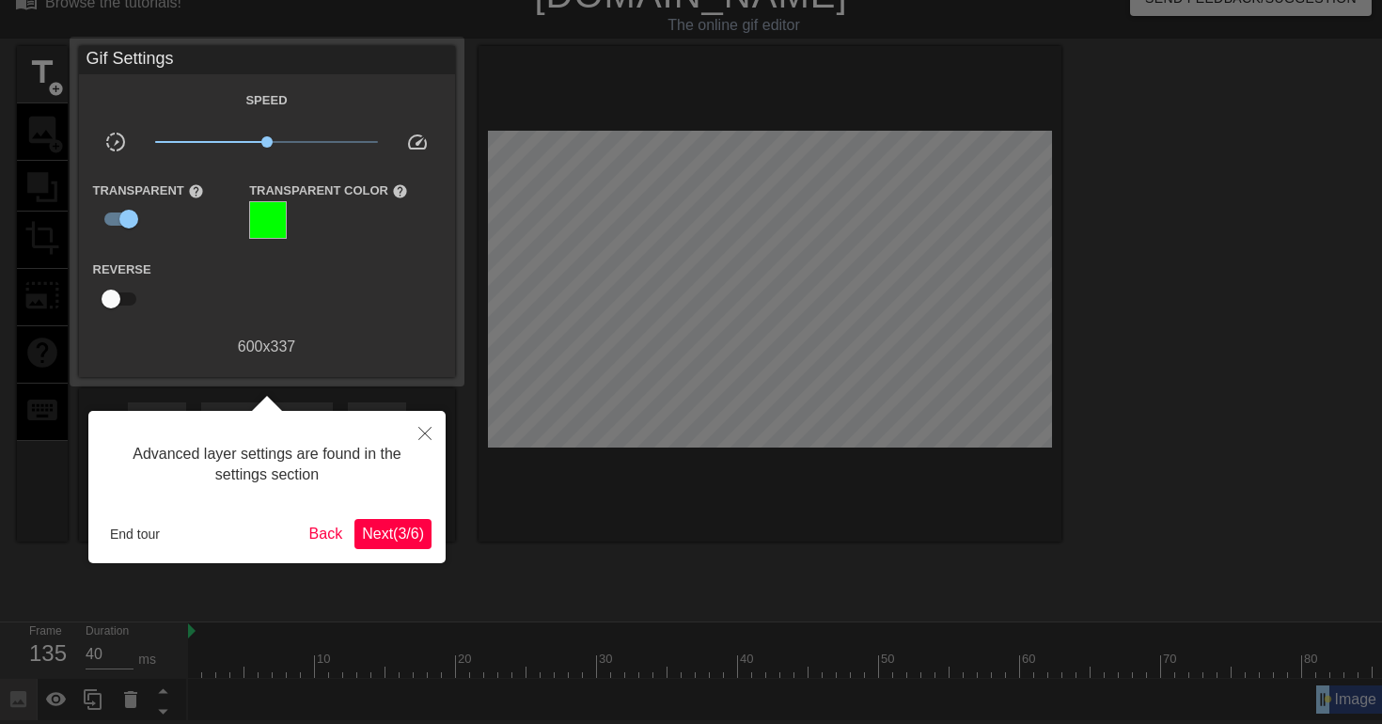
click at [389, 541] on span "Next ( 3 / 6 )" at bounding box center [393, 533] width 62 height 16
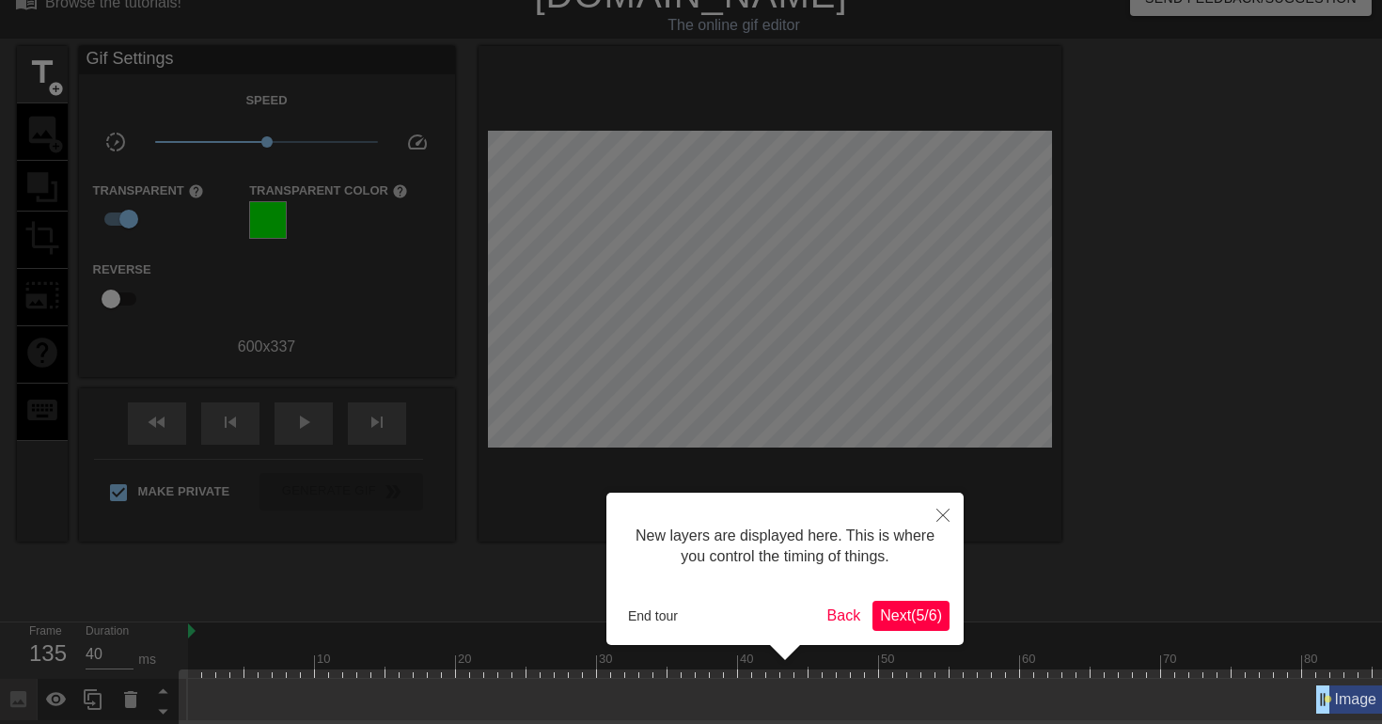
scroll to position [42, 0]
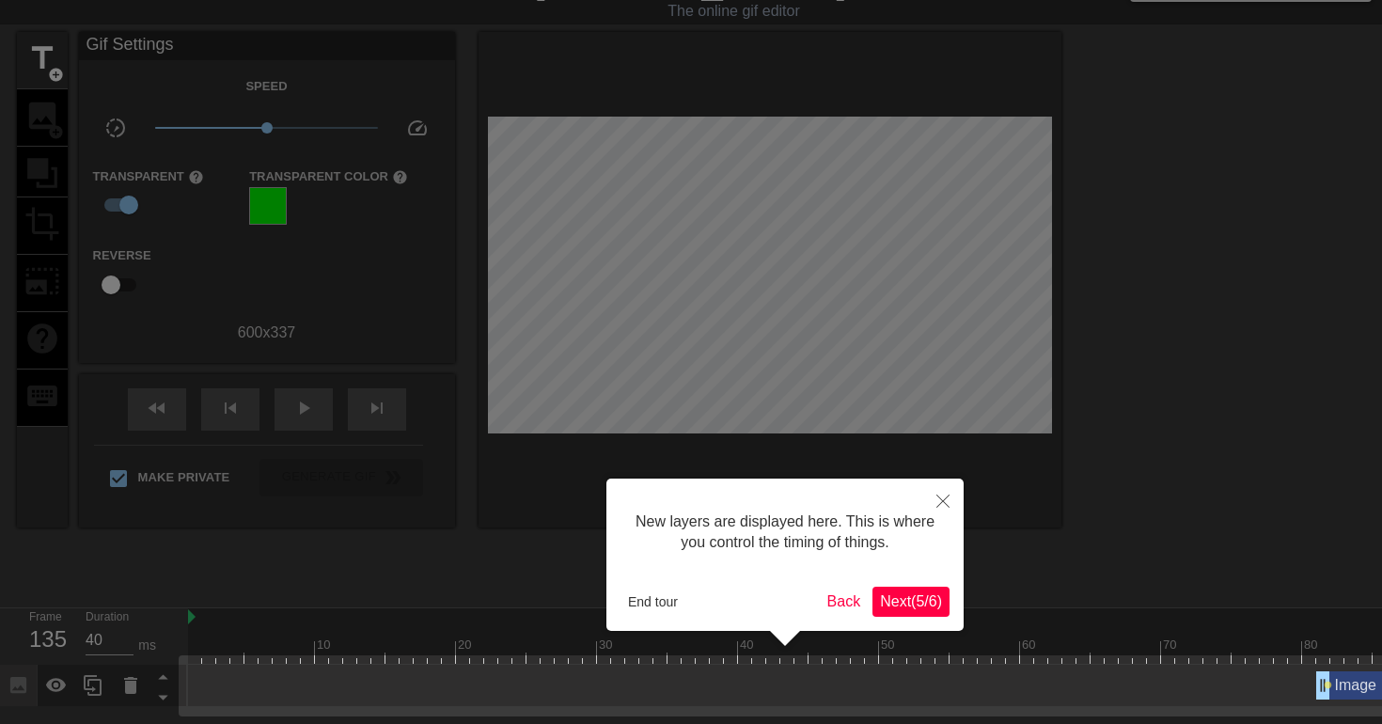
click at [901, 603] on span "Next ( 5 / 6 )" at bounding box center [911, 601] width 62 height 16
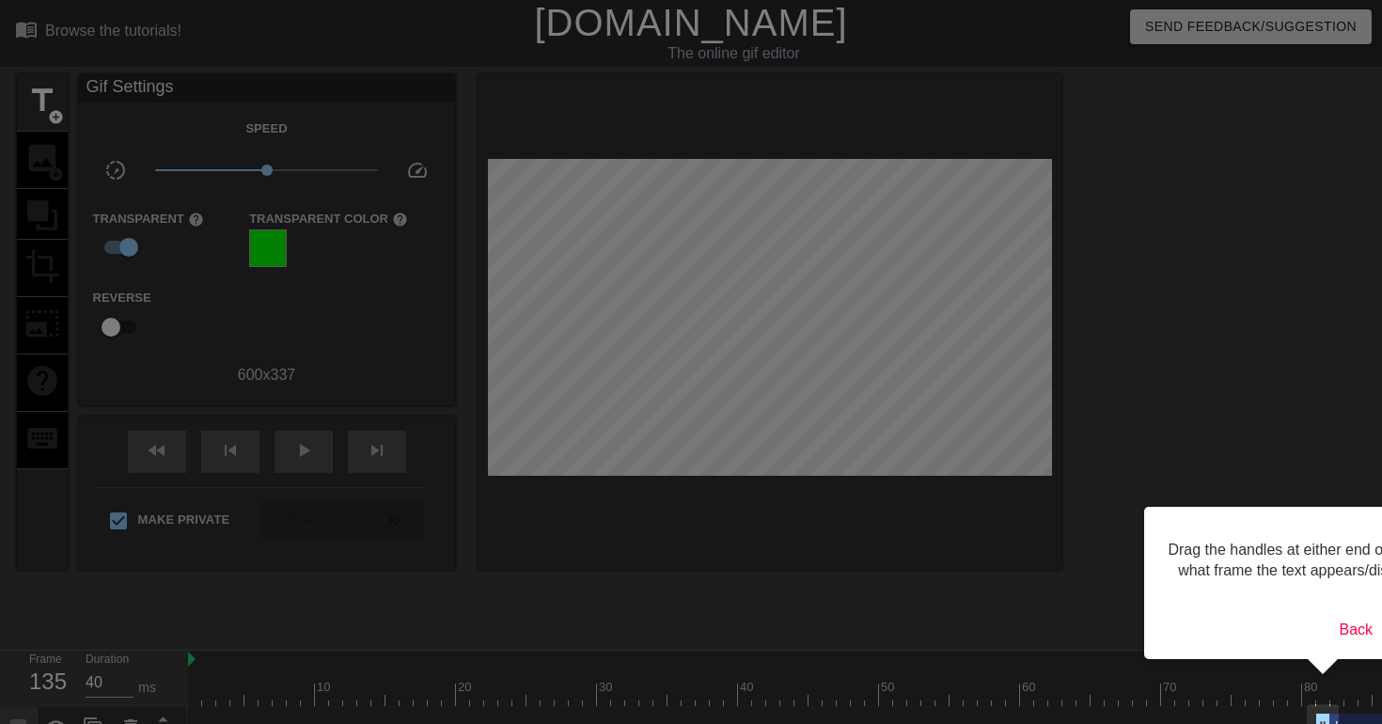
drag, startPoint x: 1327, startPoint y: 519, endPoint x: 1123, endPoint y: 523, distance: 204.0
click at [1123, 523] on body "menu_book Browse the tutorials! [DOMAIN_NAME] The online gif editor Send Feedba…" at bounding box center [691, 374] width 1382 height 749
click at [1344, 645] on button "Back" at bounding box center [1356, 630] width 49 height 30
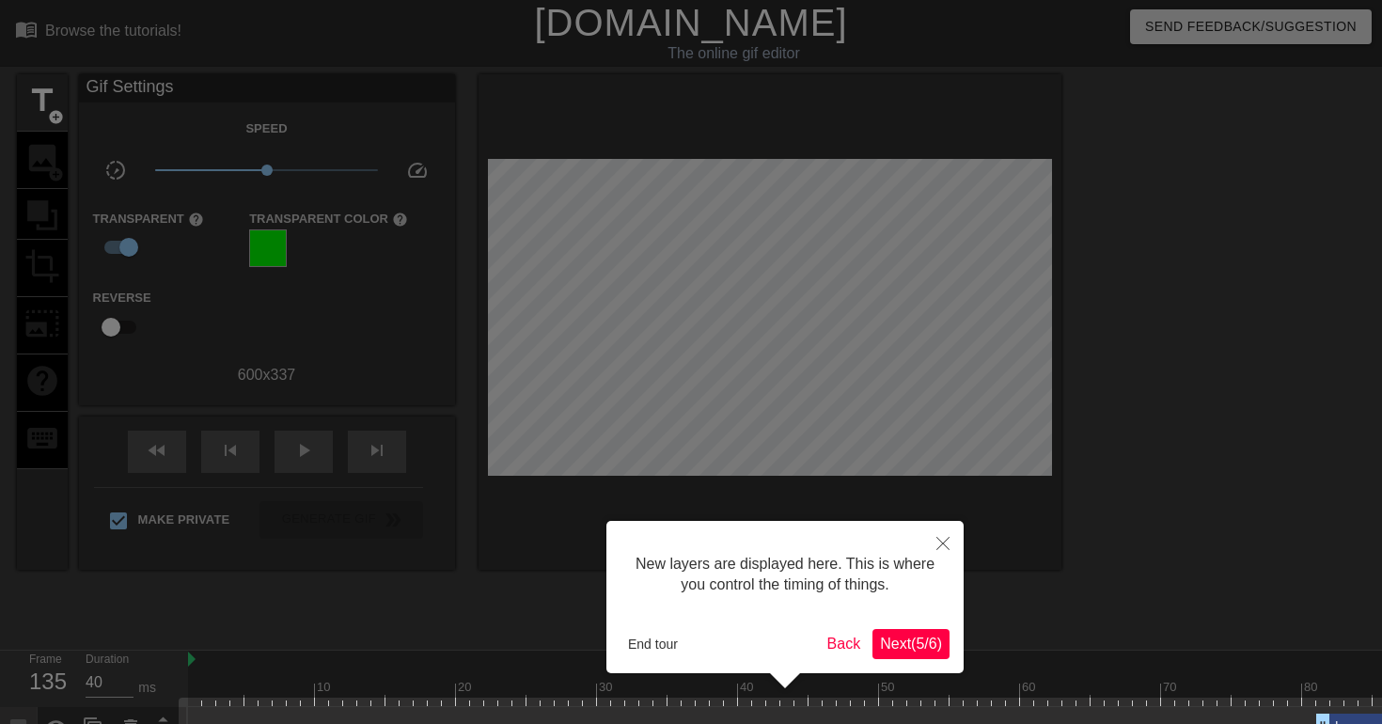
scroll to position [42, 0]
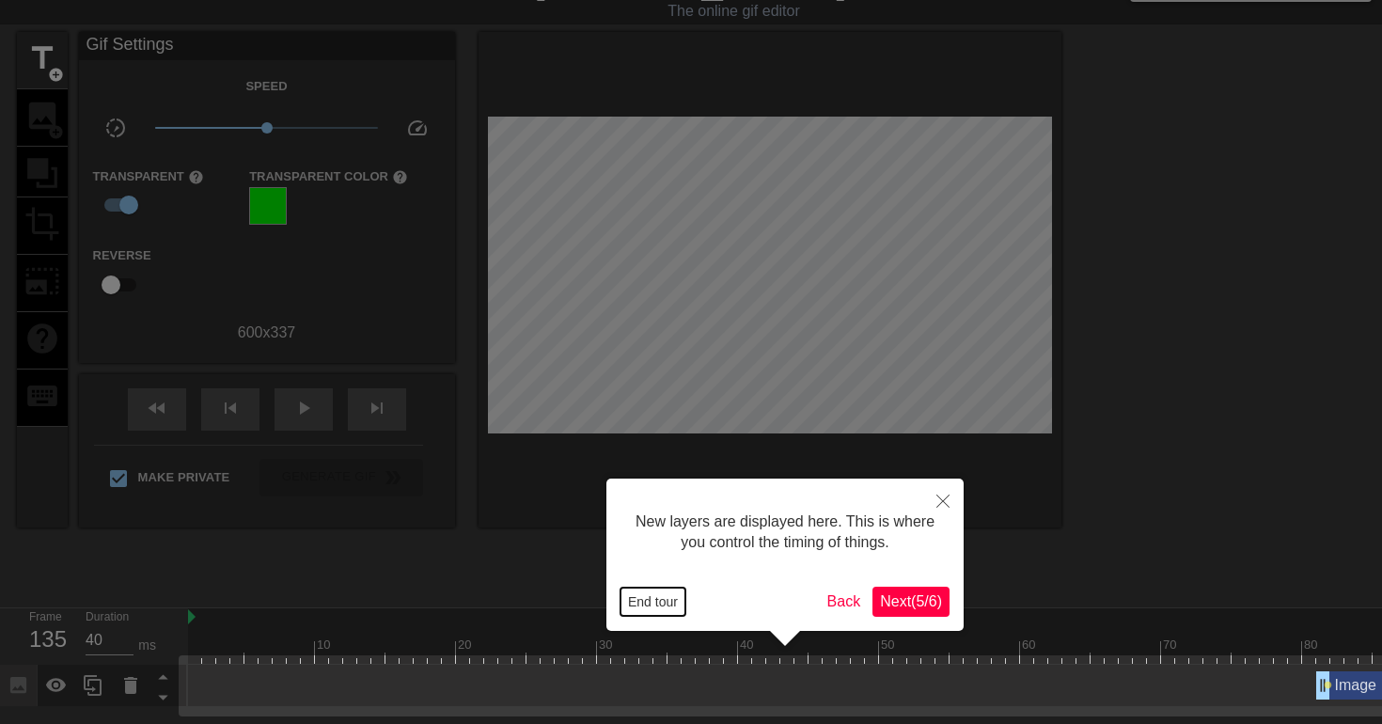
click at [637, 596] on button "End tour" at bounding box center [652, 602] width 65 height 28
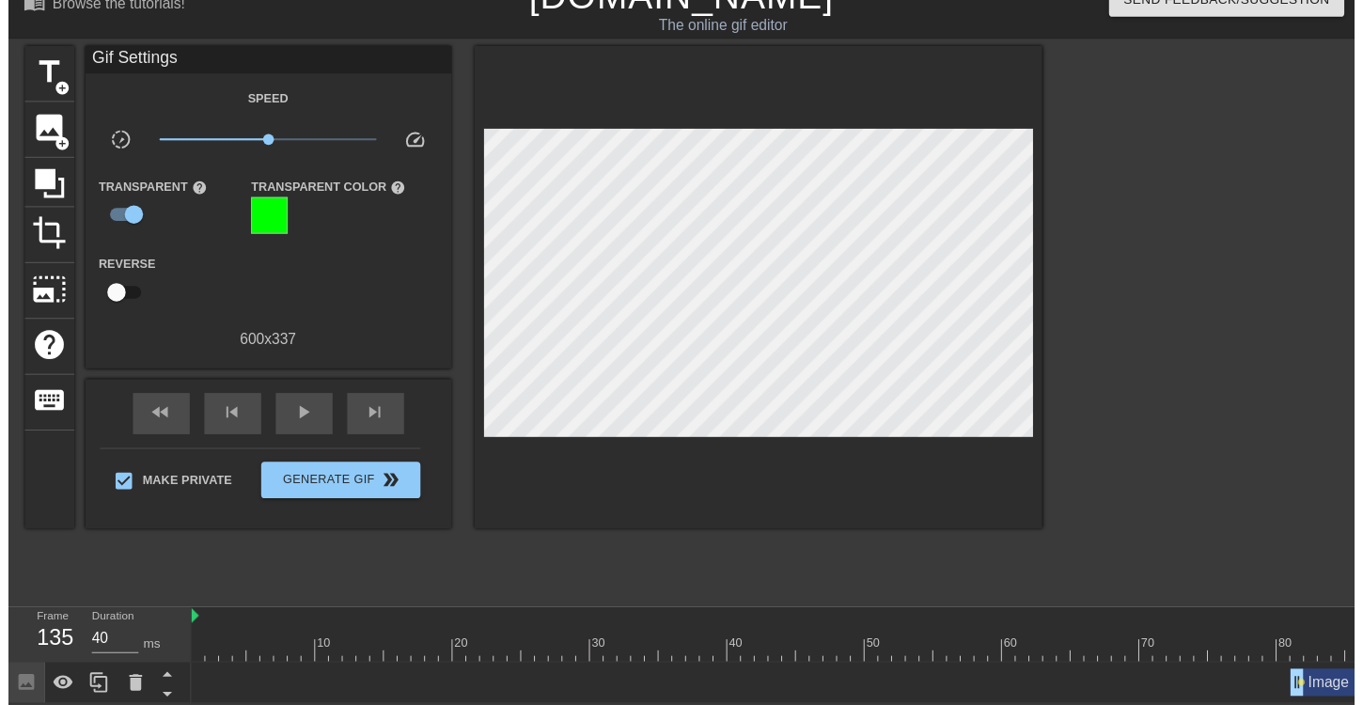
scroll to position [28, 0]
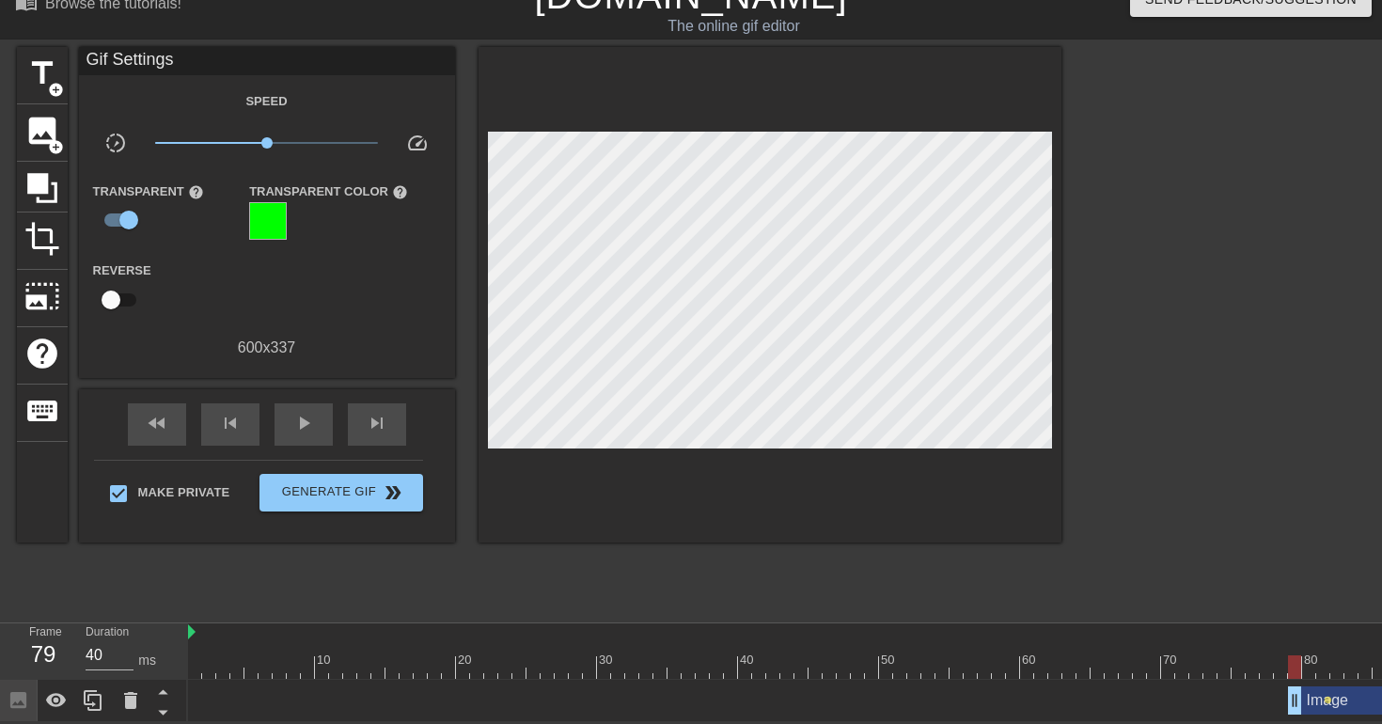
drag, startPoint x: 1322, startPoint y: 700, endPoint x: 1297, endPoint y: 702, distance: 24.5
drag, startPoint x: 1297, startPoint y: 702, endPoint x: 1266, endPoint y: 706, distance: 31.2
click at [1149, 395] on div at bounding box center [1225, 329] width 282 height 564
drag, startPoint x: 1263, startPoint y: 705, endPoint x: 1231, endPoint y: 708, distance: 32.1
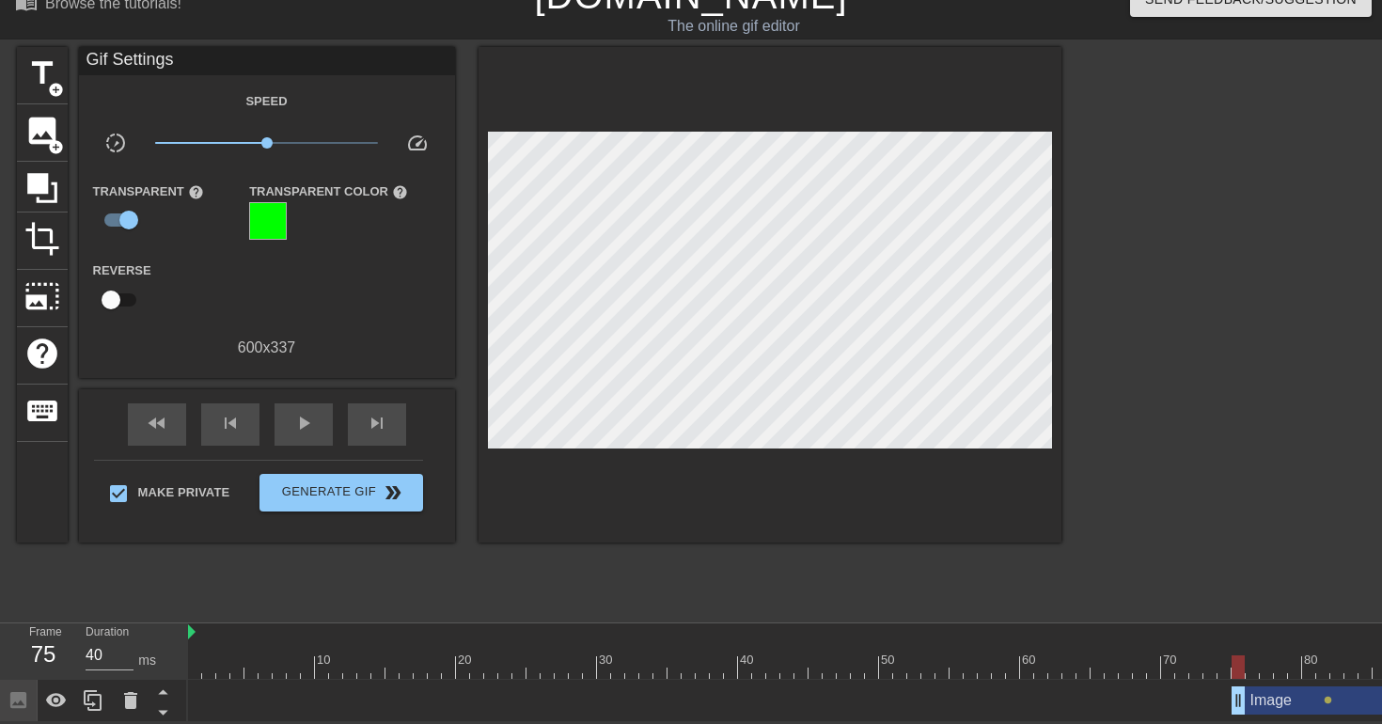
click at [1248, 476] on div at bounding box center [1225, 329] width 282 height 564
click at [320, 434] on div "play_arrow" at bounding box center [303, 424] width 58 height 42
click at [310, 430] on span "pause" at bounding box center [303, 423] width 23 height 23
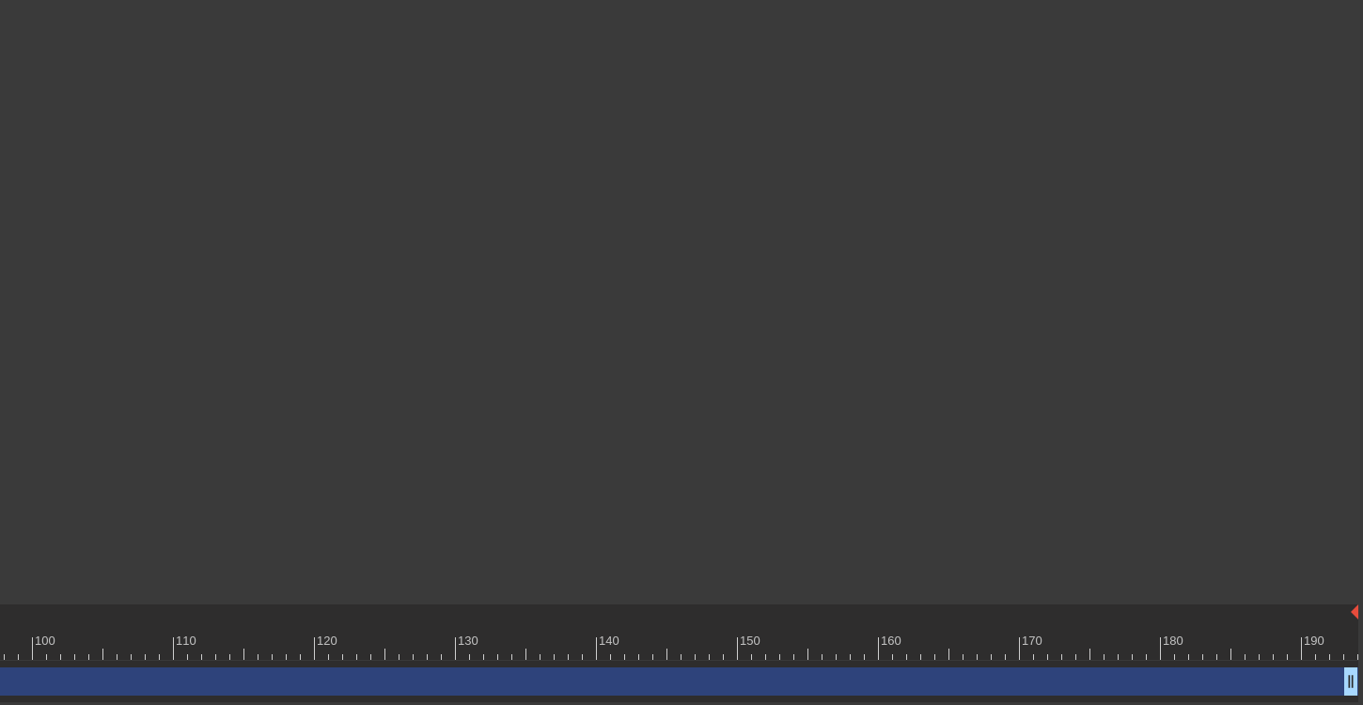
scroll to position [39, 1551]
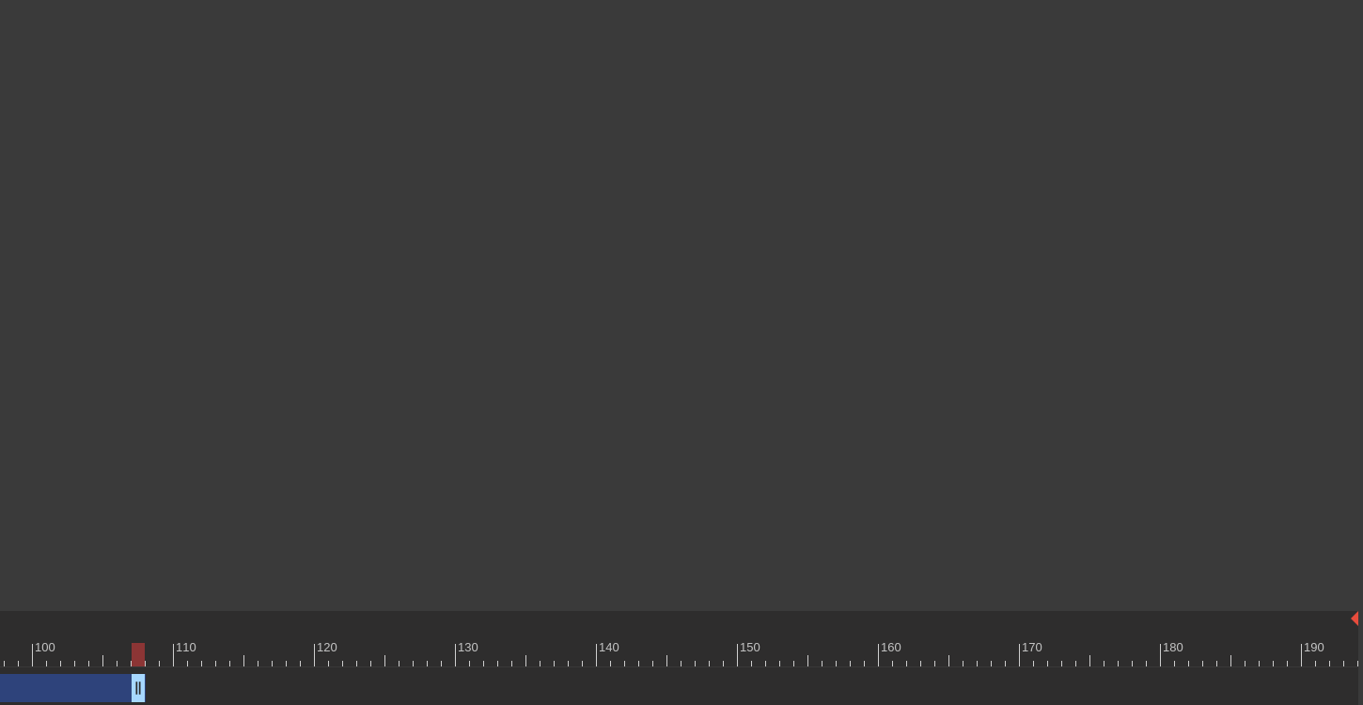
drag, startPoint x: 1351, startPoint y: 690, endPoint x: 140, endPoint y: 653, distance: 1211.4
click at [1353, 620] on img at bounding box center [1355, 618] width 8 height 15
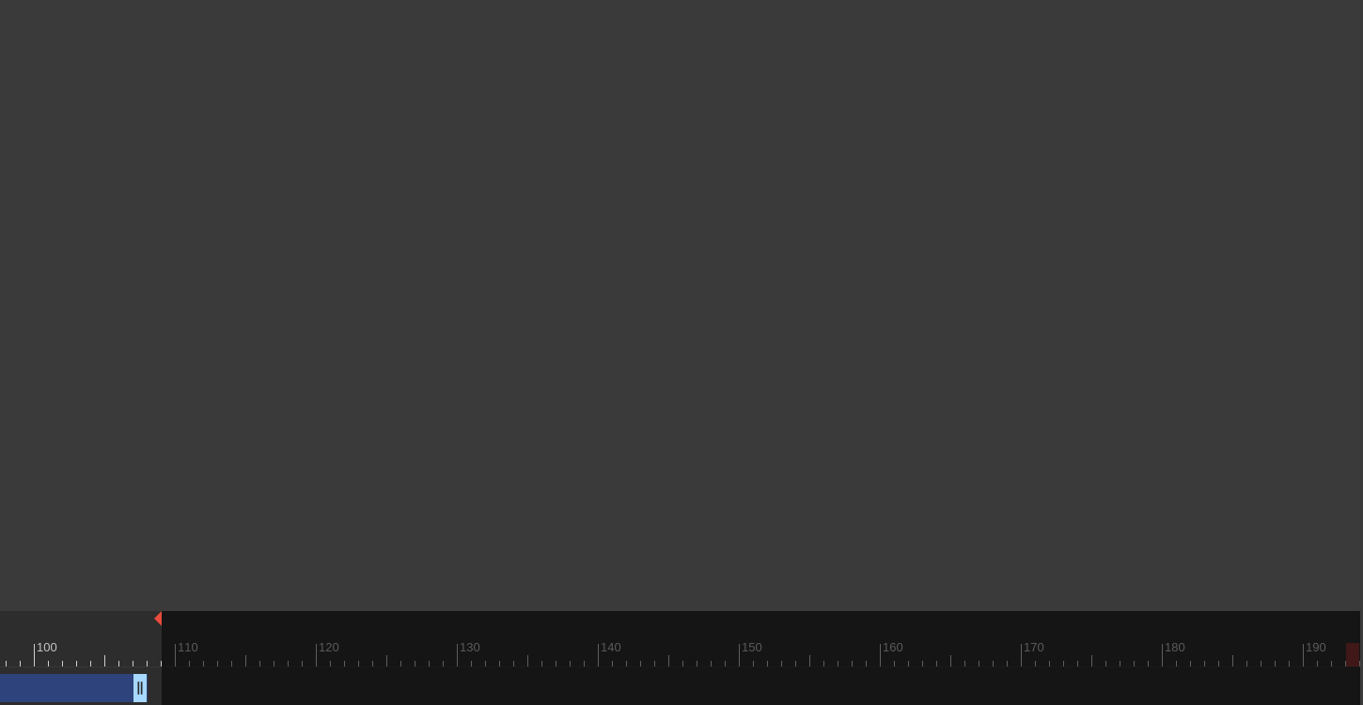
drag, startPoint x: 1356, startPoint y: 620, endPoint x: 149, endPoint y: 664, distance: 1207.8
click at [149, 664] on div "10 20 30 40 50 60 70 80 90 100 110 120 130 140 150 160" at bounding box center [-1, 638] width 2721 height 55
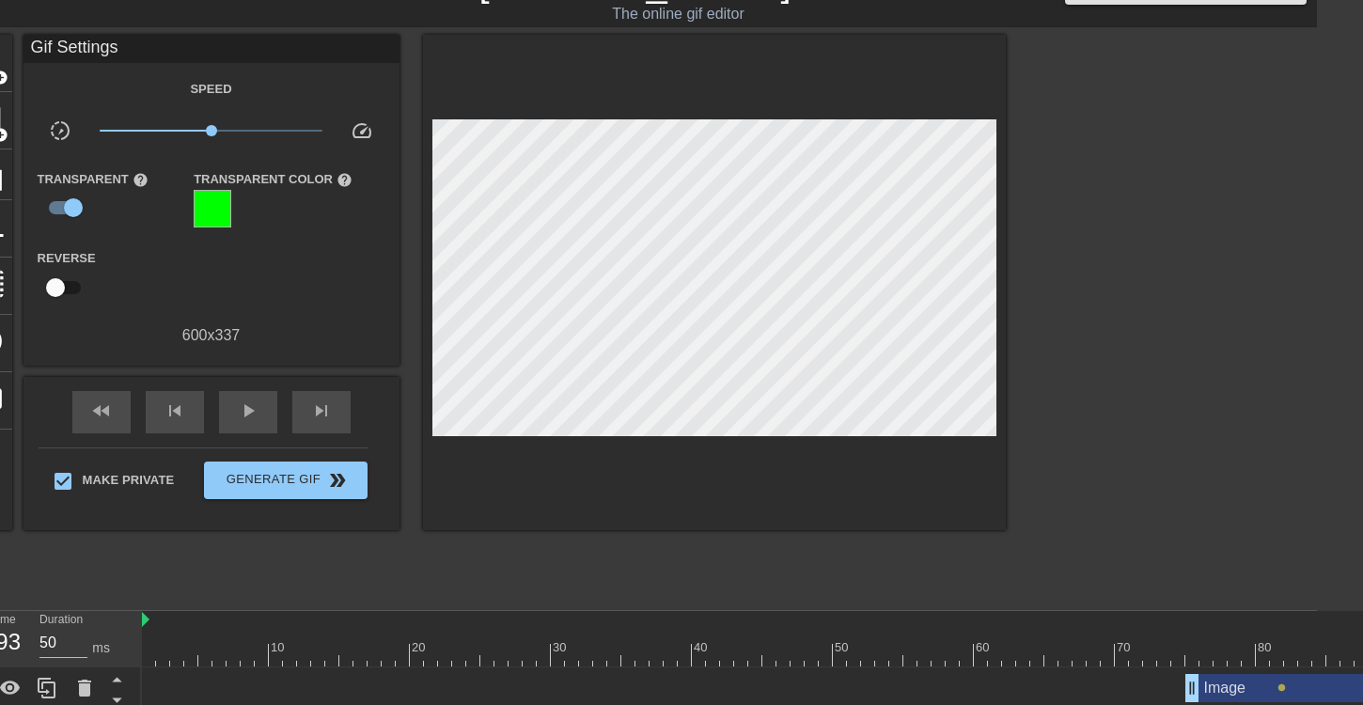
scroll to position [39, 0]
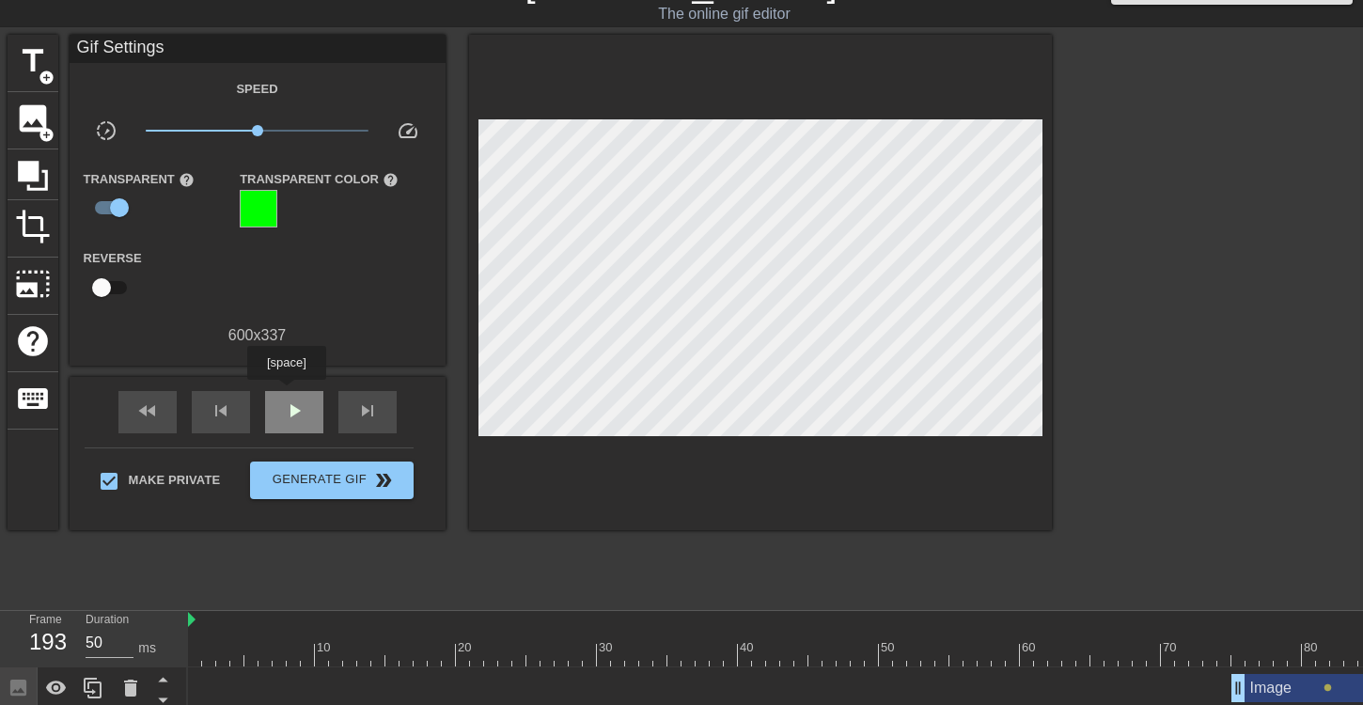
click at [290, 398] on div "play_arrow" at bounding box center [294, 412] width 58 height 42
click at [294, 423] on div "pause" at bounding box center [294, 412] width 58 height 42
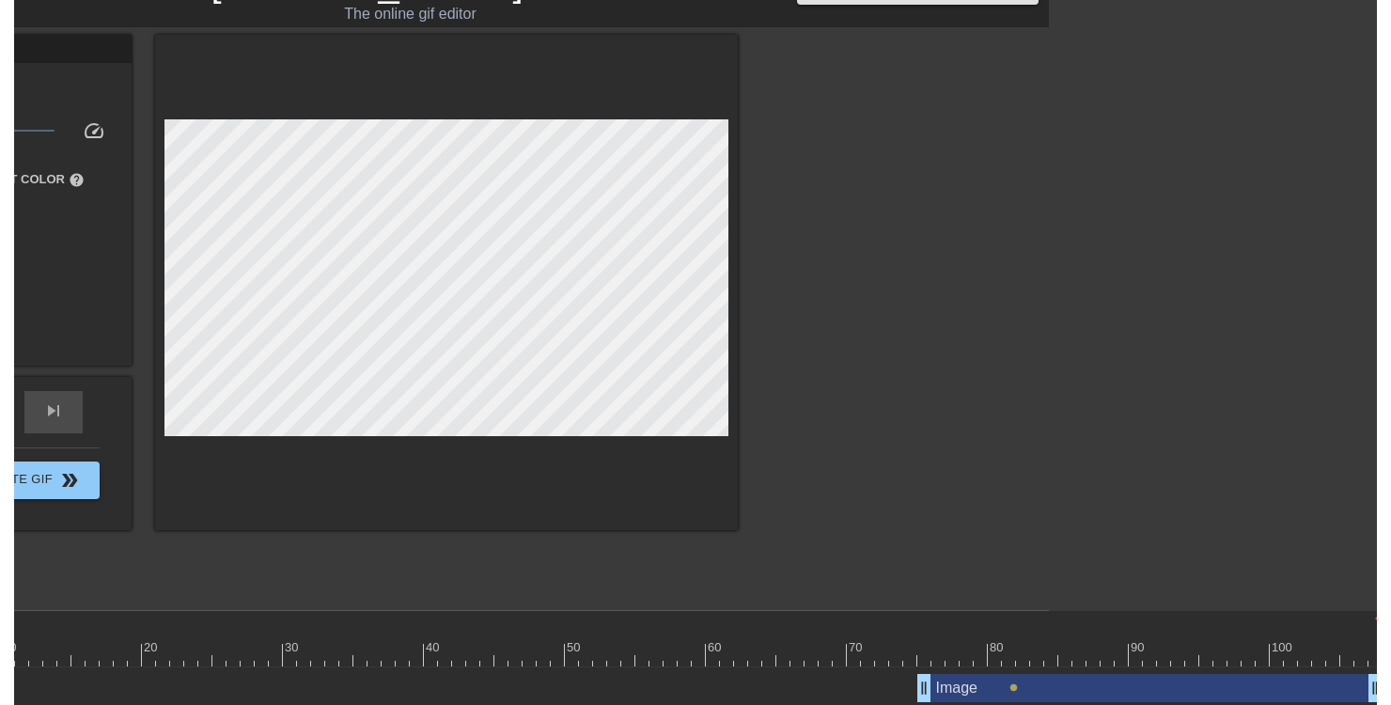
scroll to position [39, 331]
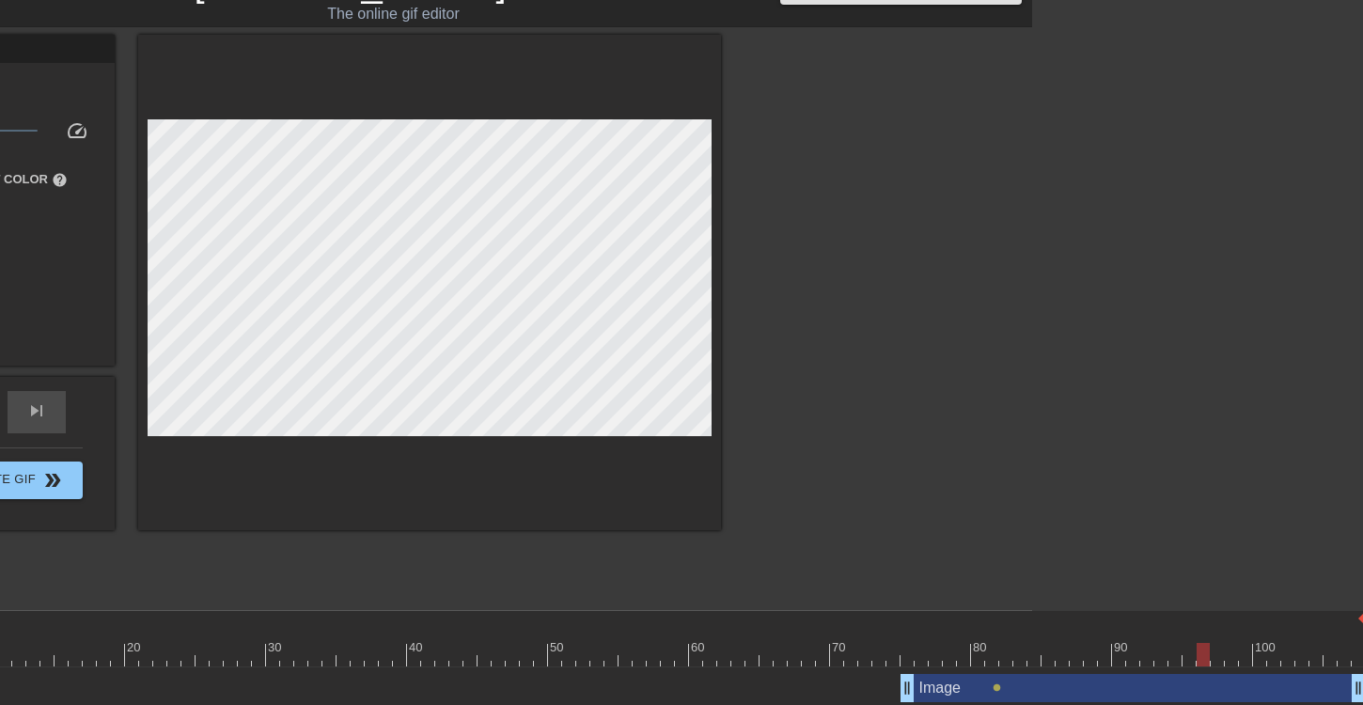
drag, startPoint x: 1153, startPoint y: 640, endPoint x: 1204, endPoint y: 639, distance: 50.8
click at [1204, 639] on div "10 20 30 40 50 60 70 80 90 100 110 120 130 140 150 160" at bounding box center [1217, 645] width 2721 height 30
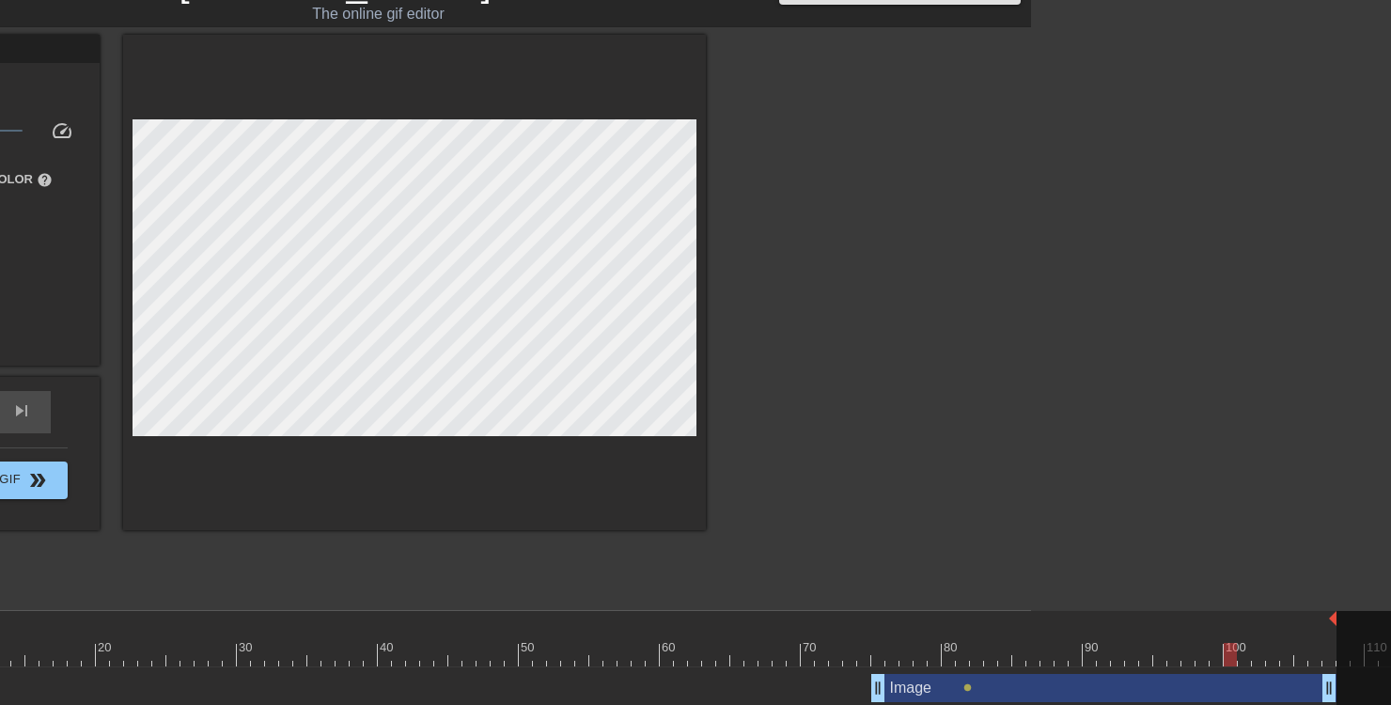
scroll to position [39, 369]
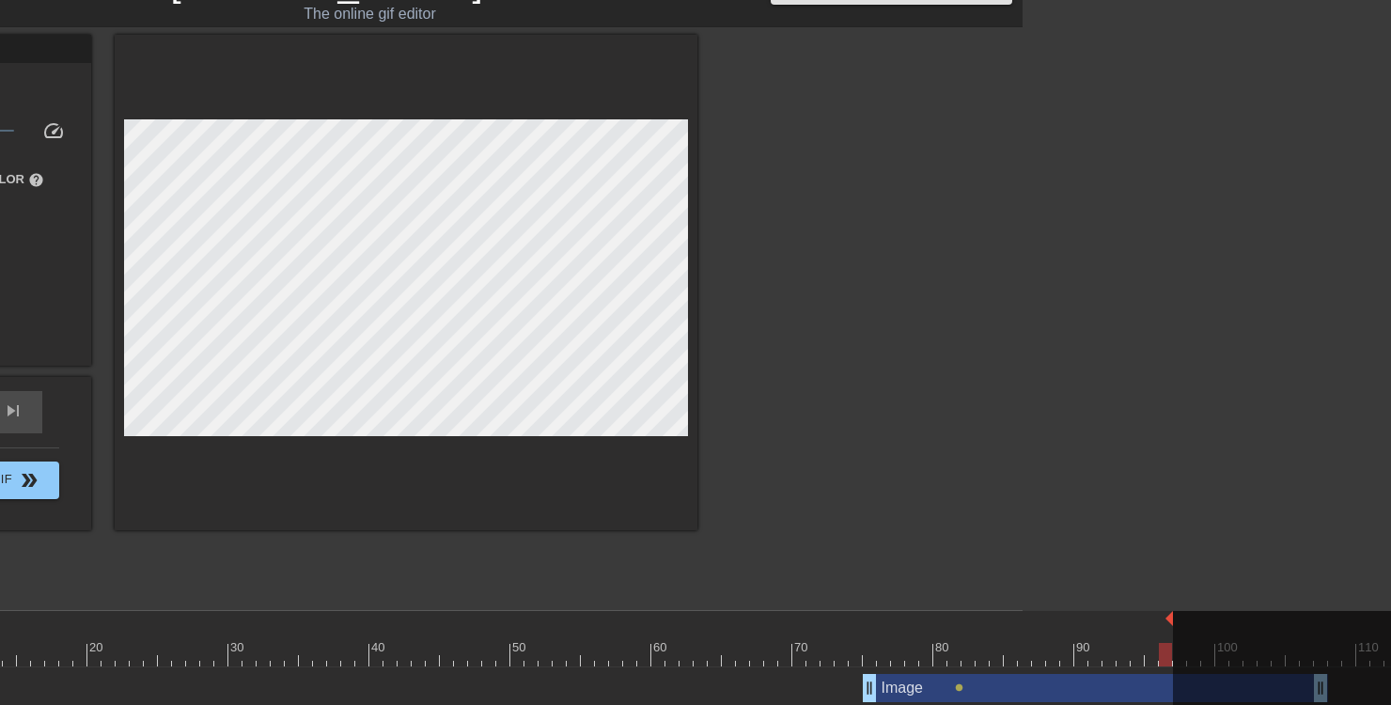
drag, startPoint x: 1325, startPoint y: 620, endPoint x: 1164, endPoint y: 631, distance: 161.1
click at [1164, 631] on div "10 20 30 40 50 60 70 80 90 100 110 120 130 140 150 160" at bounding box center [1180, 638] width 2721 height 55
click at [900, 523] on div at bounding box center [861, 317] width 282 height 564
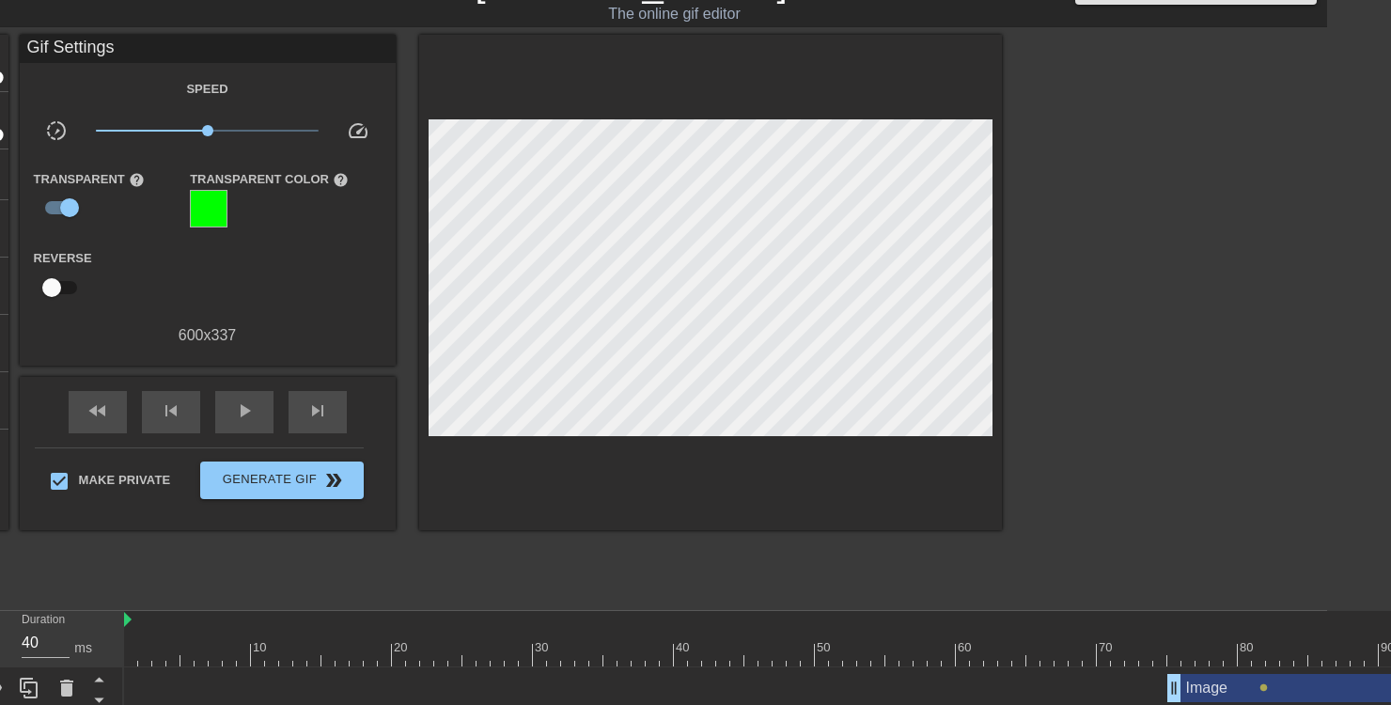
scroll to position [39, 0]
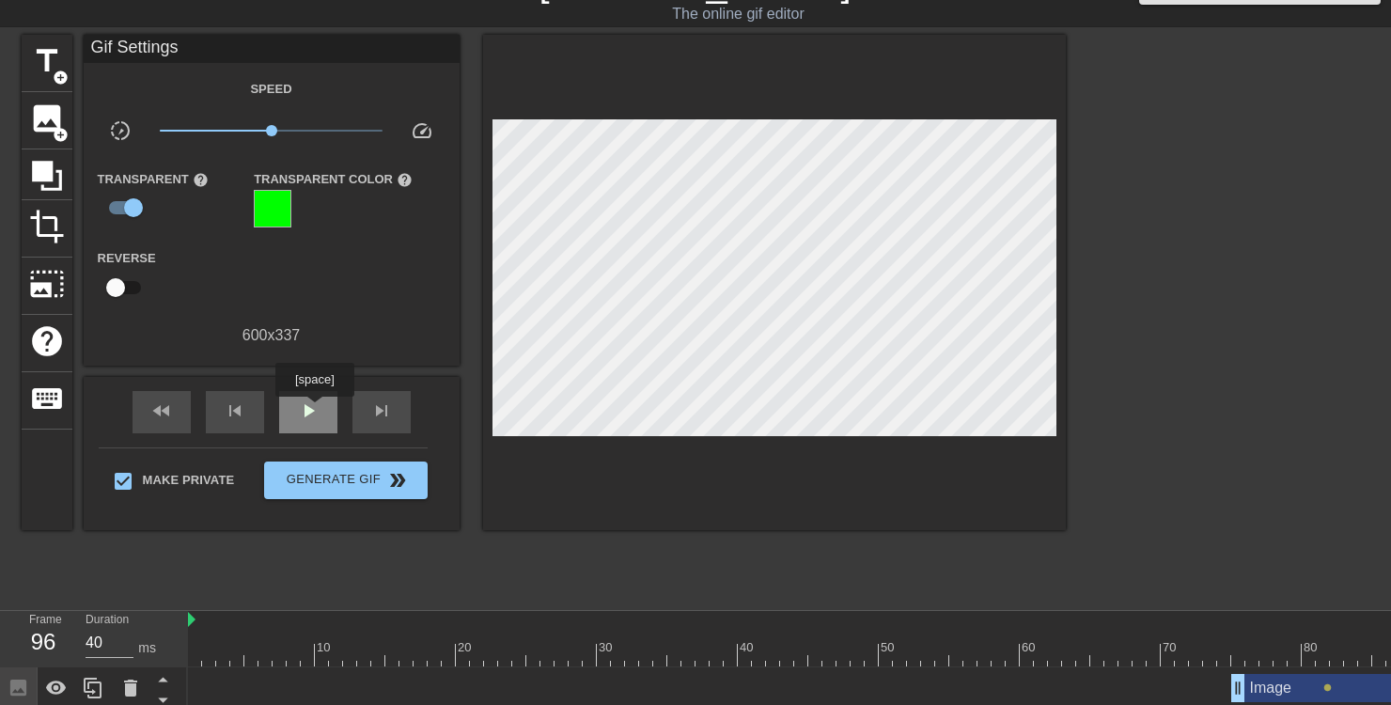
click at [303, 405] on span "play_arrow" at bounding box center [308, 411] width 23 height 23
drag, startPoint x: 1234, startPoint y: 682, endPoint x: 1081, endPoint y: 680, distance: 153.3
drag, startPoint x: 1081, startPoint y: 678, endPoint x: 1094, endPoint y: 678, distance: 13.2
type input "40"
click at [312, 415] on span "pause" at bounding box center [308, 411] width 23 height 23
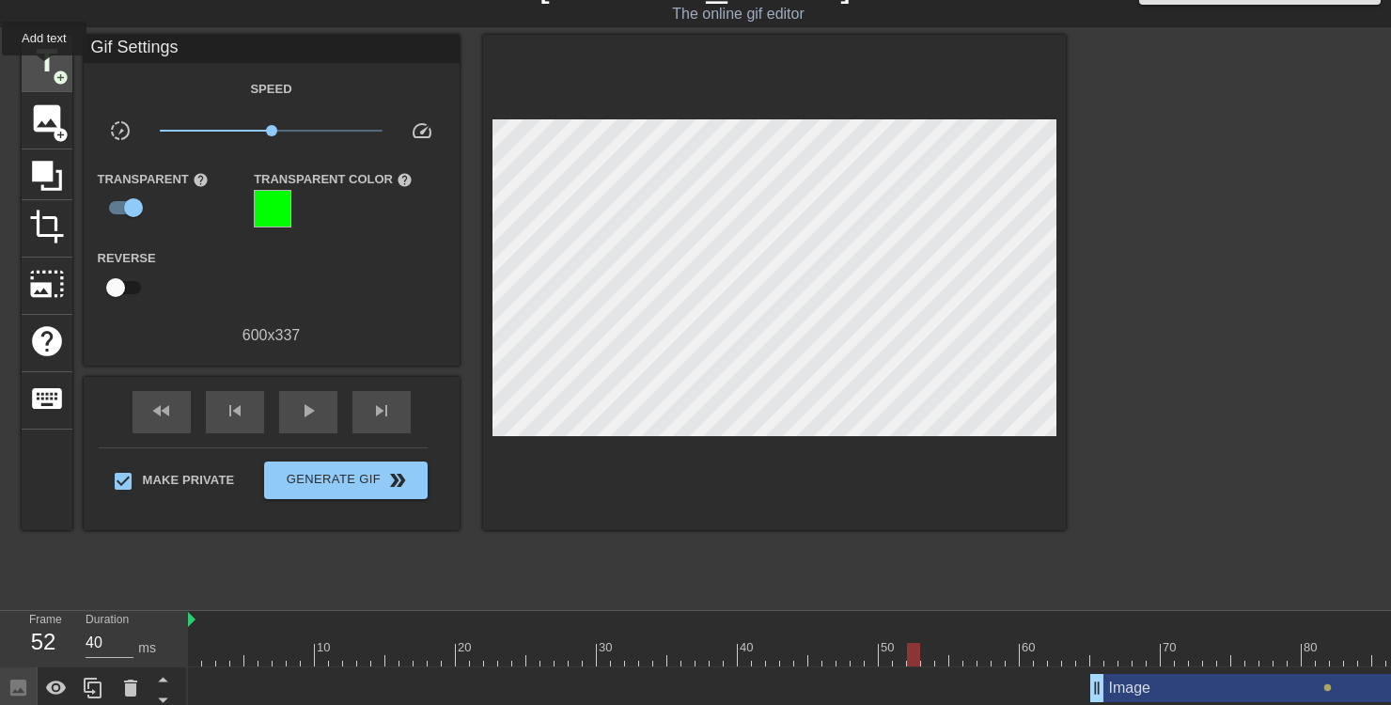
click at [45, 69] on span "title" at bounding box center [47, 61] width 36 height 36
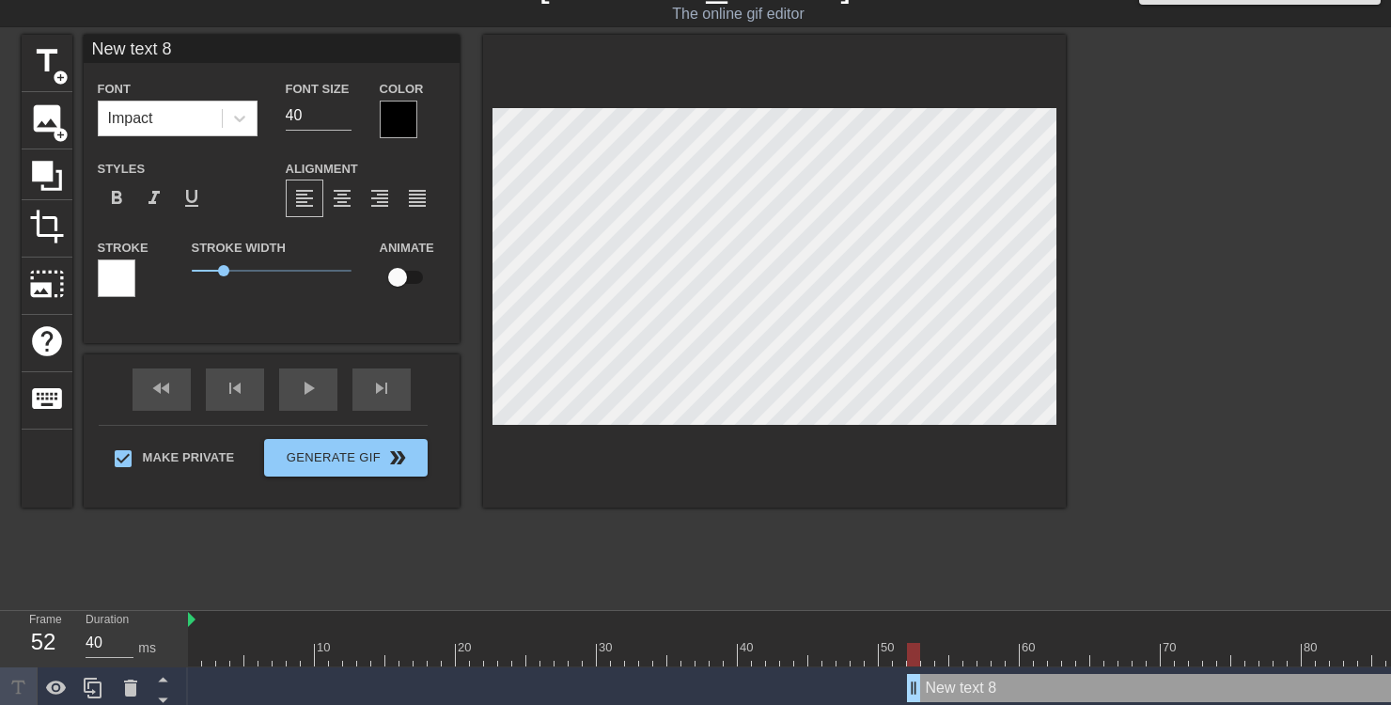
scroll to position [0, 1]
type input "T"
type textarea "Te"
type input "Teh"
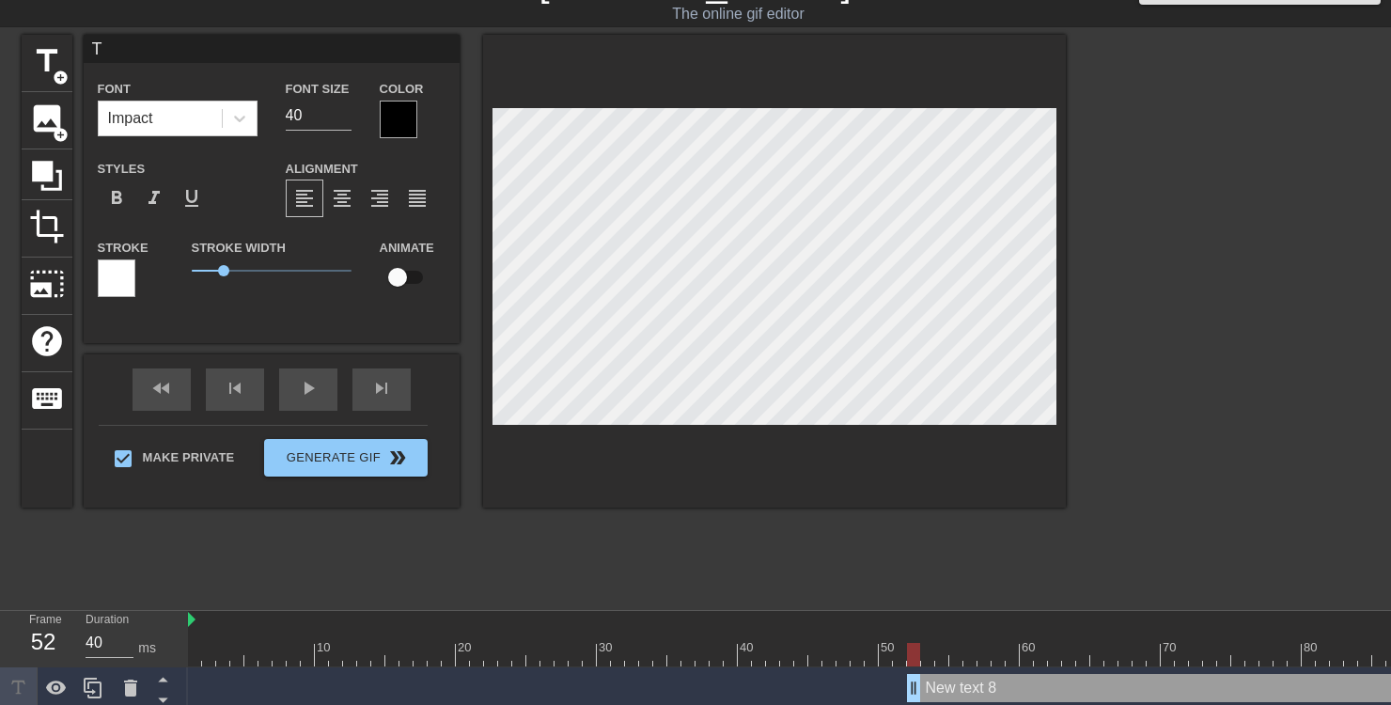
type textarea "Teh"
type input "Teh"
type textarea "Teh"
type input "Teh"
type textarea "Teh"
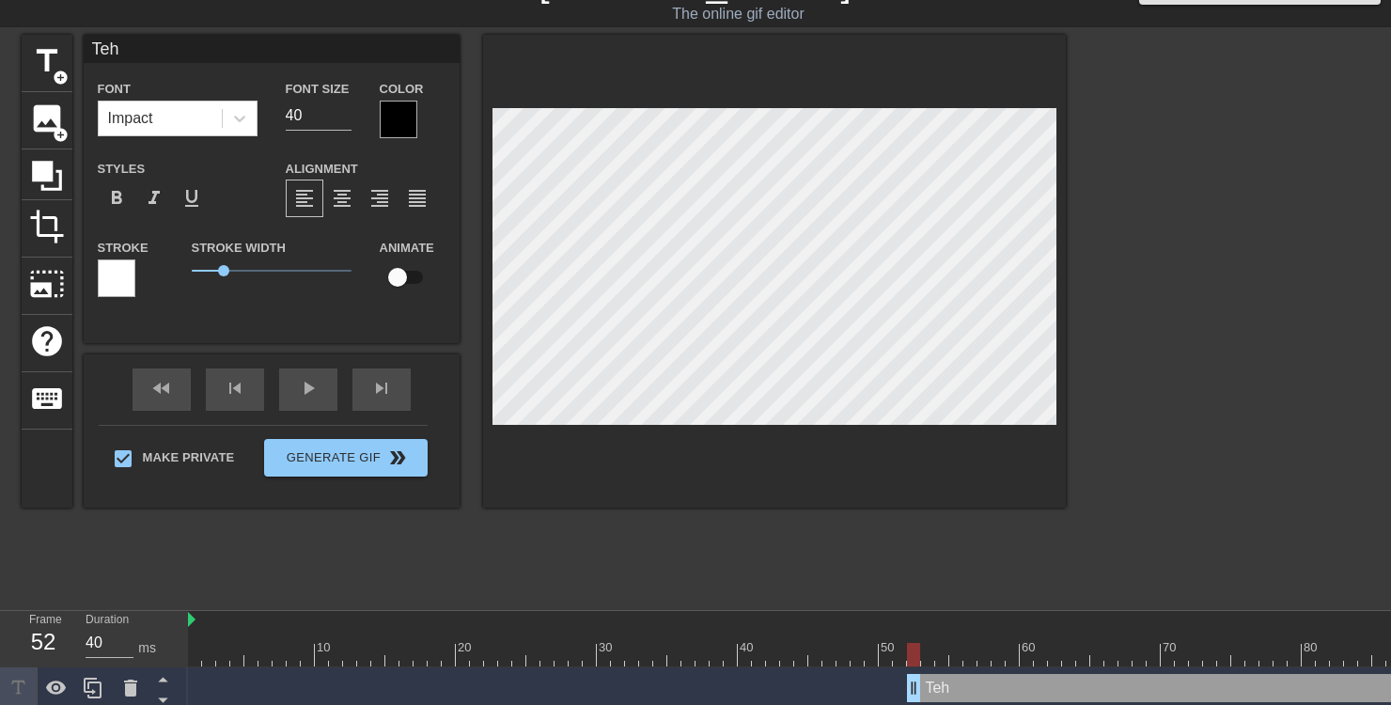
type input "Te"
type textarea "Te"
type input "T"
type textarea "T"
type input "Th"
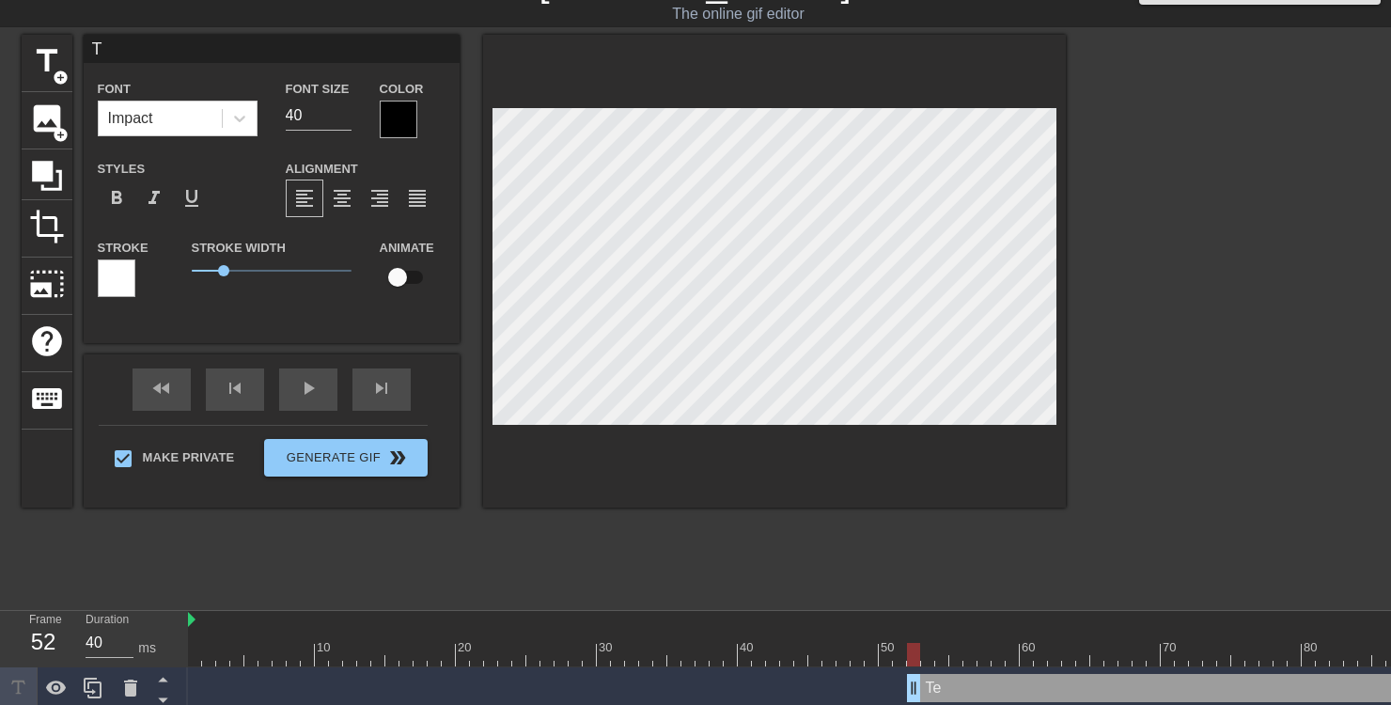
type textarea "Th"
type input "The"
type textarea "The"
type input "The"
type textarea "The"
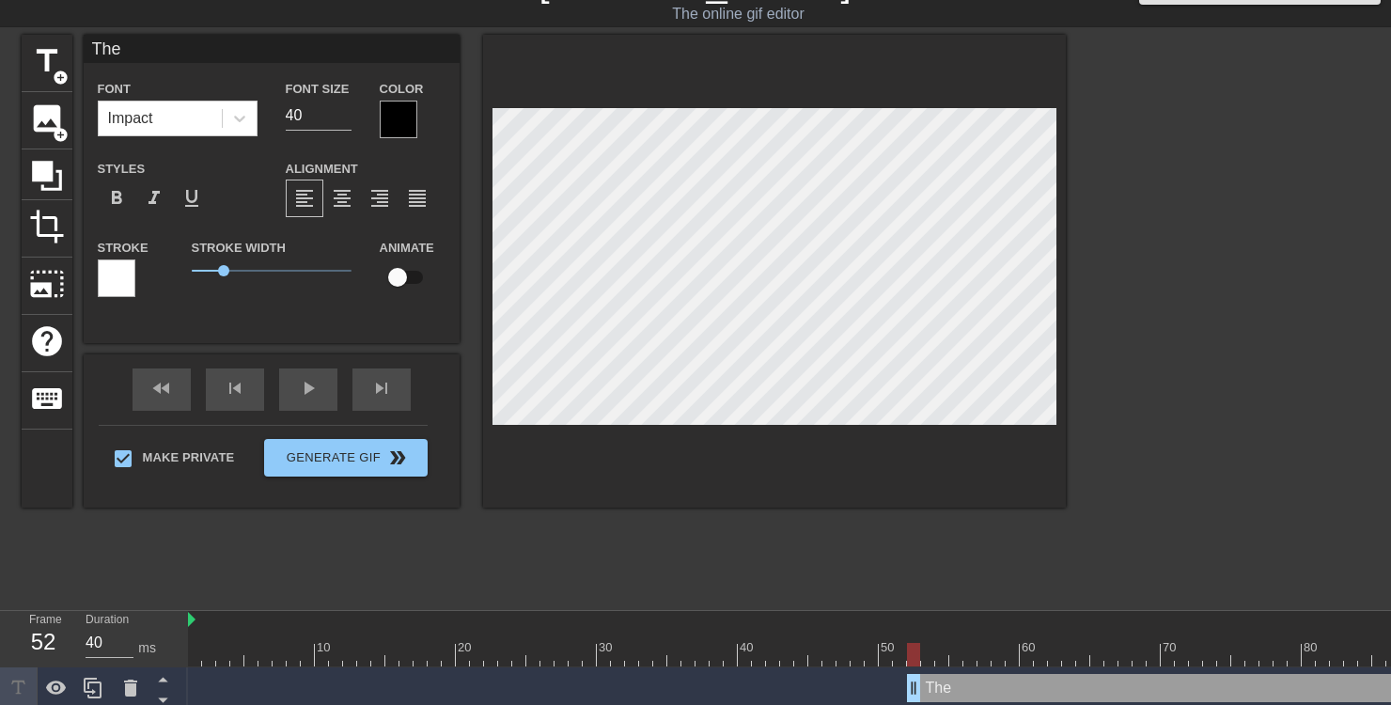
type input "The C"
type textarea "The C"
type input "The Cl"
type textarea "The Cl"
type input "The Clo"
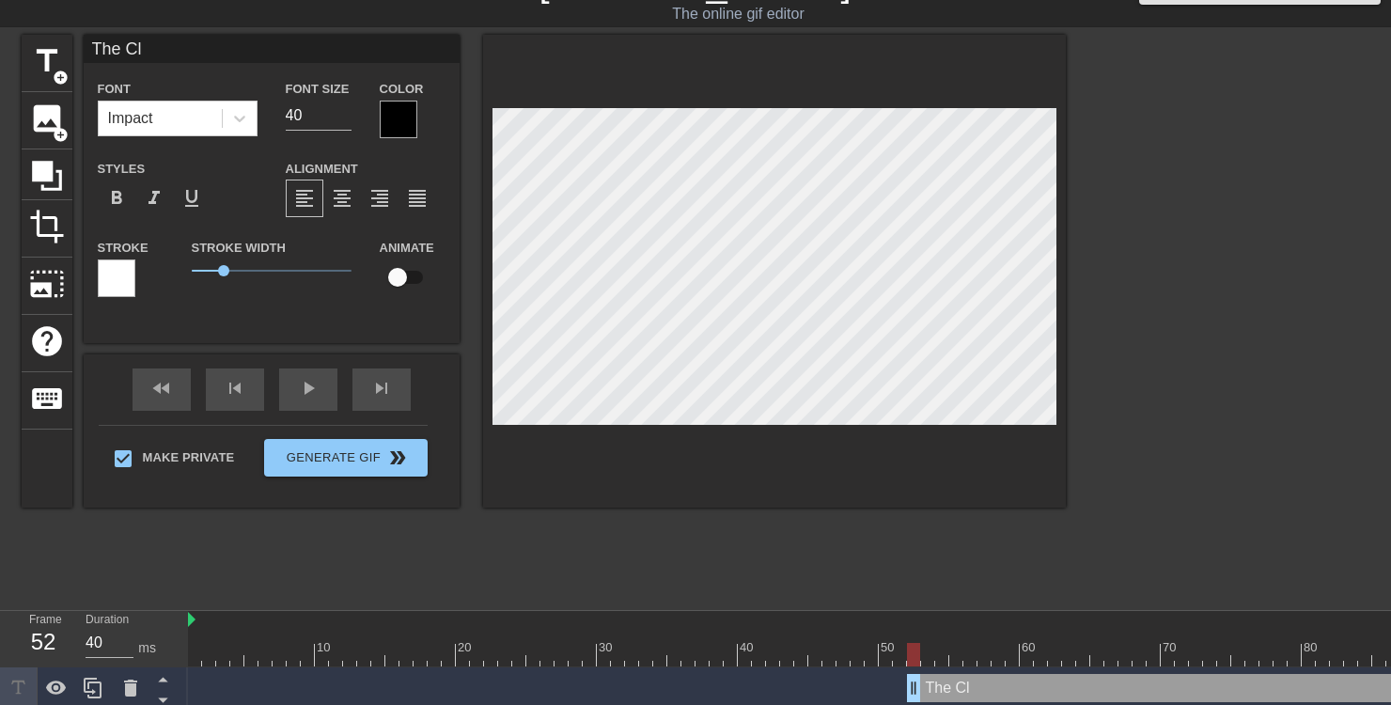
type textarea "The Clo"
type input "The Cl"
type textarea "The Cl"
type input "The C"
type textarea "The C"
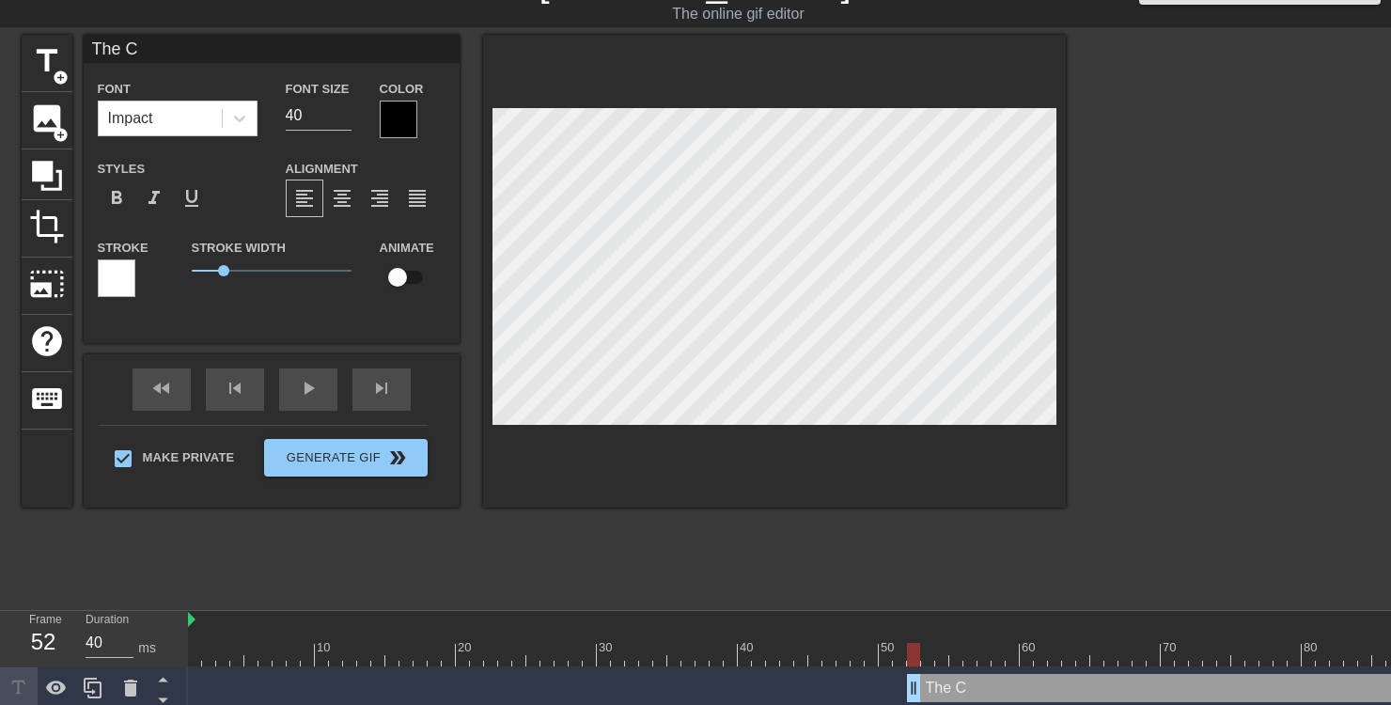
type input "The CL"
type textarea "The CL"
type input "The CLO"
type textarea "The CLO"
type input "The CL"
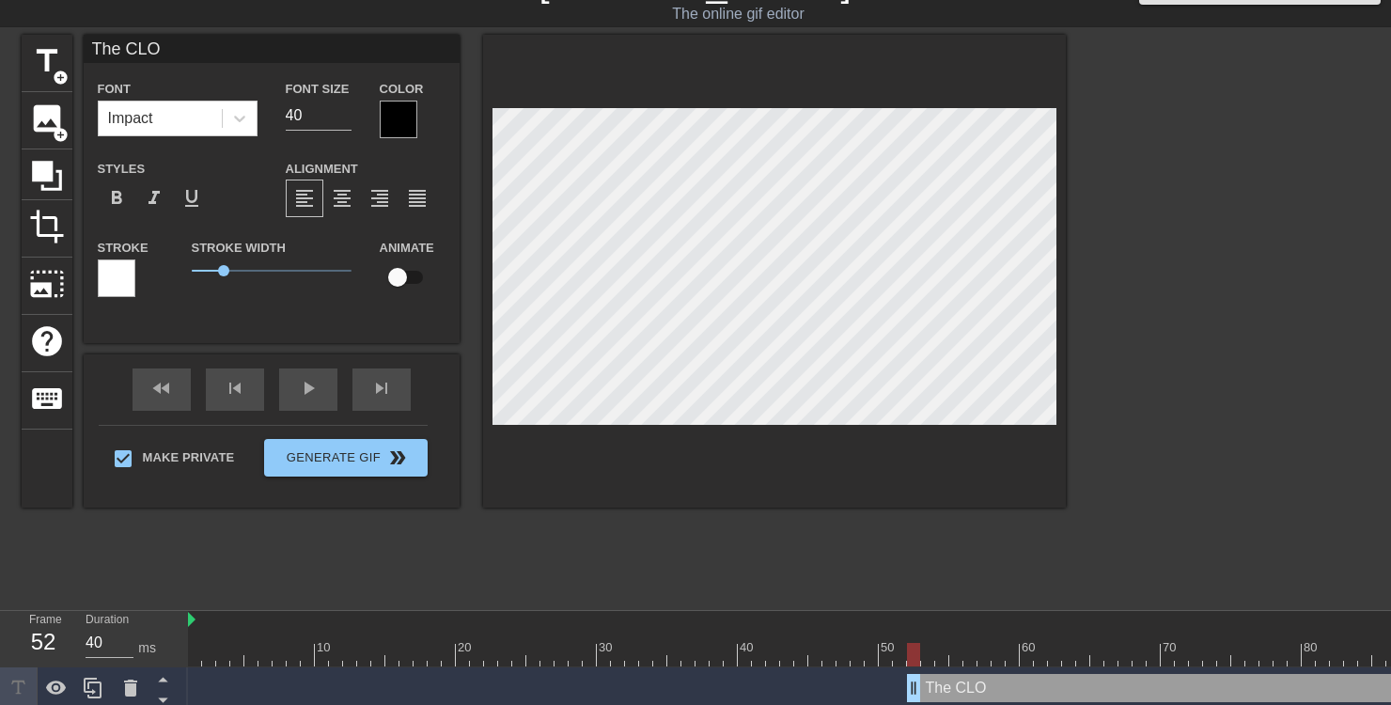
type textarea "The CL"
type input "The CLO"
type textarea "The CLO"
type input "The CLOU"
type textarea "The CLOU"
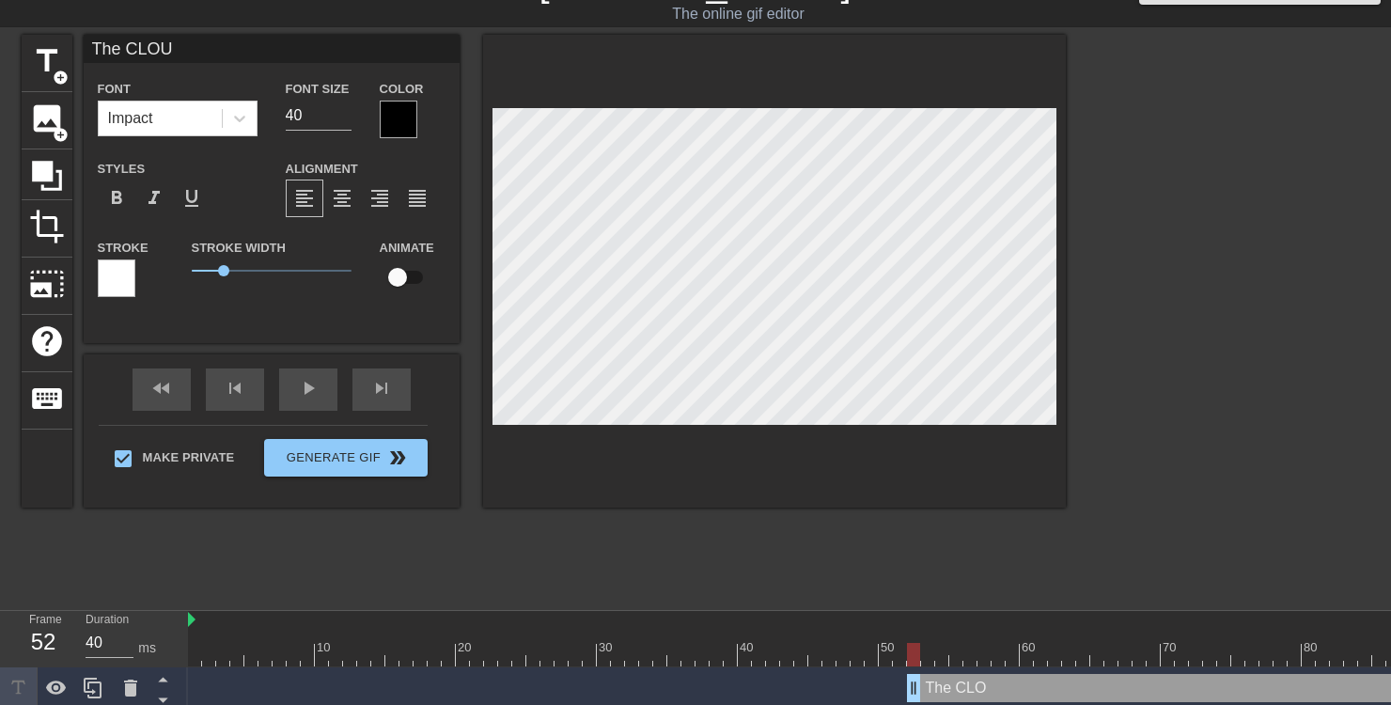
type input "The CLOUD"
type textarea "The CLOUD"
drag, startPoint x: 224, startPoint y: 267, endPoint x: 274, endPoint y: 270, distance: 49.9
click at [274, 270] on span "2.55" at bounding box center [272, 270] width 11 height 11
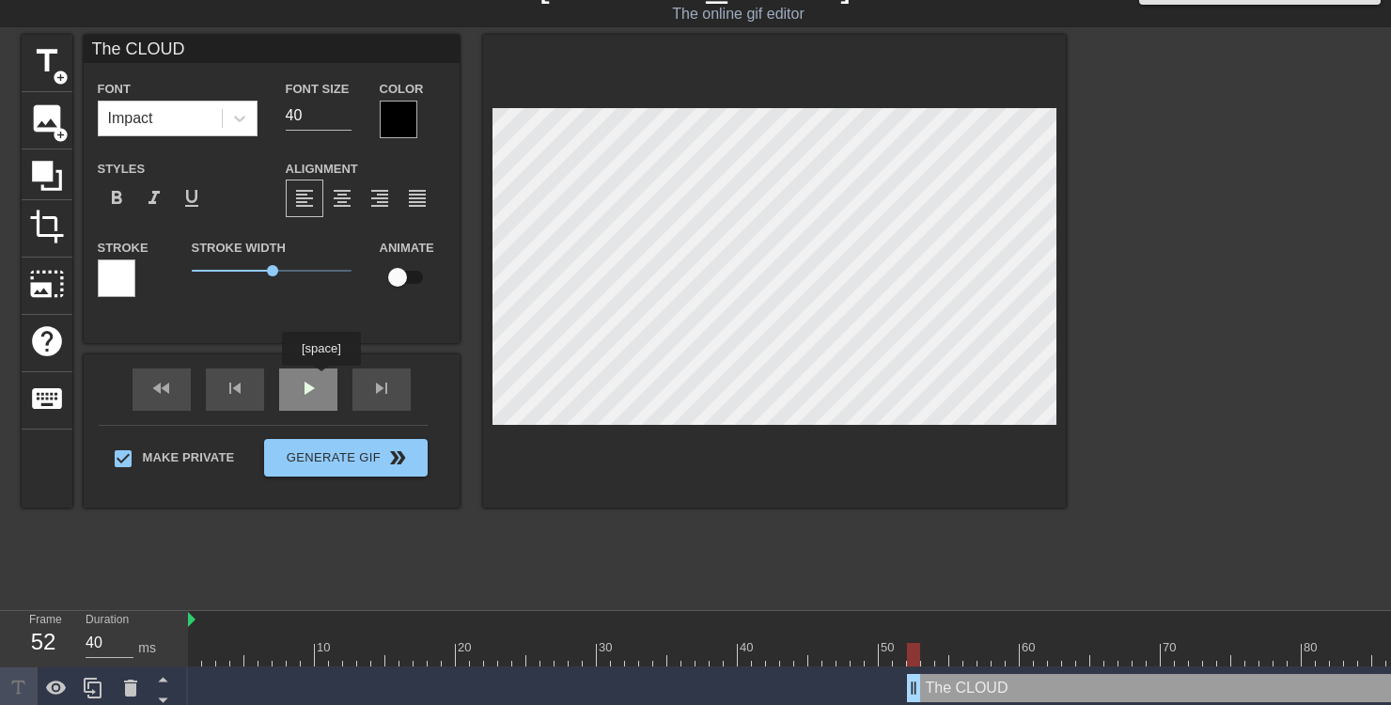
click at [323, 379] on div "fast_rewind skip_previous play_arrow skip_next" at bounding box center [271, 389] width 306 height 71
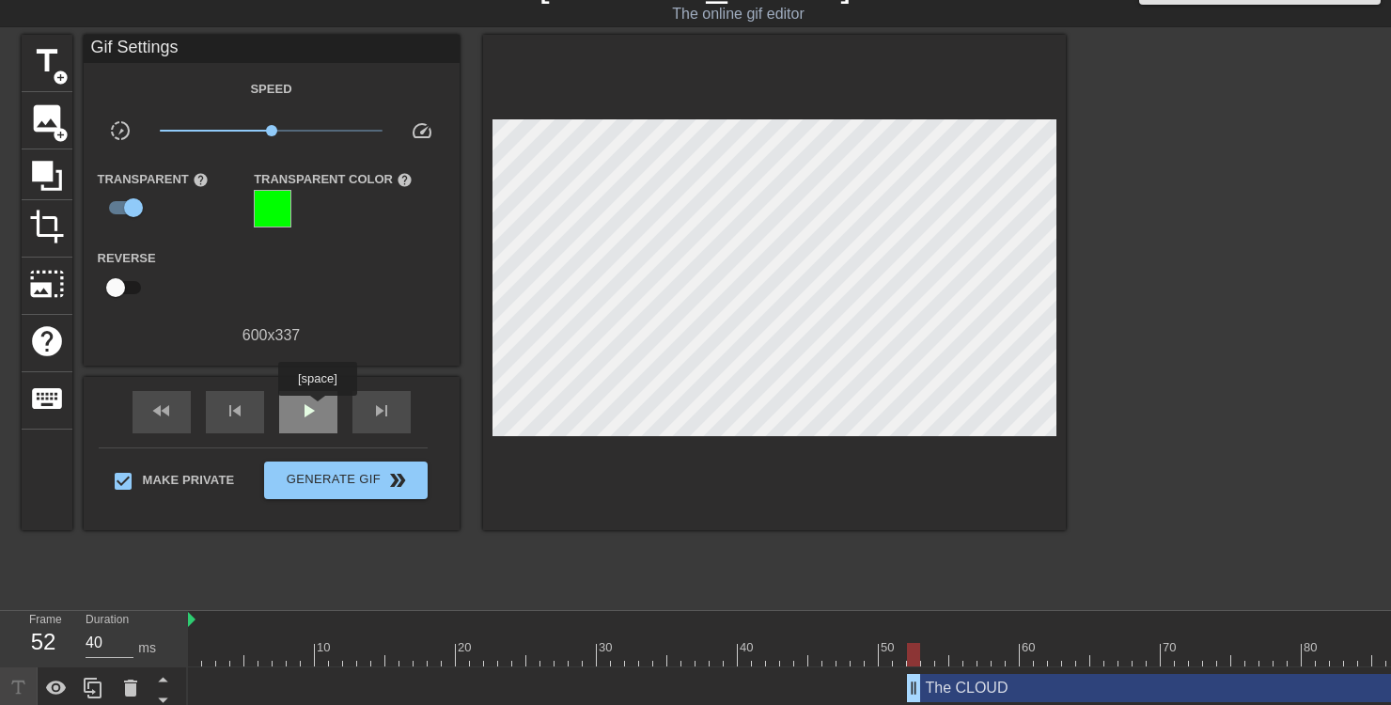
click at [320, 409] on div "play_arrow" at bounding box center [308, 412] width 58 height 42
click at [320, 410] on div "pause" at bounding box center [308, 412] width 58 height 42
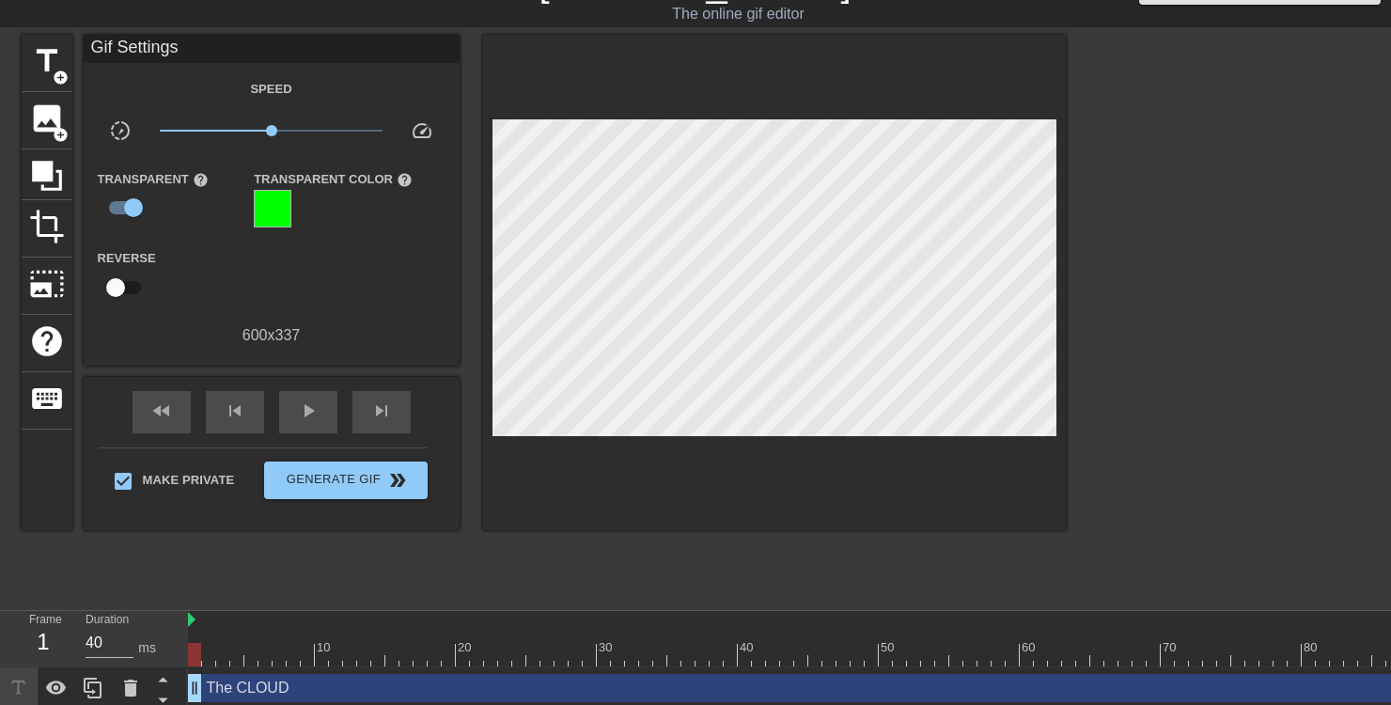
drag, startPoint x: 913, startPoint y: 684, endPoint x: 26, endPoint y: 635, distance: 887.8
click at [26, 635] on div "Frame 1 Duration 40 ms 10 20 30 40 50 60 70 80 90 100 110 120 130 140 150" at bounding box center [695, 681] width 1391 height 141
click at [311, 425] on div "play_arrow" at bounding box center [308, 412] width 58 height 42
click at [306, 415] on span "pause" at bounding box center [308, 411] width 23 height 23
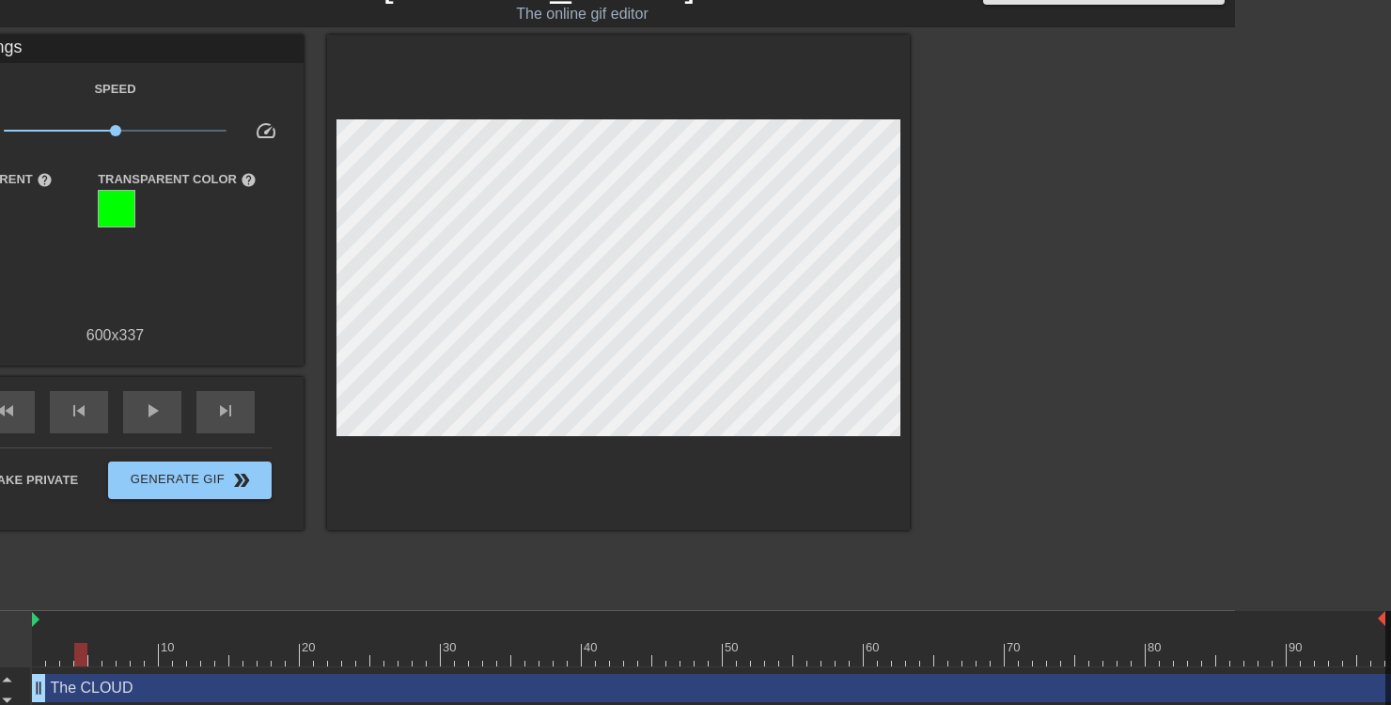
scroll to position [39, 0]
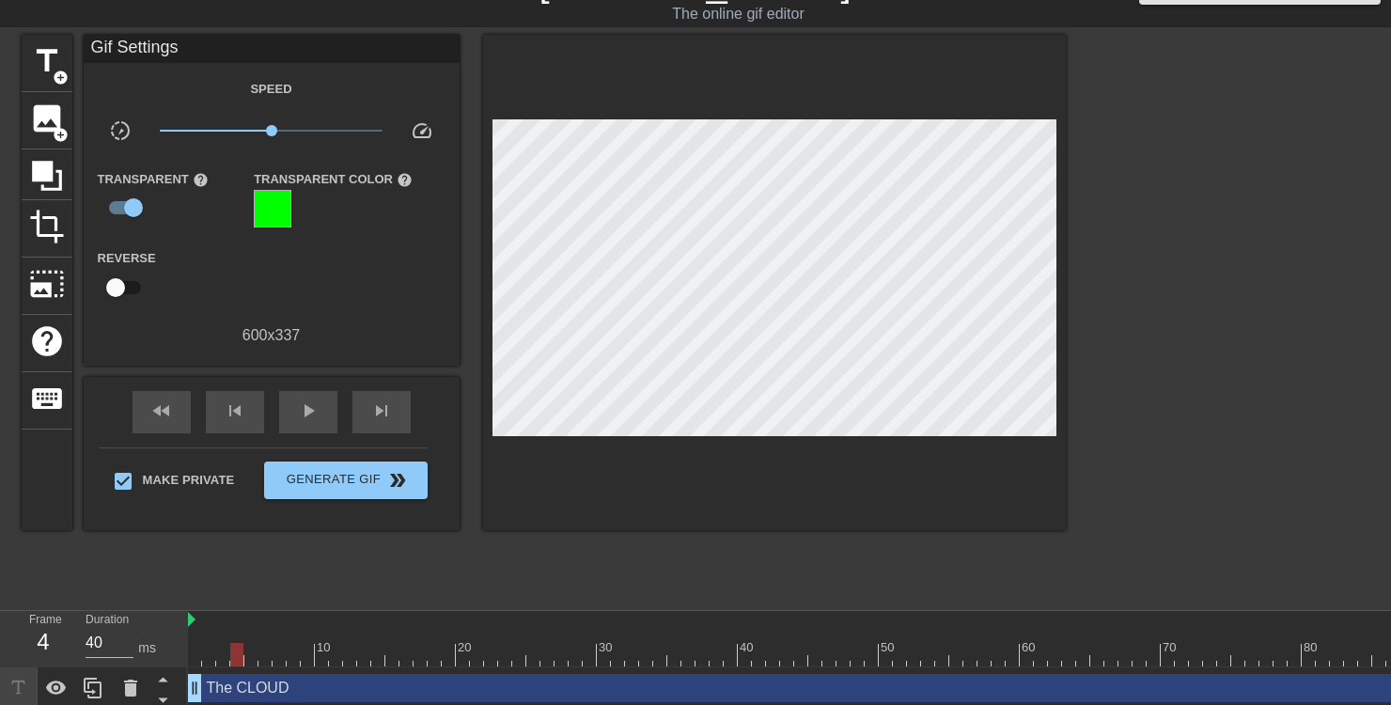
click at [634, 565] on div "title add_circle image add_circle crop photo_size_select_large help keyboard Gi…" at bounding box center [544, 317] width 1044 height 564
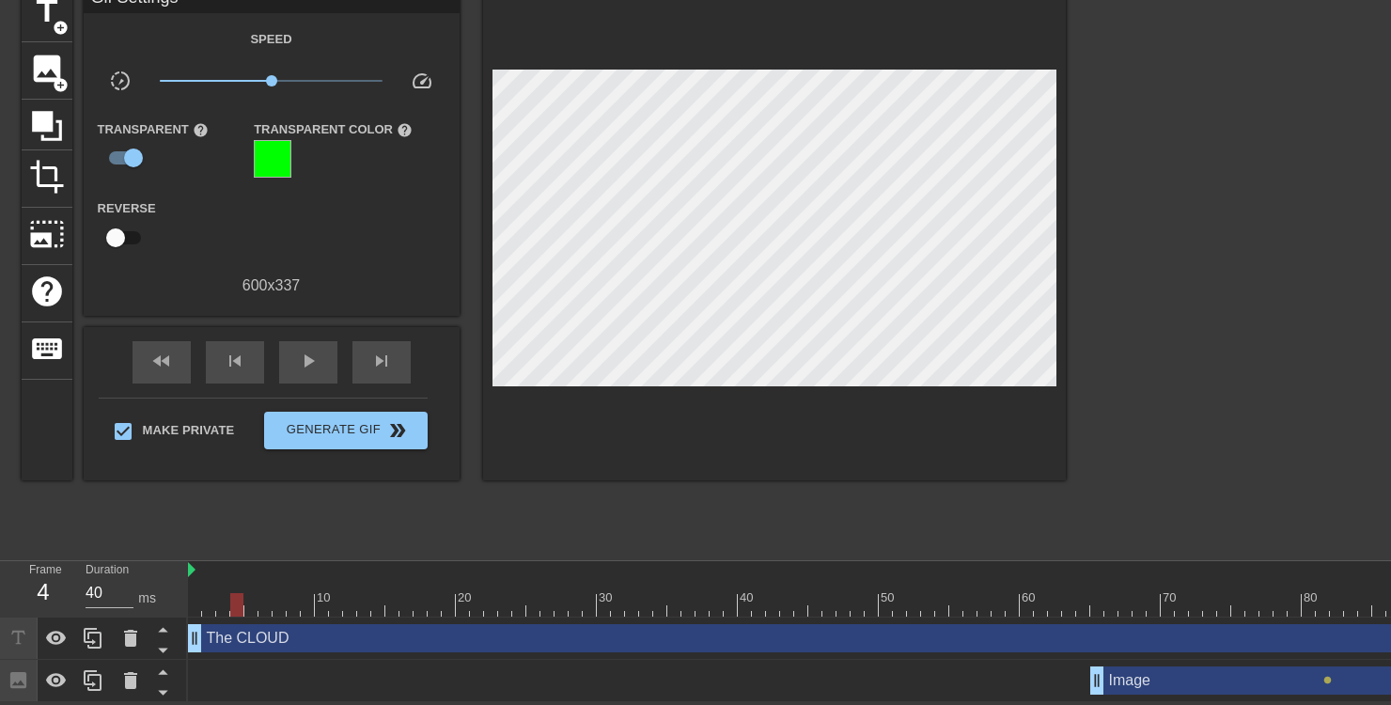
click at [1141, 687] on div "Image drag_handle drag_handle" at bounding box center [1393, 681] width 606 height 28
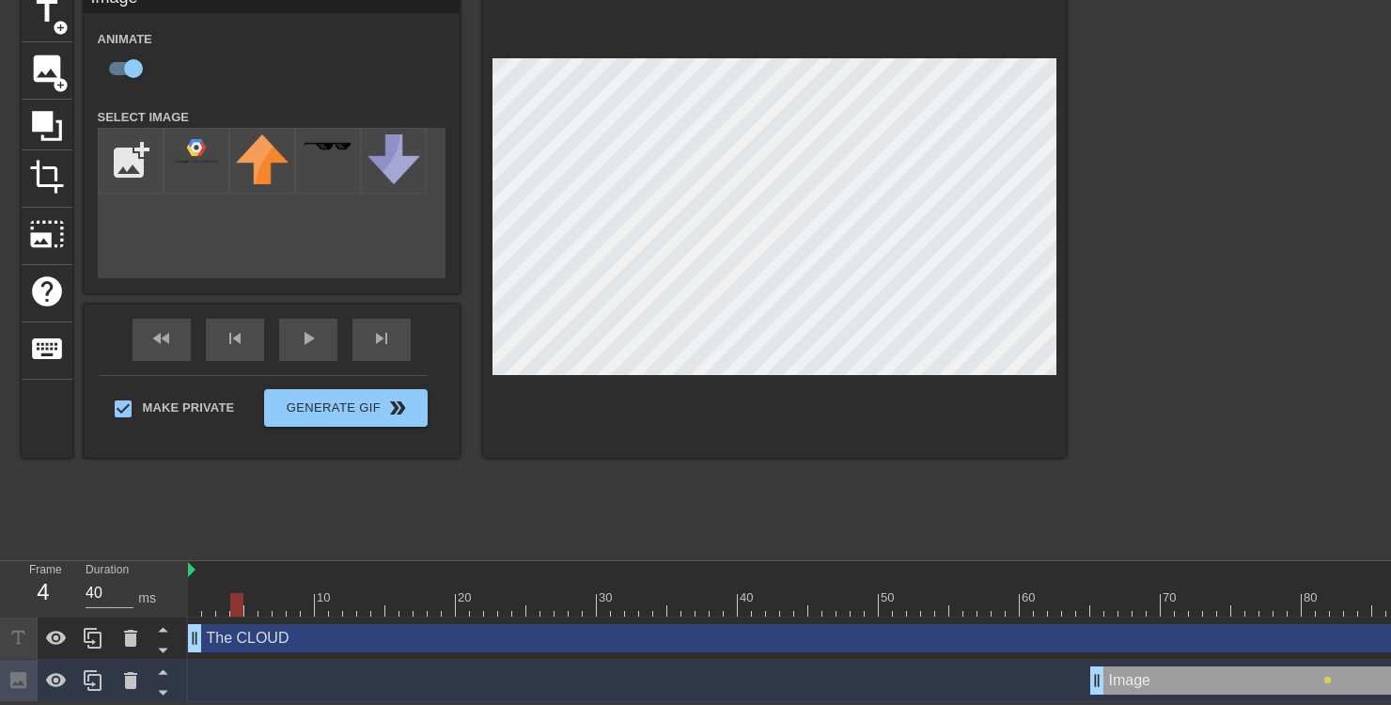
click at [1222, 691] on div "Image drag_handle drag_handle" at bounding box center [1393, 681] width 606 height 28
click at [311, 351] on div "play_arrow" at bounding box center [308, 340] width 58 height 42
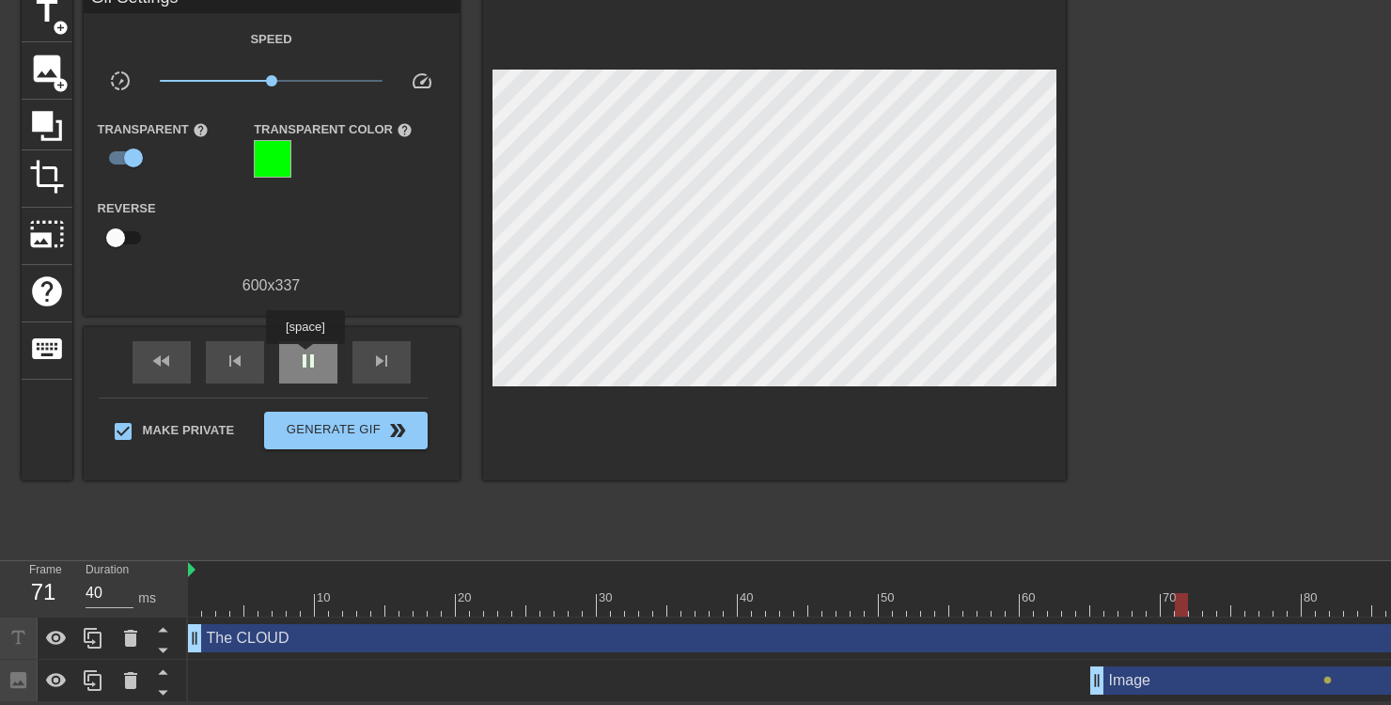
click at [307, 357] on span "pause" at bounding box center [308, 361] width 23 height 23
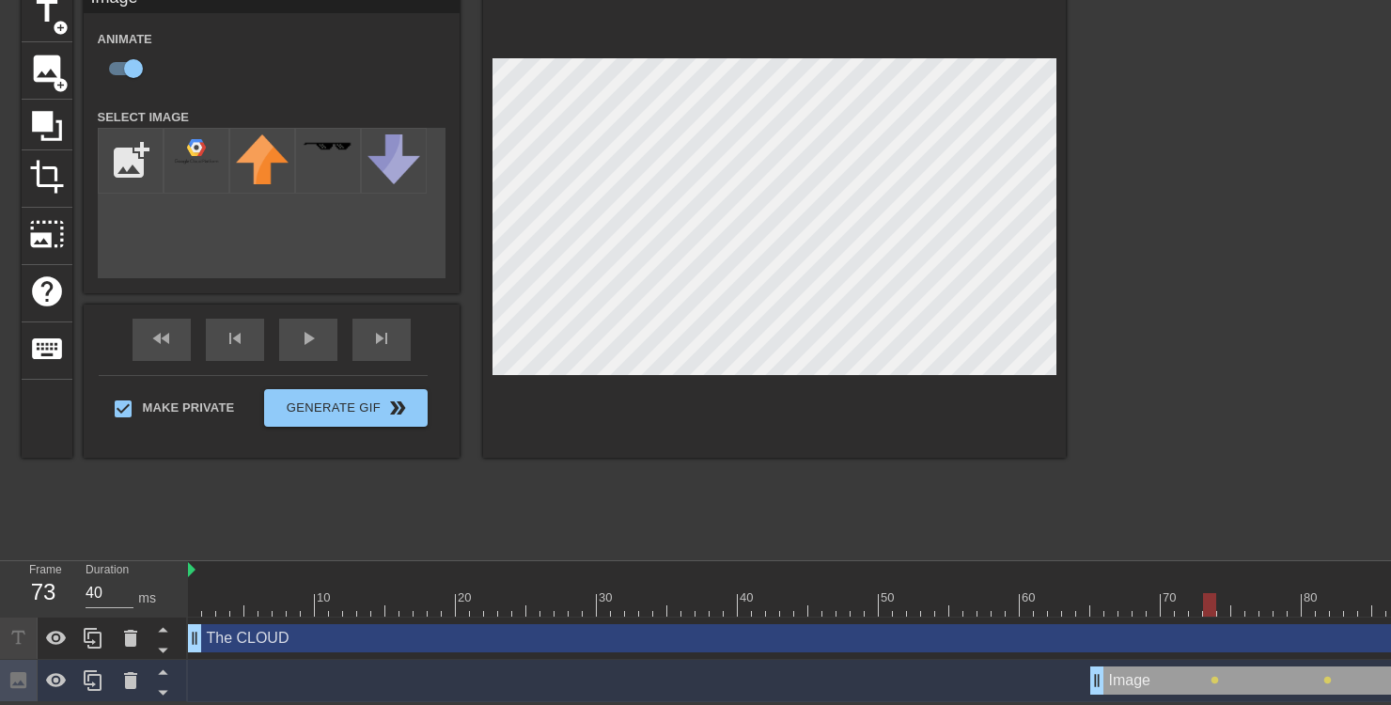
click at [1172, 360] on div at bounding box center [1230, 267] width 282 height 564
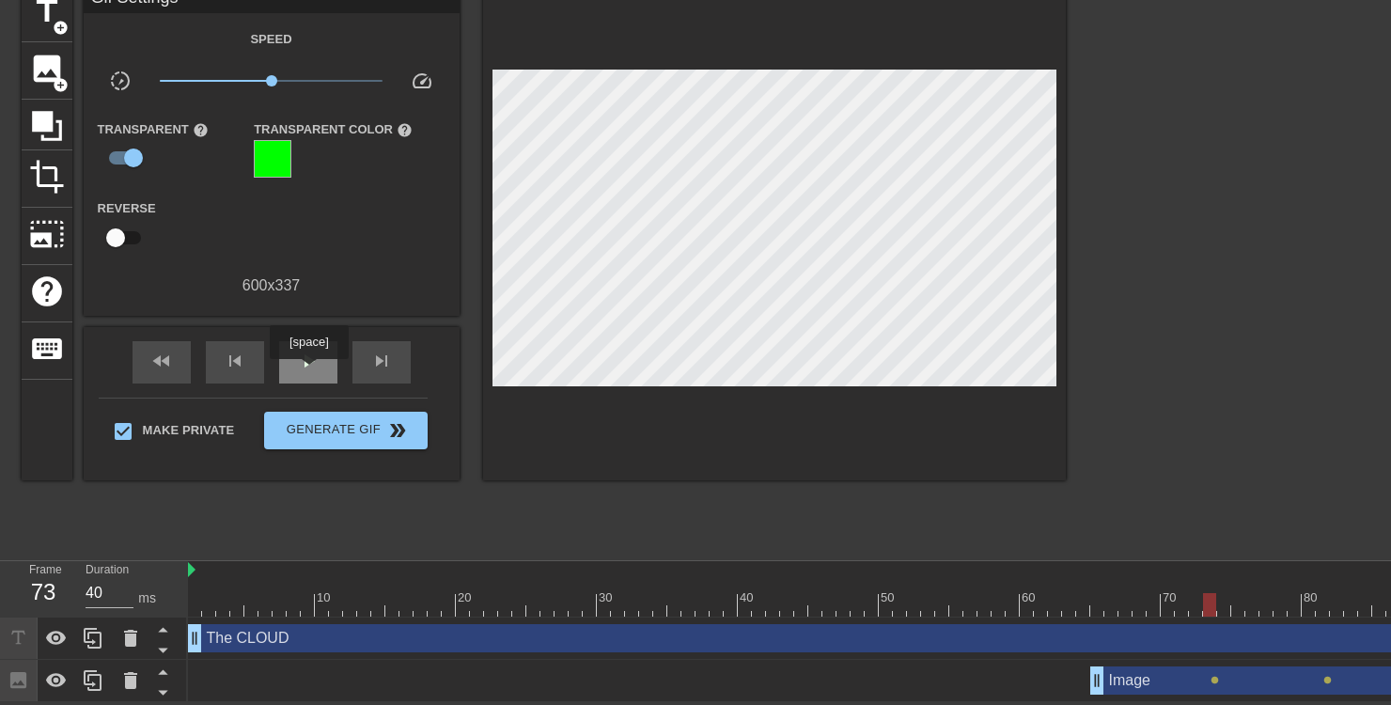
click at [310, 368] on span "play_arrow" at bounding box center [308, 361] width 23 height 23
click at [310, 368] on span "pause" at bounding box center [308, 361] width 23 height 23
click at [1214, 682] on span "lens" at bounding box center [1215, 680] width 8 height 8
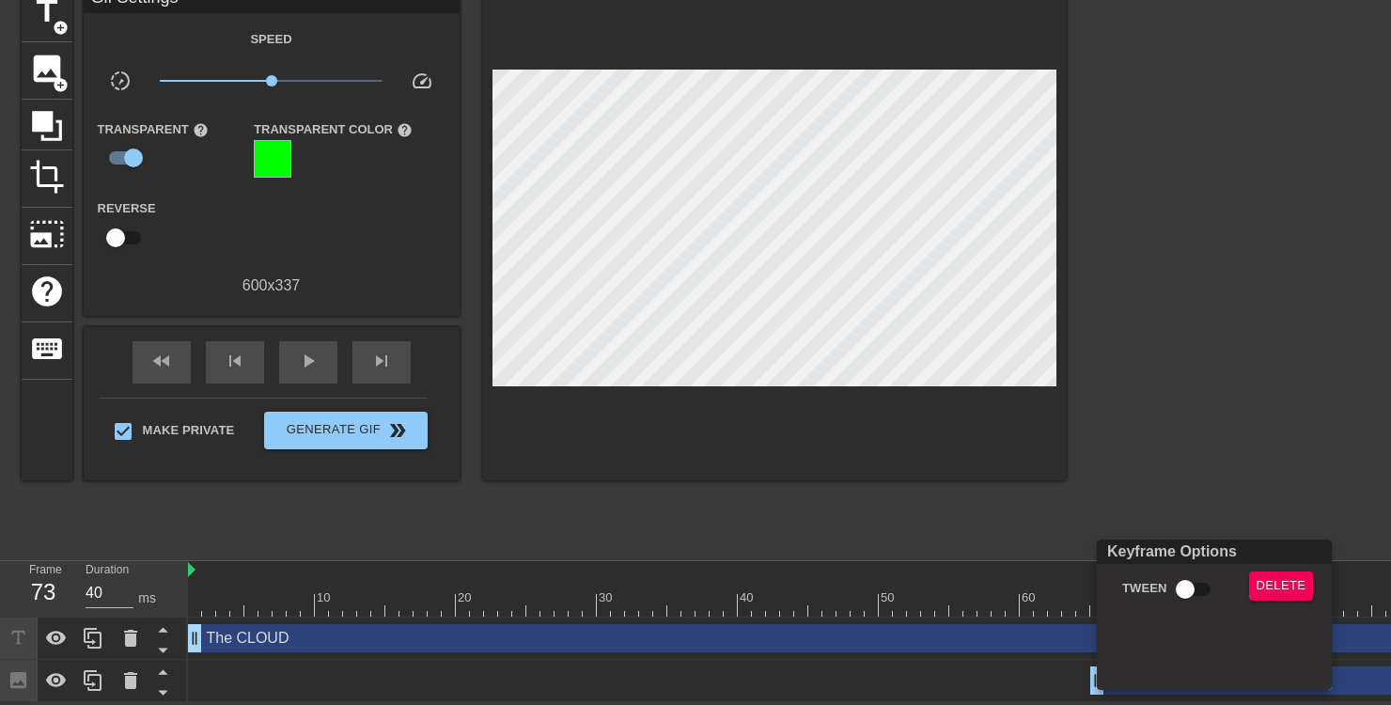
click at [1278, 481] on div at bounding box center [695, 352] width 1391 height 705
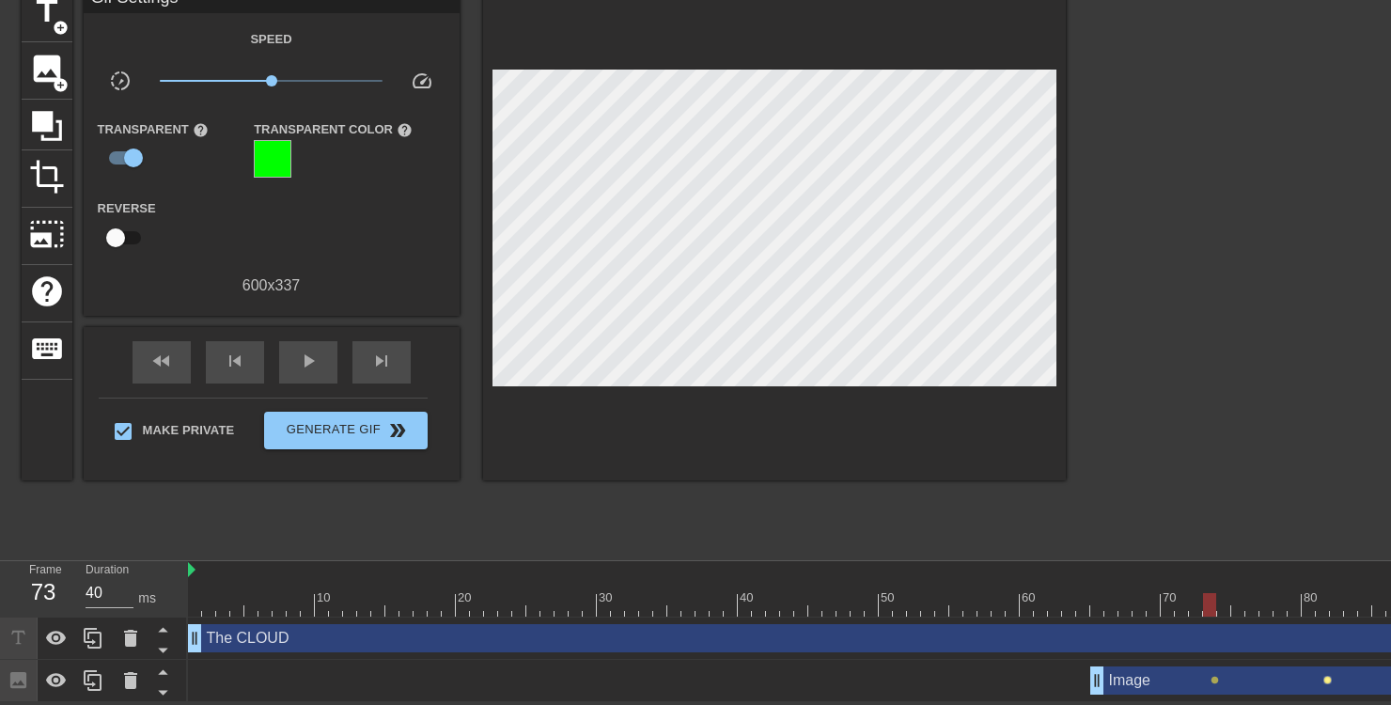
click at [1325, 677] on span "lens" at bounding box center [1328, 680] width 8 height 8
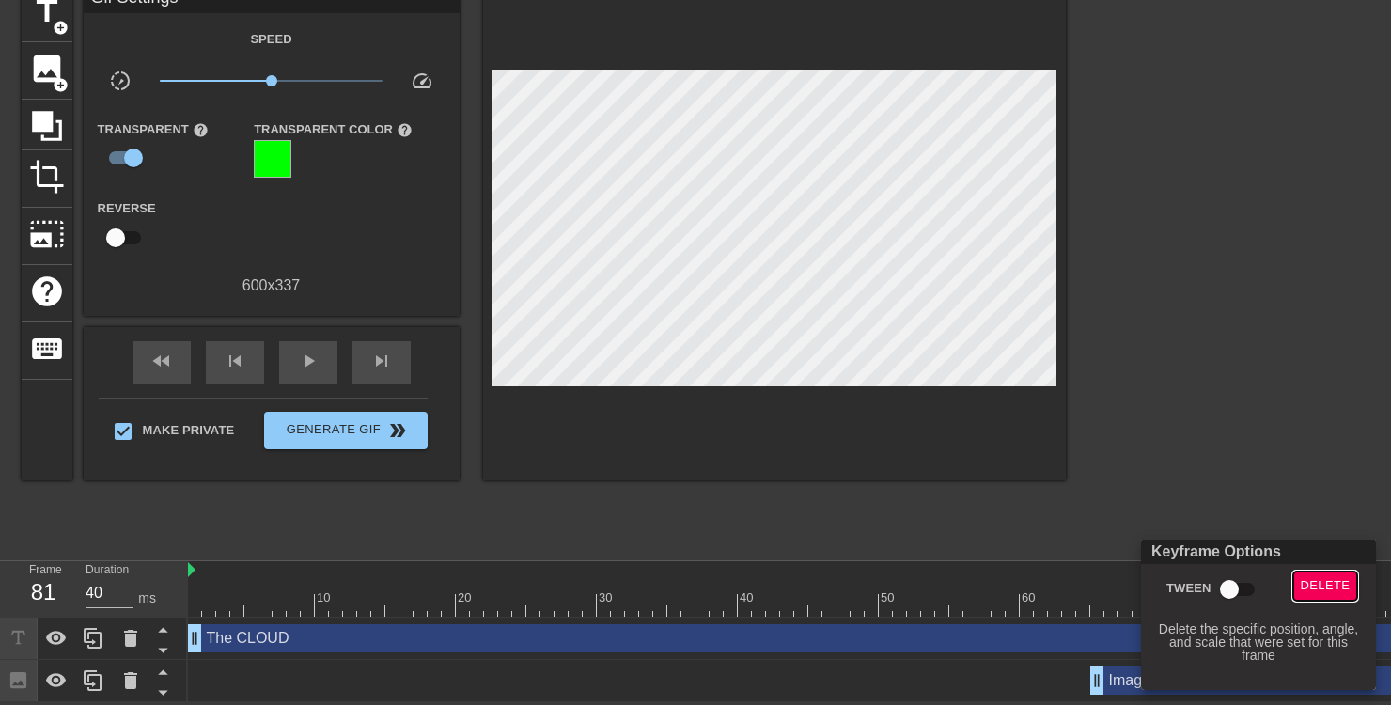
click at [1314, 585] on span "Delete" at bounding box center [1326, 586] width 50 height 22
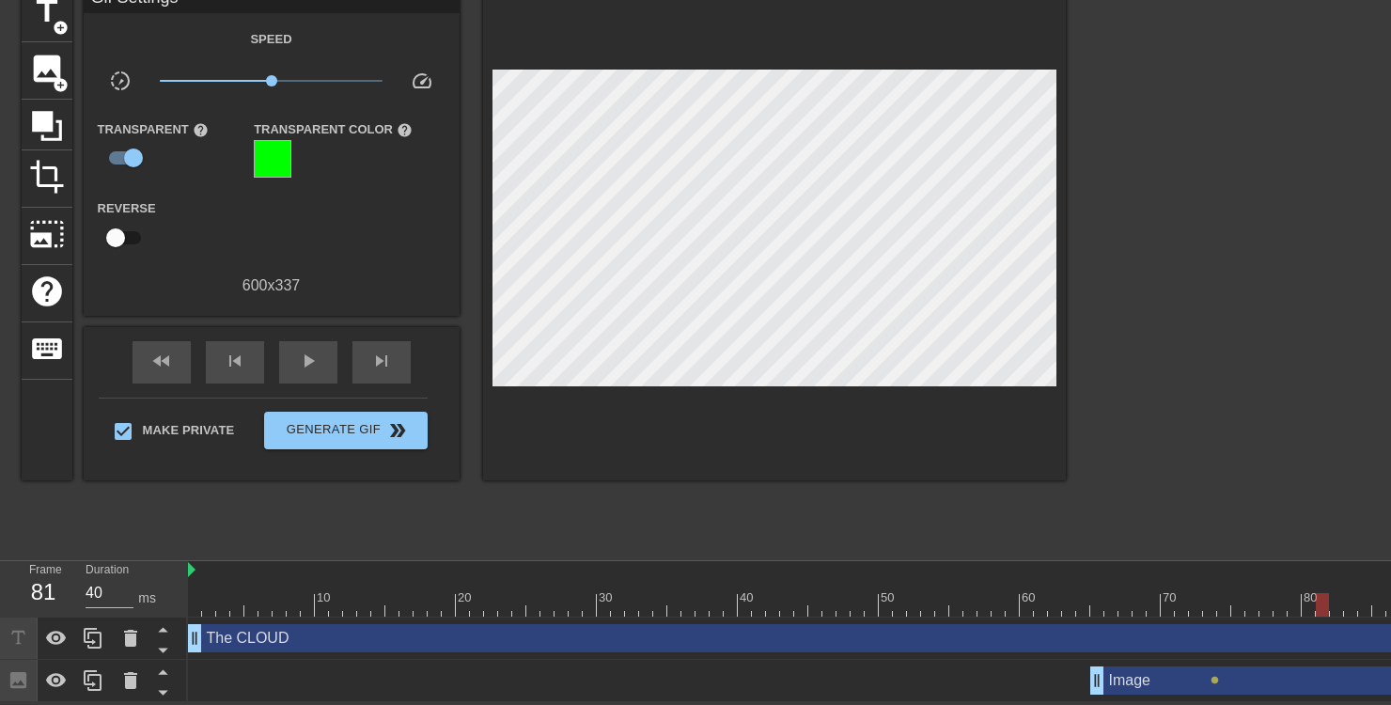
click at [1282, 455] on div at bounding box center [1230, 267] width 282 height 564
click at [303, 356] on span "play_arrow" at bounding box center [308, 361] width 23 height 23
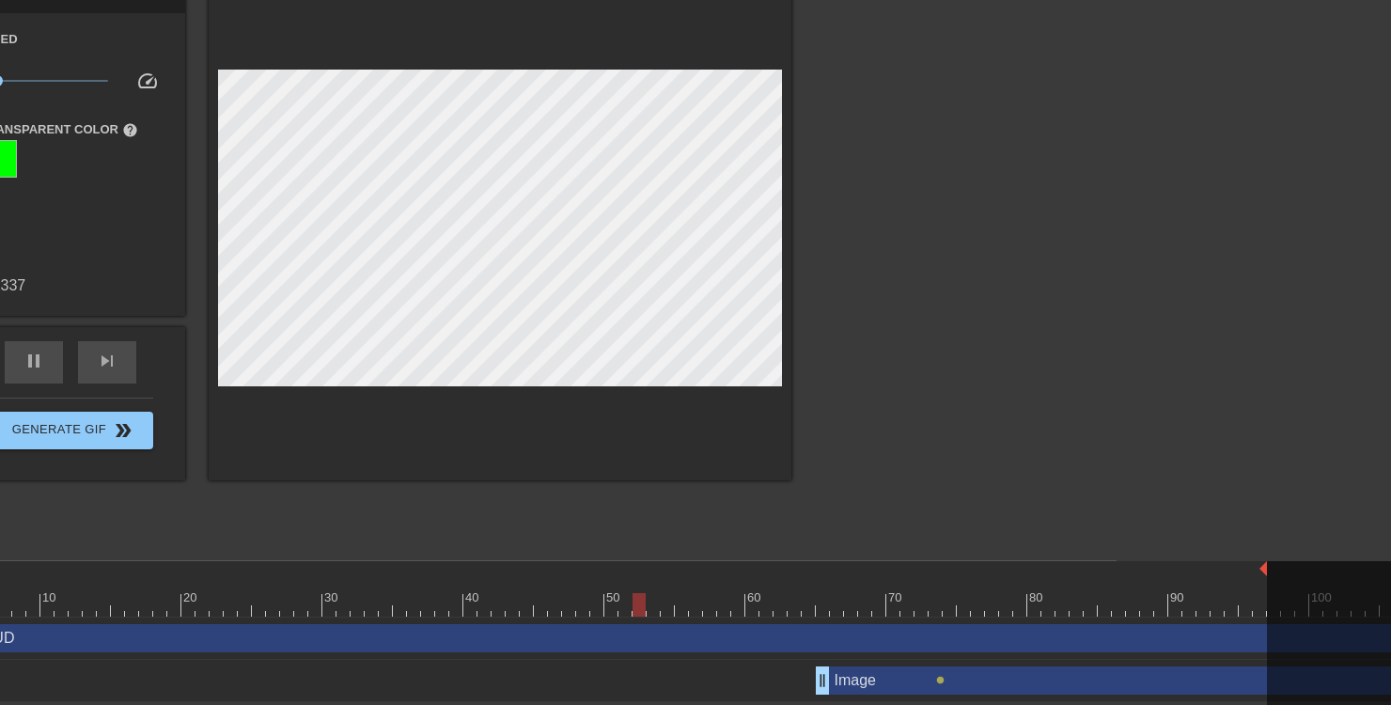
scroll to position [89, 276]
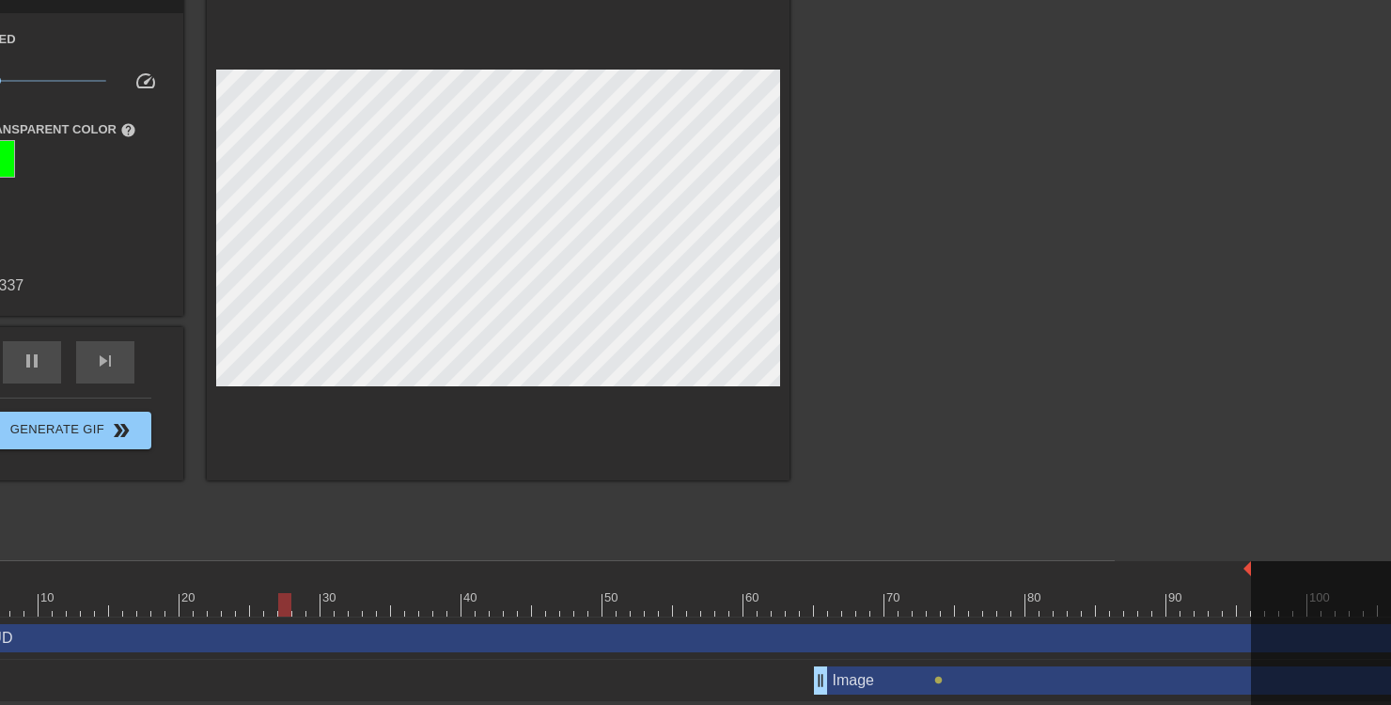
drag, startPoint x: 1262, startPoint y: 570, endPoint x: 1242, endPoint y: 570, distance: 19.7
drag, startPoint x: 1248, startPoint y: 572, endPoint x: 1223, endPoint y: 572, distance: 25.4
click at [1223, 572] on div "10 20 30 40 50 60 70 80 90 100 110 120 130 140 150 160" at bounding box center [1272, 588] width 2721 height 55
drag, startPoint x: 1220, startPoint y: 566, endPoint x: 1197, endPoint y: 571, distance: 24.0
click at [1197, 571] on div "10 20 30 40 50 60 70 80 90 100 110 120 130 140 150 160" at bounding box center [1272, 588] width 2721 height 55
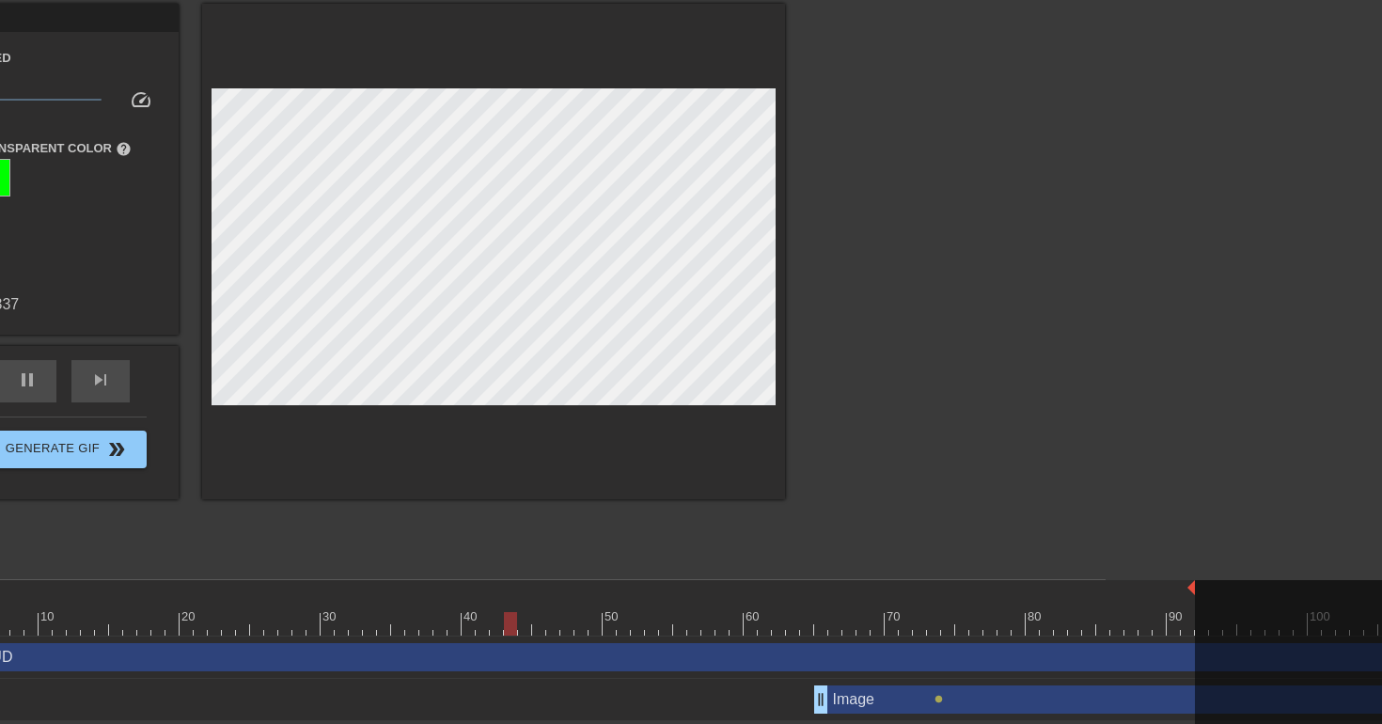
scroll to position [71, 0]
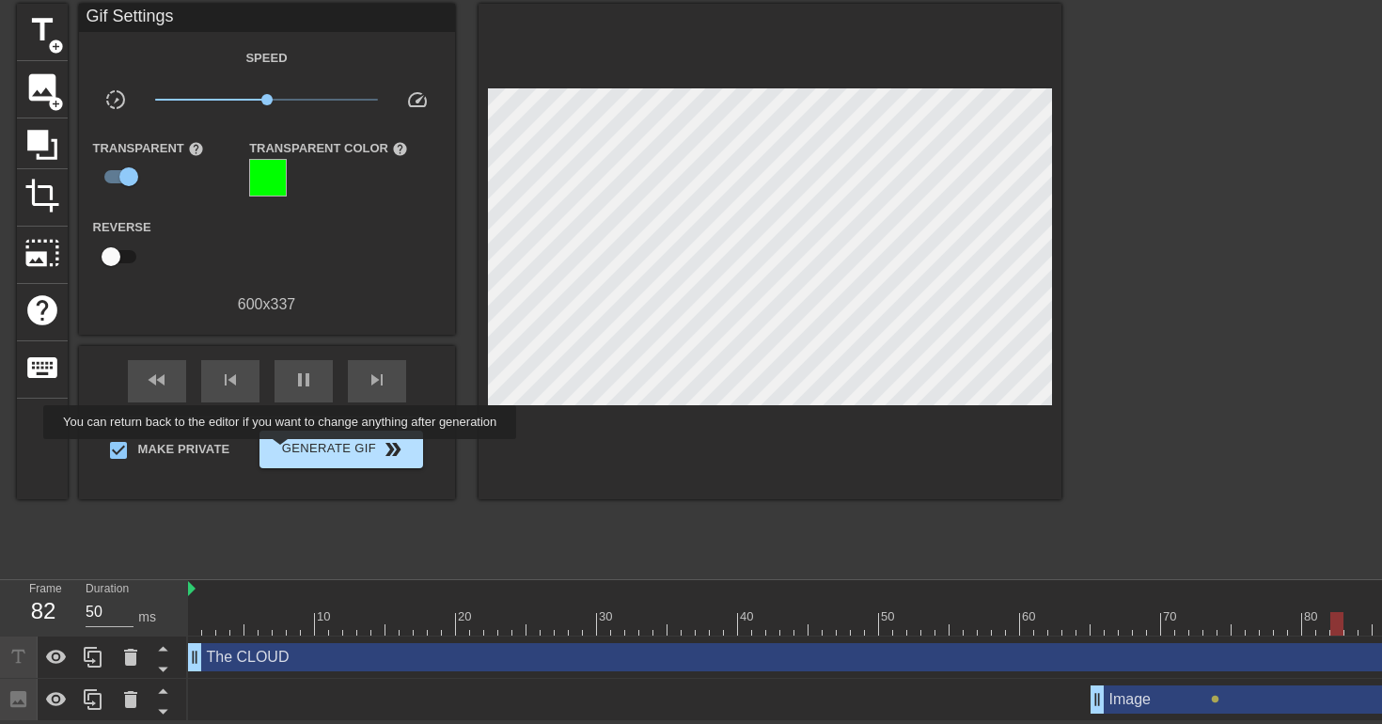
type input "40"
click at [292, 452] on span "Generate Gif double_arrow" at bounding box center [341, 449] width 148 height 23
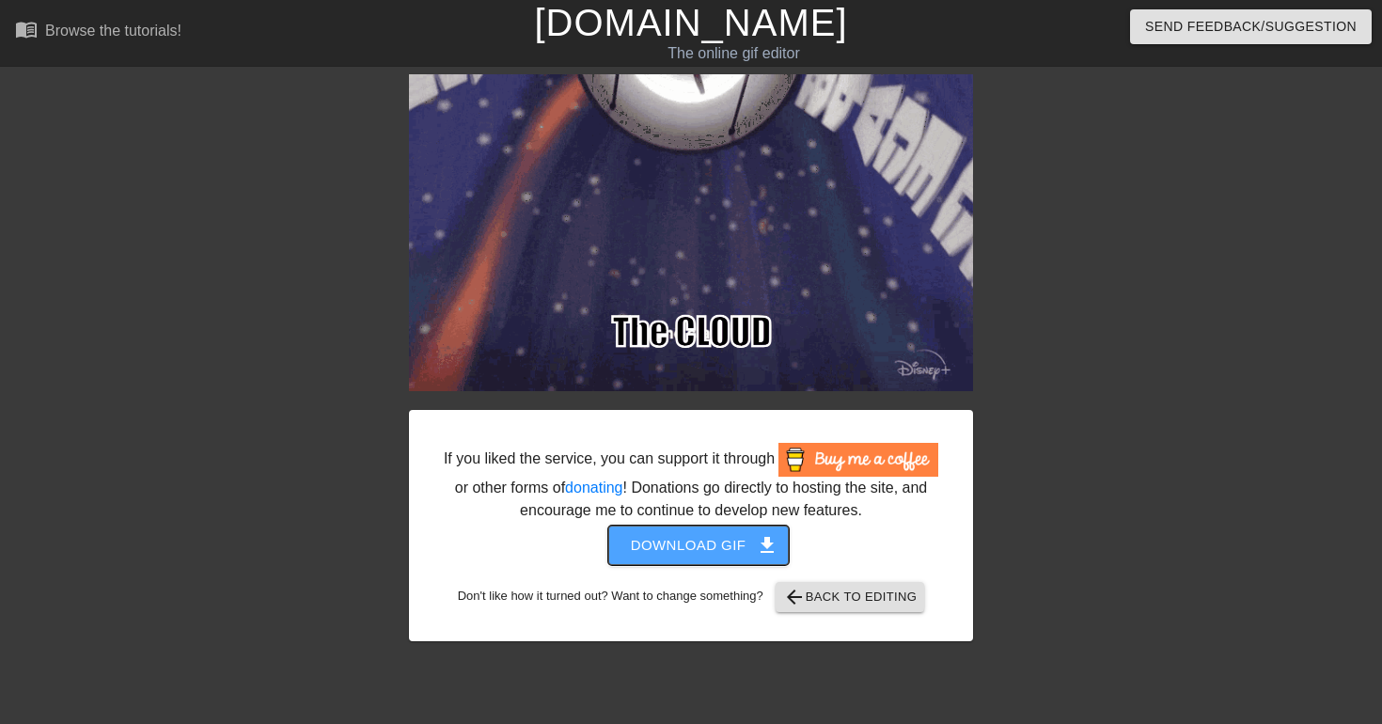
click at [762, 557] on span "get_app" at bounding box center [767, 545] width 23 height 23
